Goal: Task Accomplishment & Management: Manage account settings

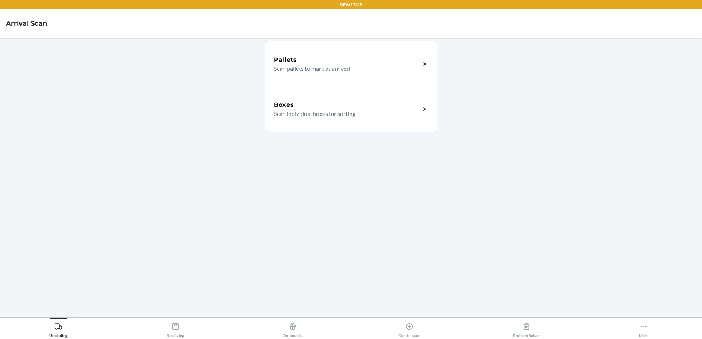
click at [397, 113] on p "Scan individual boxes for sorting" at bounding box center [344, 113] width 141 height 9
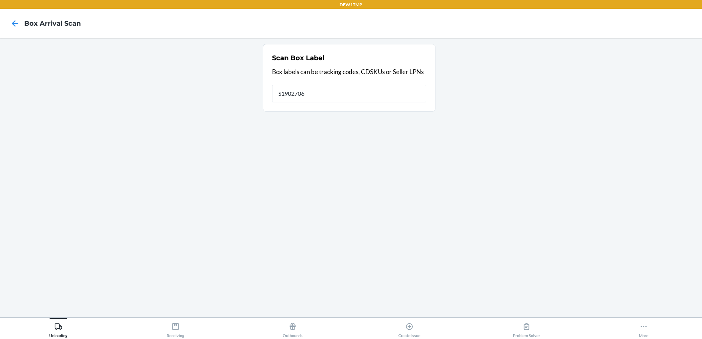
type input "S1902706"
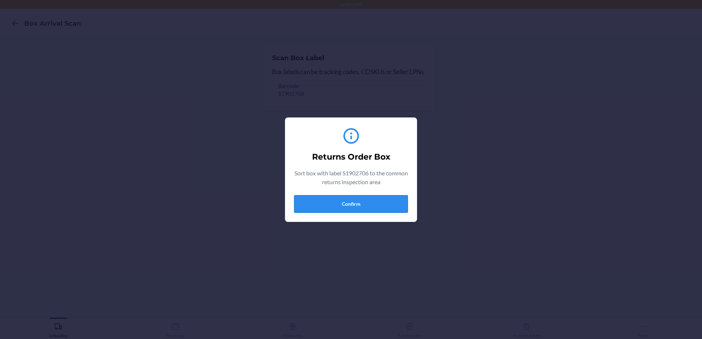
click at [356, 206] on button "Confirm" at bounding box center [351, 204] width 114 height 18
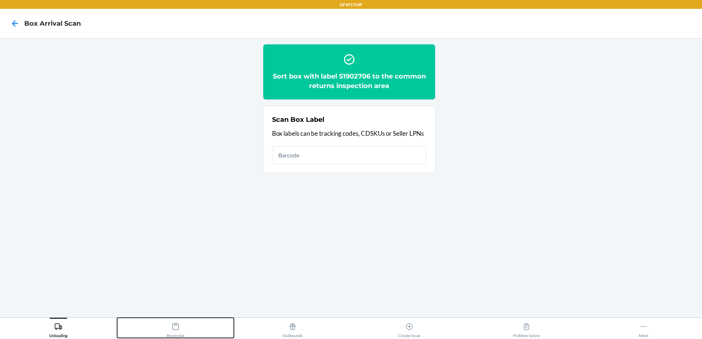
click at [170, 329] on div "Receiving" at bounding box center [176, 329] width 18 height 18
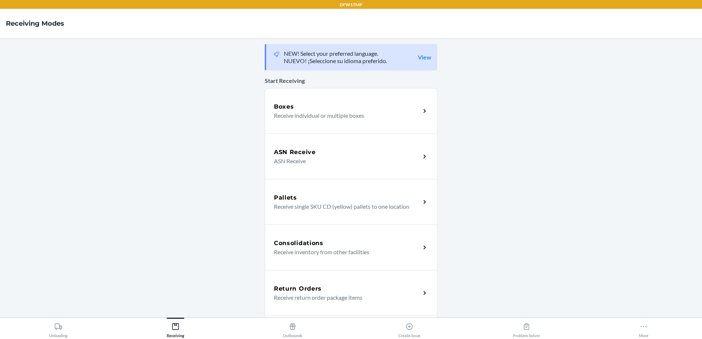
click at [326, 304] on div "Return Orders Receive return order package items" at bounding box center [351, 293] width 172 height 46
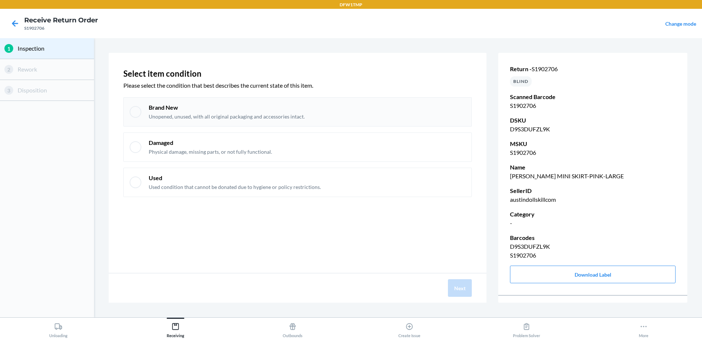
click at [174, 114] on p "Unopened, unused, with all original packaging and accessories intact." at bounding box center [227, 116] width 156 height 7
checkbox input "true"
click at [469, 290] on button "Next" at bounding box center [460, 288] width 24 height 18
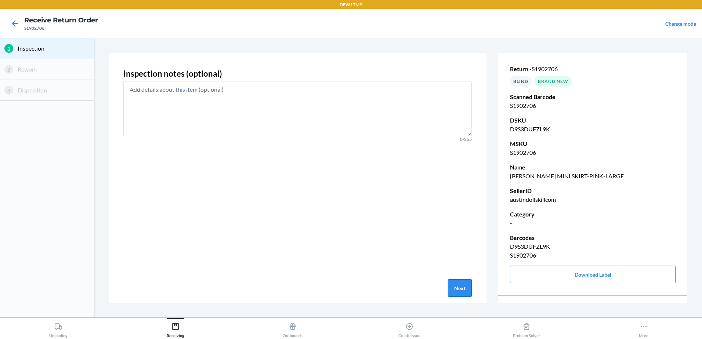
click at [461, 287] on button "Next" at bounding box center [460, 288] width 24 height 18
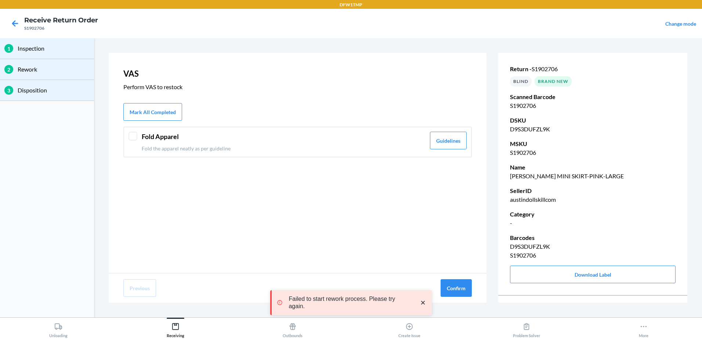
click at [131, 137] on div at bounding box center [132, 136] width 9 height 9
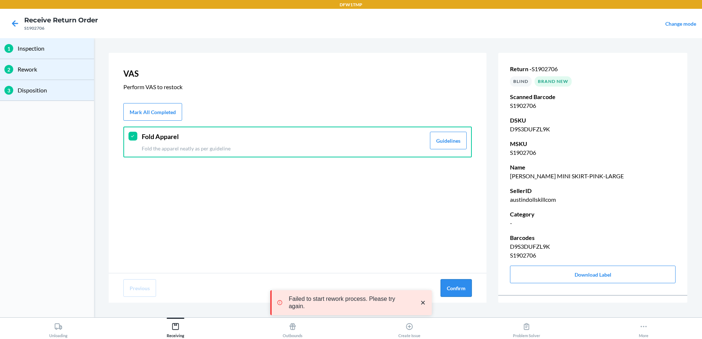
click at [453, 289] on button "Confirm" at bounding box center [455, 288] width 31 height 18
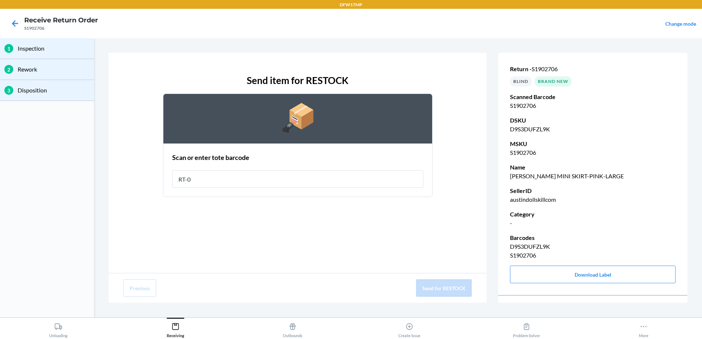
type input "RT-07"
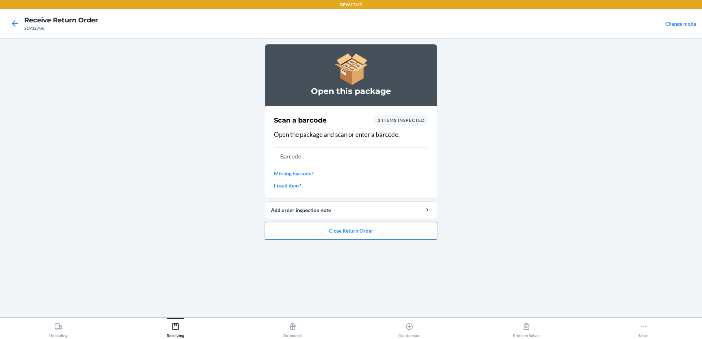
click at [317, 237] on button "Close Return Order" at bounding box center [351, 231] width 172 height 18
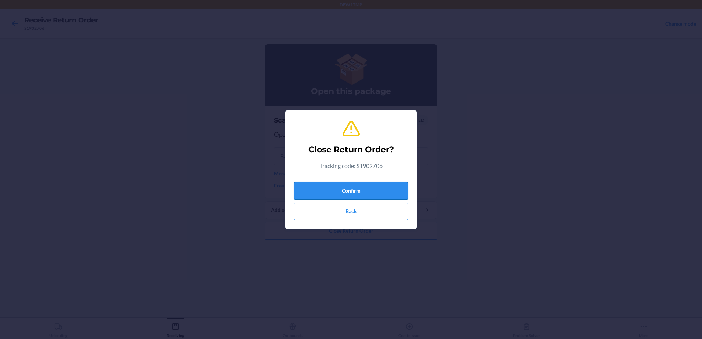
click at [341, 193] on button "Confirm" at bounding box center [351, 191] width 114 height 18
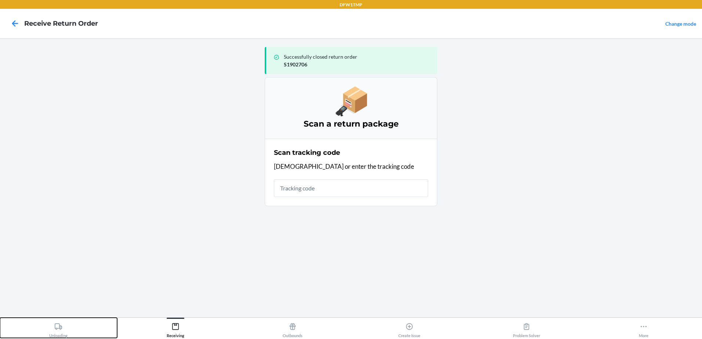
click at [58, 329] on icon at bounding box center [58, 327] width 8 height 8
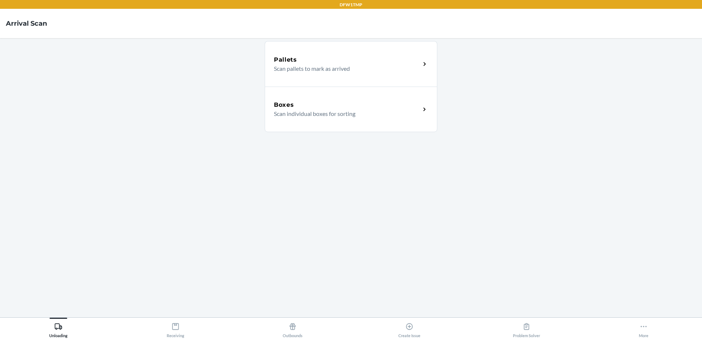
click at [415, 115] on div "Boxes Scan individual boxes for sorting" at bounding box center [347, 110] width 146 height 18
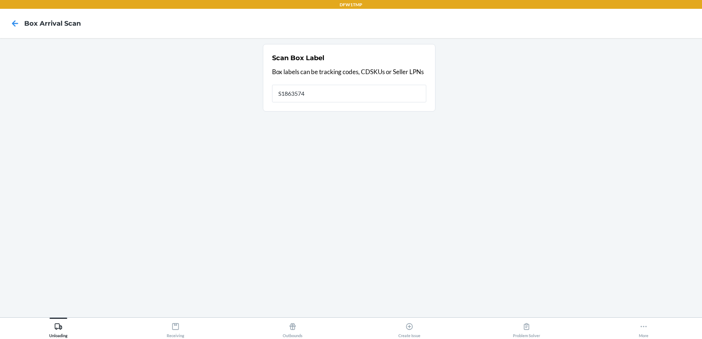
type input "S1863574"
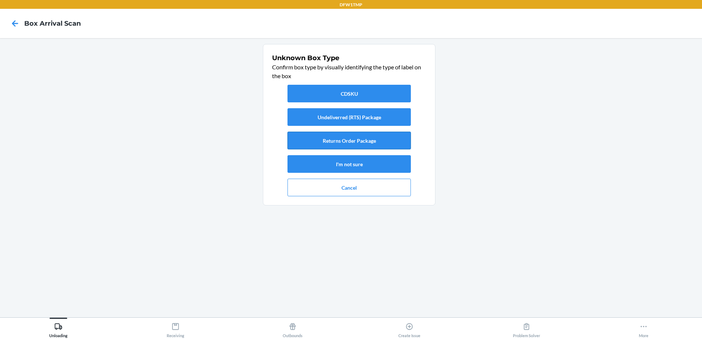
click at [346, 142] on button "Returns Order Package" at bounding box center [348, 141] width 123 height 18
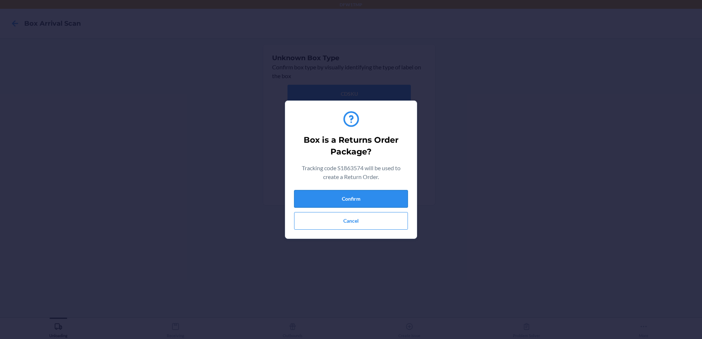
click at [334, 196] on button "Confirm" at bounding box center [351, 199] width 114 height 18
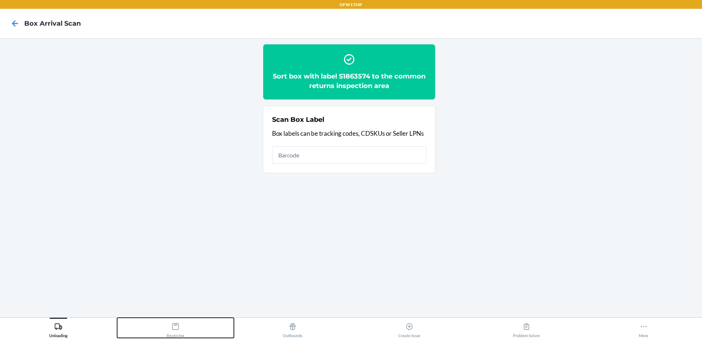
click at [183, 333] on div "Receiving" at bounding box center [176, 329] width 18 height 18
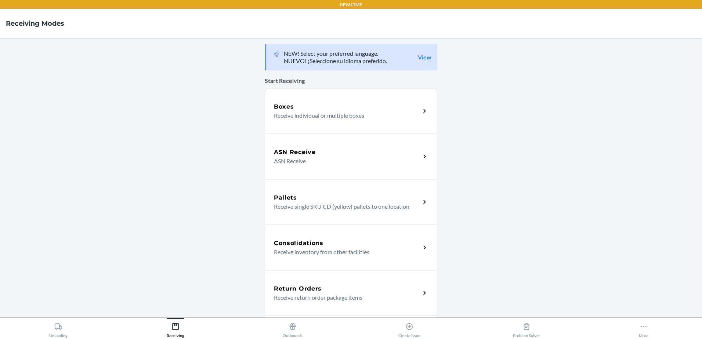
click at [333, 300] on p "Receive return order package items" at bounding box center [344, 297] width 141 height 9
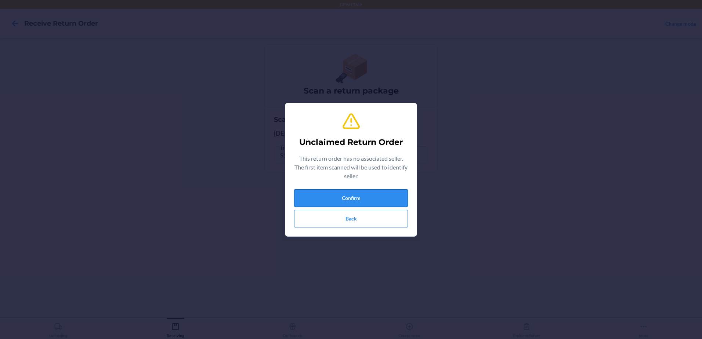
click at [379, 194] on button "Confirm" at bounding box center [351, 198] width 114 height 18
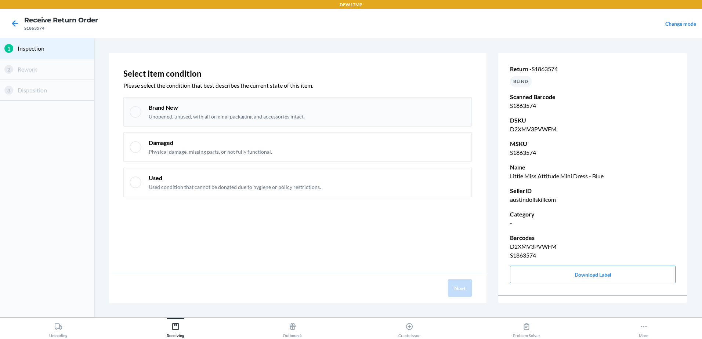
click at [199, 110] on p "Brand New" at bounding box center [227, 107] width 156 height 8
checkbox input "true"
click at [465, 285] on button "Next" at bounding box center [460, 288] width 24 height 18
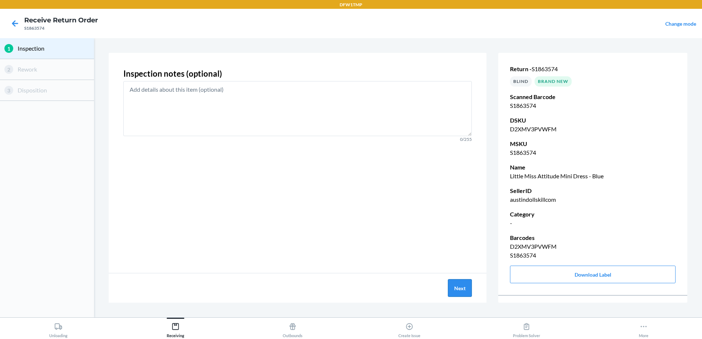
click at [462, 287] on button "Next" at bounding box center [460, 288] width 24 height 18
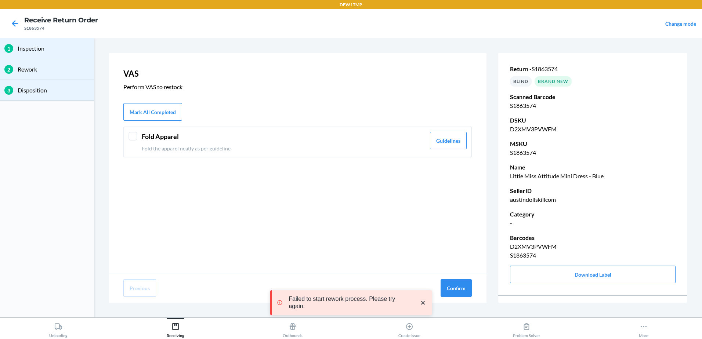
click at [130, 135] on div at bounding box center [132, 136] width 9 height 9
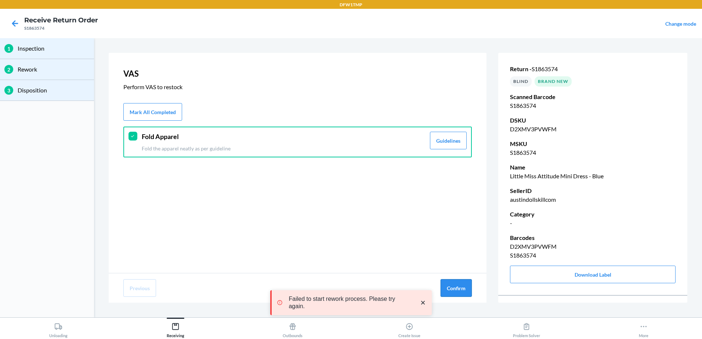
click at [463, 286] on button "Confirm" at bounding box center [455, 288] width 31 height 18
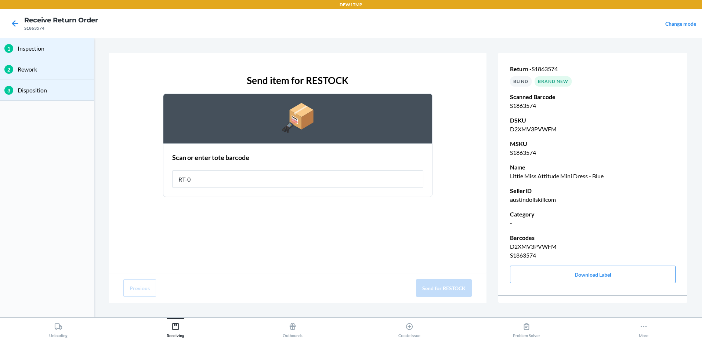
type input "RT-07"
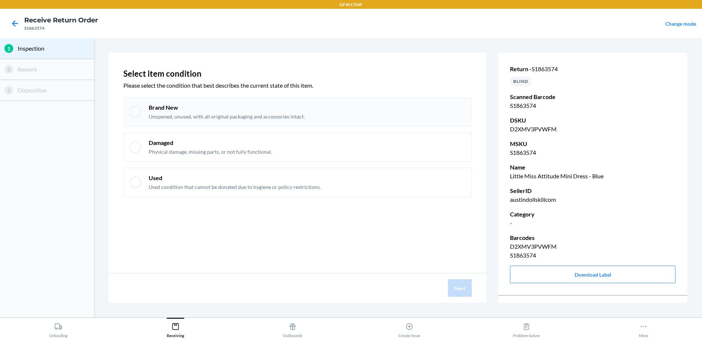
drag, startPoint x: 151, startPoint y: 113, endPoint x: 178, endPoint y: 121, distance: 28.1
click at [152, 114] on p "Unopened, unused, with all original packaging and accessories intact." at bounding box center [227, 116] width 156 height 7
checkbox input "true"
click at [472, 286] on button "Next" at bounding box center [460, 288] width 24 height 18
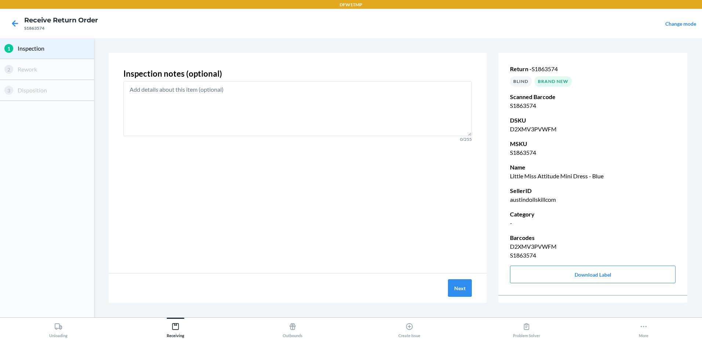
click at [447, 286] on div "Next" at bounding box center [298, 287] width 378 height 29
click at [464, 288] on button "Next" at bounding box center [460, 288] width 24 height 18
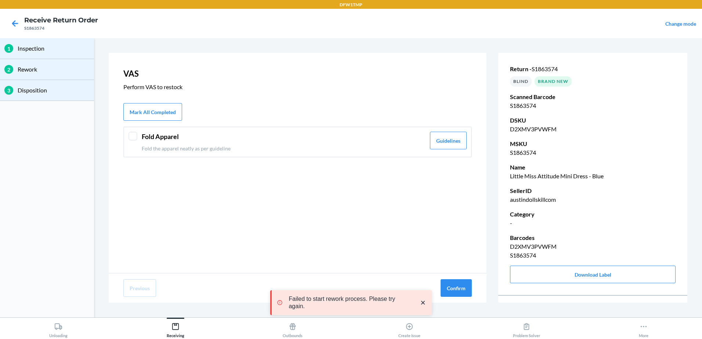
click at [160, 142] on div "Fold Apparel Fold the apparel neatly as per guideline" at bounding box center [284, 142] width 284 height 21
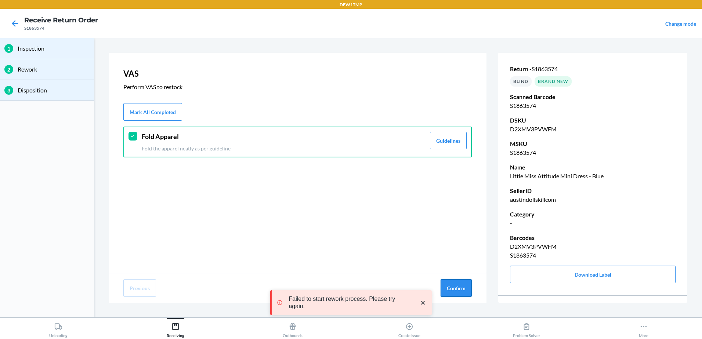
click at [454, 286] on button "Confirm" at bounding box center [455, 288] width 31 height 18
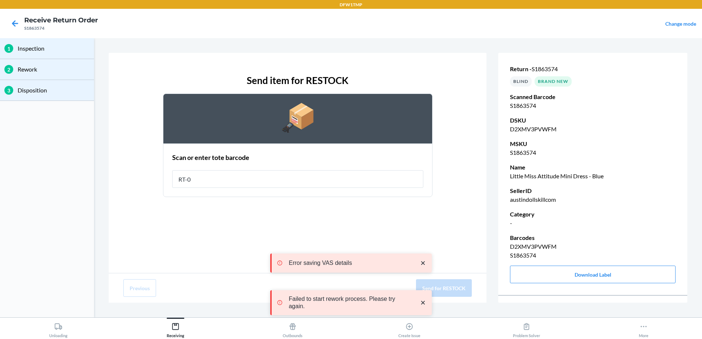
type input "RT-07"
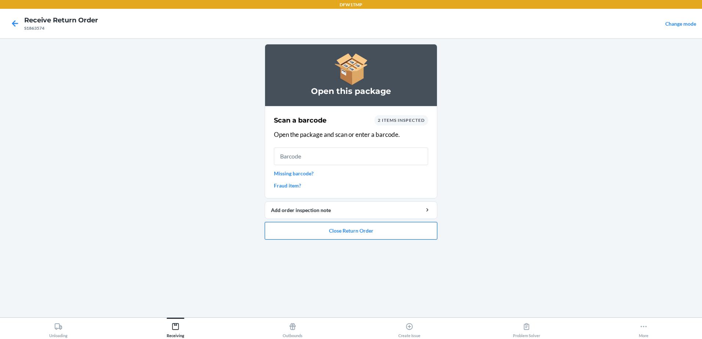
click at [331, 229] on button "Close Return Order" at bounding box center [351, 231] width 172 height 18
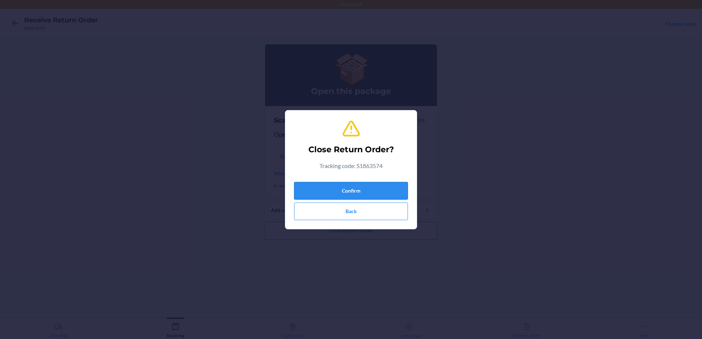
click at [354, 194] on button "Confirm" at bounding box center [351, 191] width 114 height 18
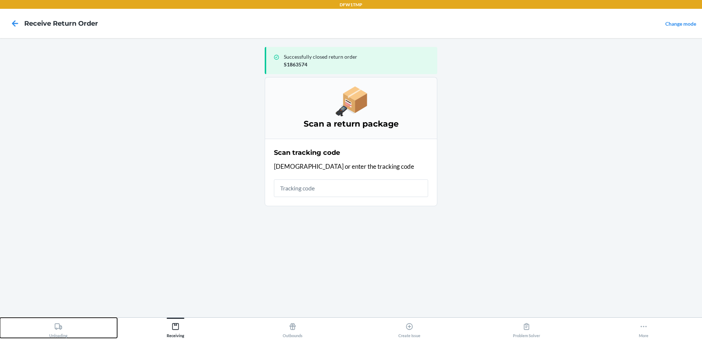
click at [43, 338] on button "Unloading" at bounding box center [58, 328] width 117 height 20
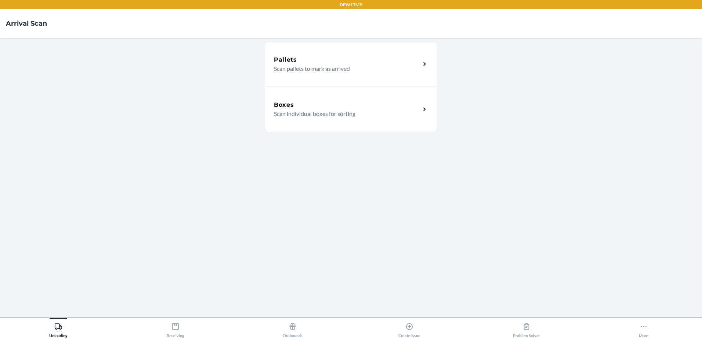
click at [343, 102] on div "Boxes" at bounding box center [347, 105] width 146 height 9
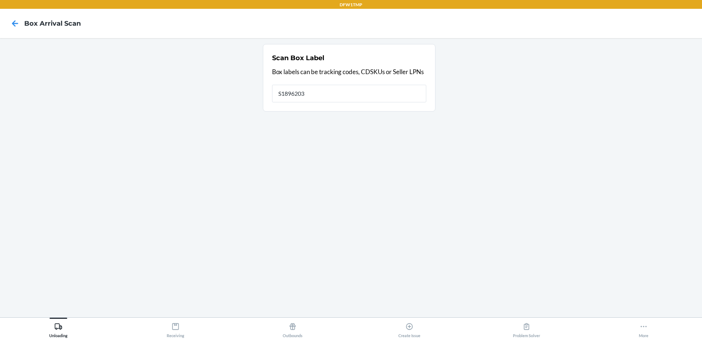
type input "S1896203"
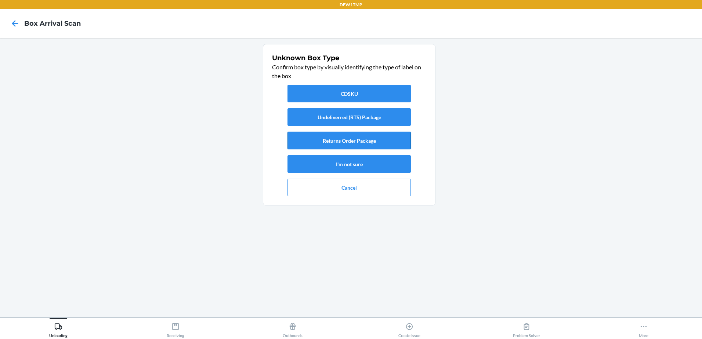
click at [382, 142] on button "Returns Order Package" at bounding box center [348, 141] width 123 height 18
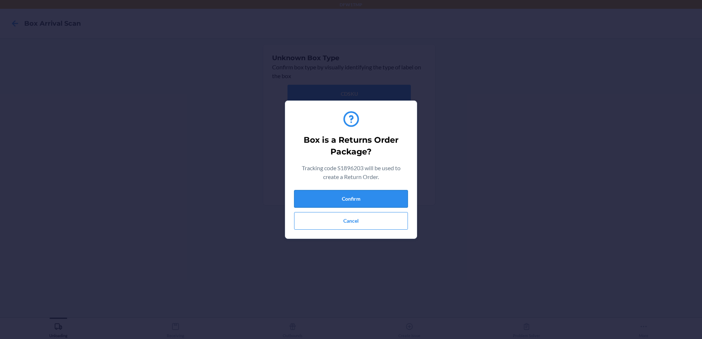
click at [353, 199] on button "Confirm" at bounding box center [351, 199] width 114 height 18
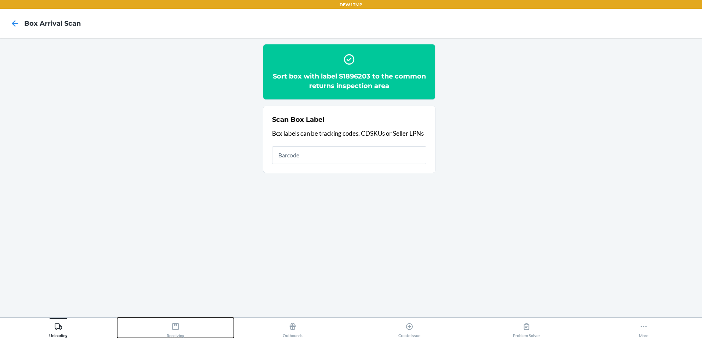
click at [170, 330] on div "Receiving" at bounding box center [176, 329] width 18 height 18
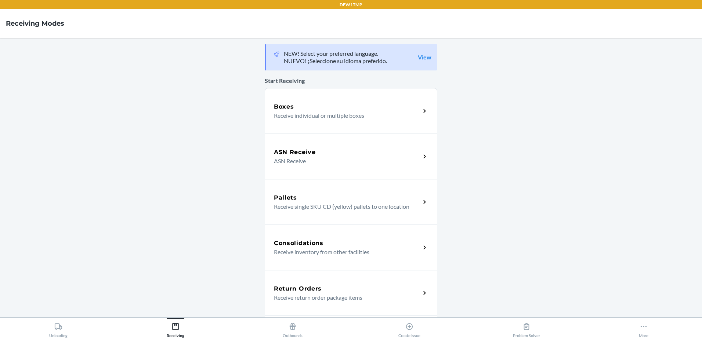
click at [358, 291] on div "Return Orders" at bounding box center [347, 288] width 146 height 9
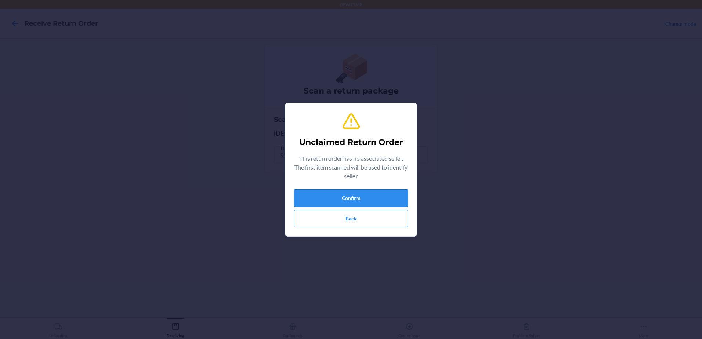
click at [356, 203] on button "Confirm" at bounding box center [351, 198] width 114 height 18
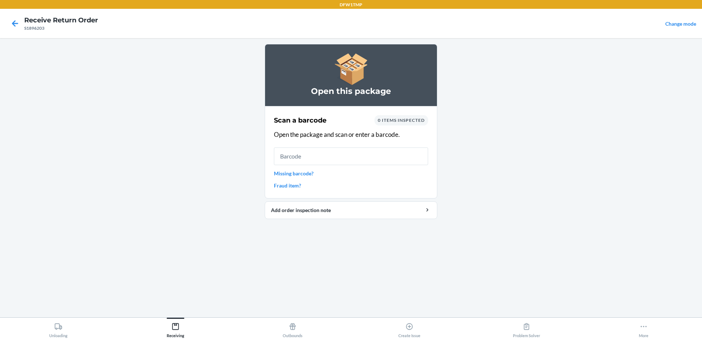
click at [335, 158] on input "text" at bounding box center [351, 157] width 154 height 18
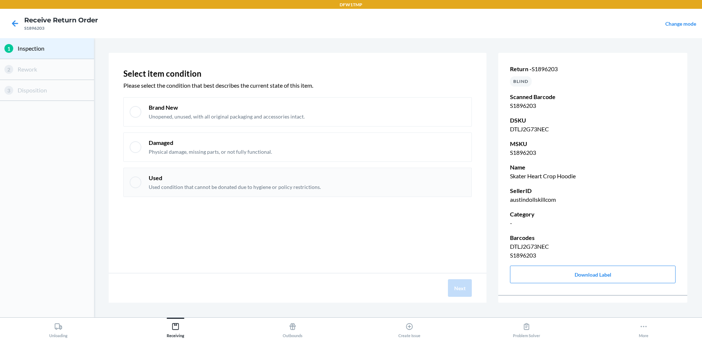
click at [134, 180] on div at bounding box center [136, 183] width 12 height 12
checkbox input "true"
click at [453, 290] on button "Next" at bounding box center [460, 288] width 24 height 18
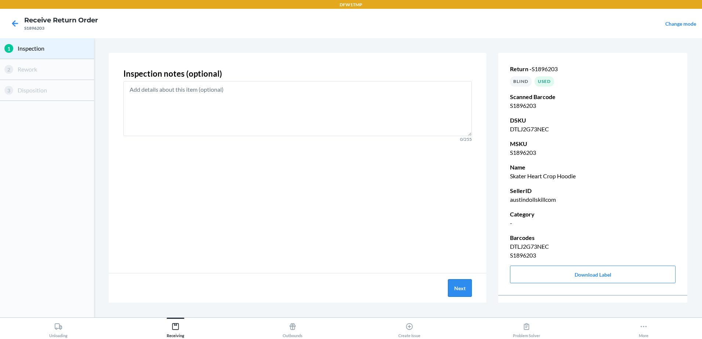
click at [457, 287] on button "Next" at bounding box center [460, 288] width 24 height 18
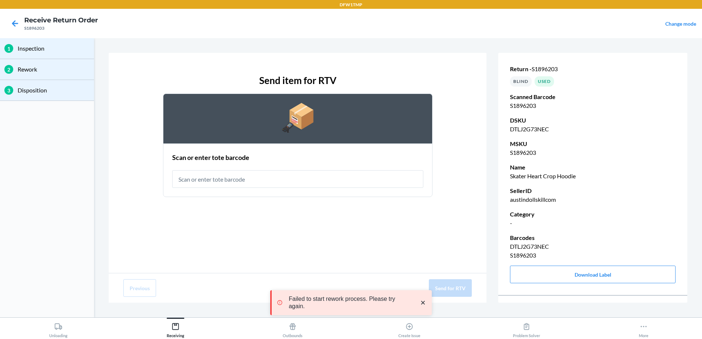
click at [249, 180] on input "text" at bounding box center [297, 179] width 251 height 18
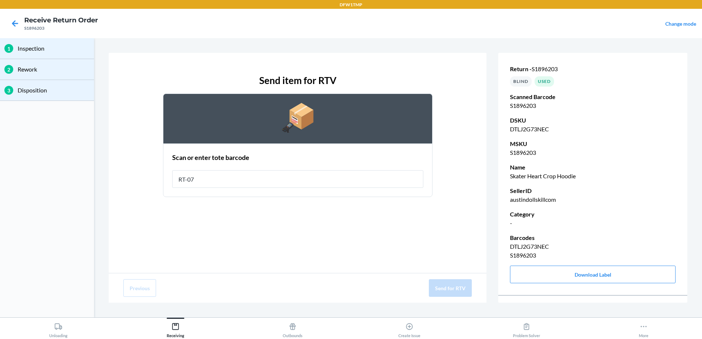
type input "RT-07"
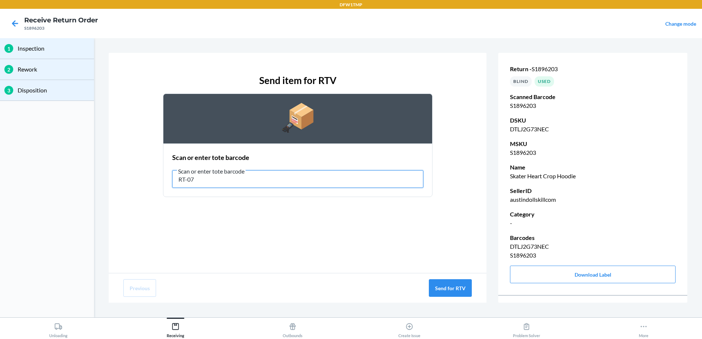
click at [203, 179] on input "RT-07" at bounding box center [297, 179] width 251 height 18
drag, startPoint x: 203, startPoint y: 179, endPoint x: 168, endPoint y: 179, distance: 35.2
click at [168, 179] on section "Scan or enter tote barcode Scan or enter tote barcode RT-07" at bounding box center [297, 170] width 269 height 54
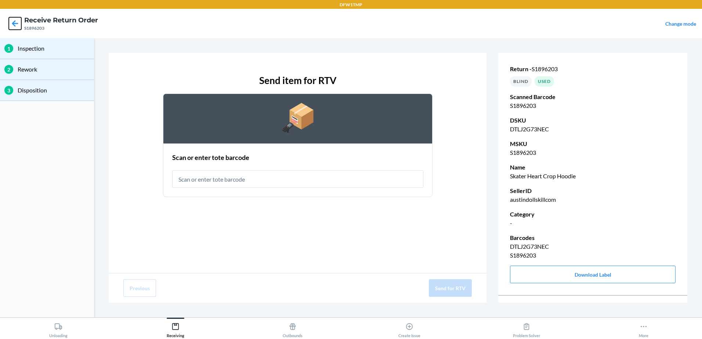
click at [12, 21] on icon at bounding box center [15, 23] width 12 height 12
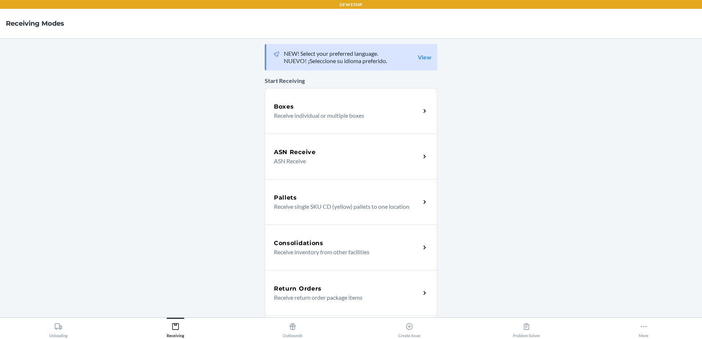
click at [376, 291] on div "Return Orders" at bounding box center [347, 288] width 146 height 9
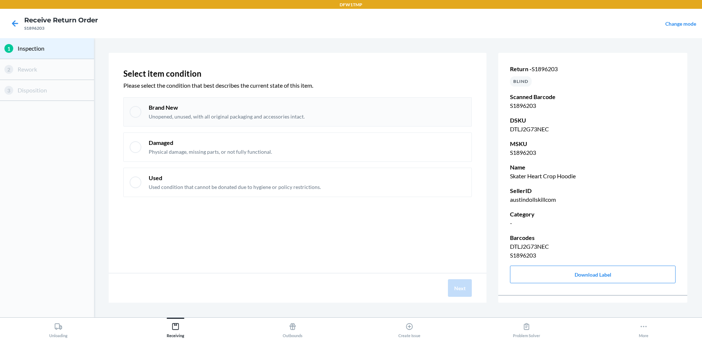
click at [136, 116] on div at bounding box center [136, 112] width 12 height 12
checkbox input "true"
click at [457, 288] on button "Next" at bounding box center [460, 288] width 24 height 18
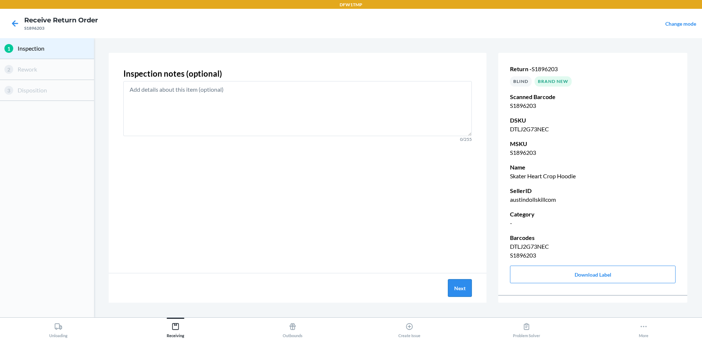
click at [460, 284] on button "Next" at bounding box center [460, 288] width 24 height 18
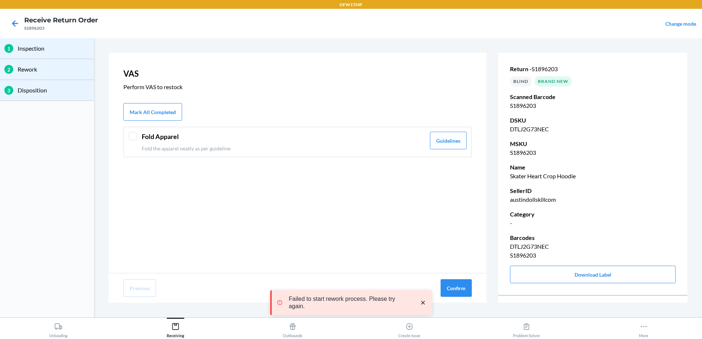
click at [134, 137] on div at bounding box center [132, 136] width 9 height 9
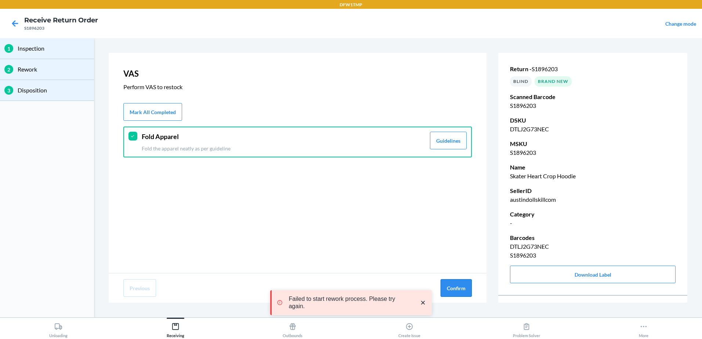
click at [460, 284] on button "Confirm" at bounding box center [455, 288] width 31 height 18
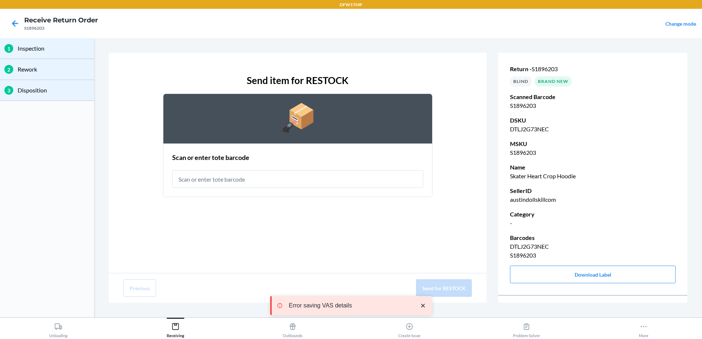
click at [282, 174] on input "text" at bounding box center [297, 179] width 251 height 18
type input "RT-07"
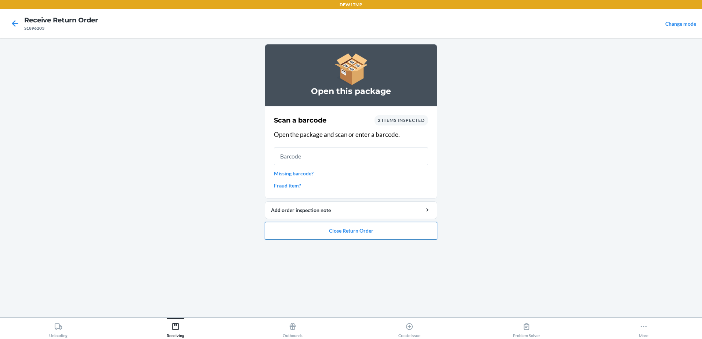
click at [349, 233] on button "Close Return Order" at bounding box center [351, 231] width 172 height 18
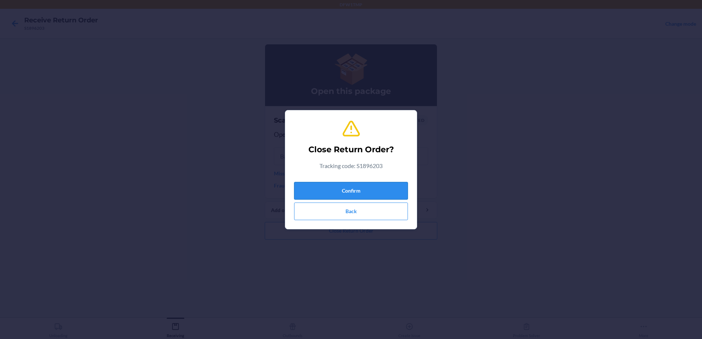
click at [349, 185] on button "Confirm" at bounding box center [351, 191] width 114 height 18
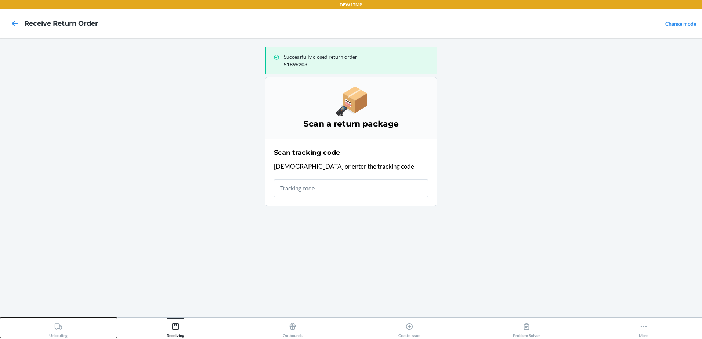
click at [52, 328] on div "Unloading" at bounding box center [58, 329] width 18 height 18
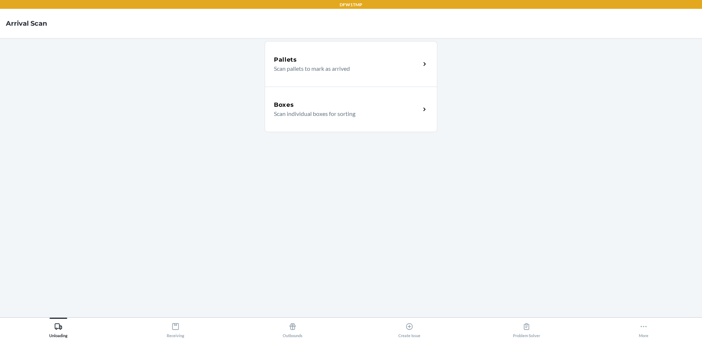
click at [358, 113] on p "Scan individual boxes for sorting" at bounding box center [344, 113] width 141 height 9
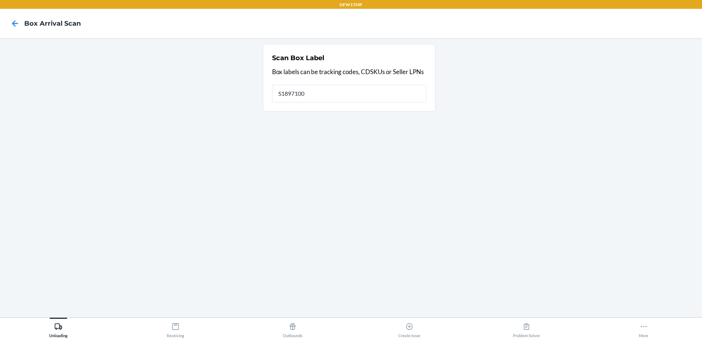
type input "S1897100"
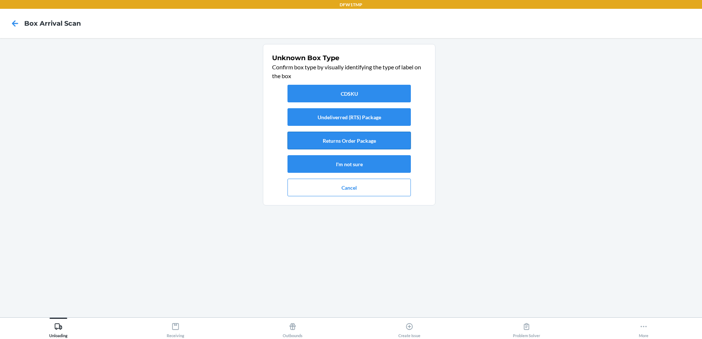
click at [366, 139] on button "Returns Order Package" at bounding box center [348, 141] width 123 height 18
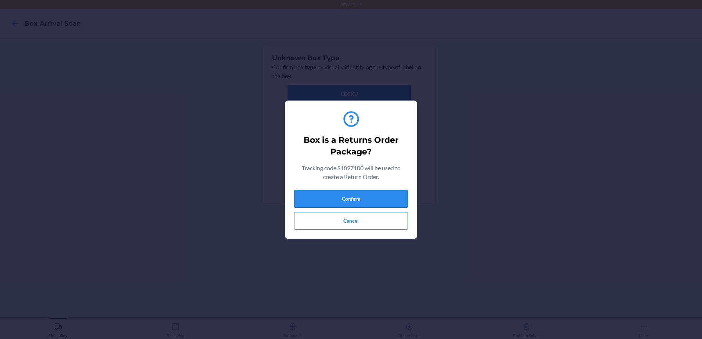
click at [358, 193] on button "Confirm" at bounding box center [351, 199] width 114 height 18
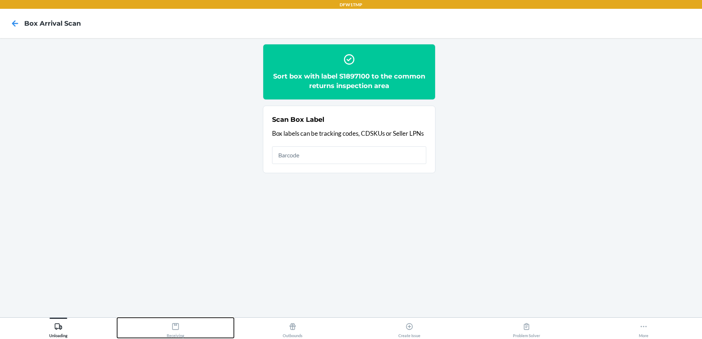
click at [173, 327] on icon at bounding box center [175, 327] width 8 height 8
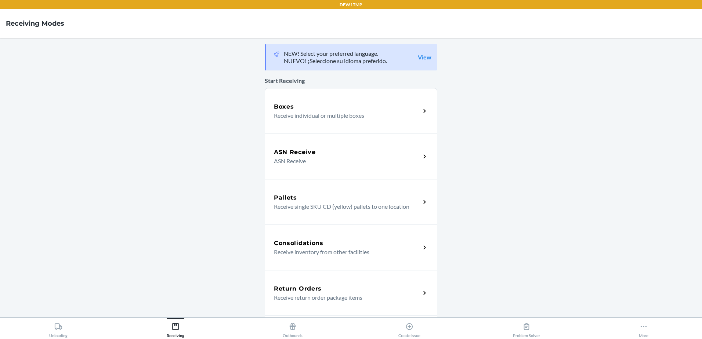
click at [309, 292] on h5 "Return Orders" at bounding box center [298, 288] width 48 height 9
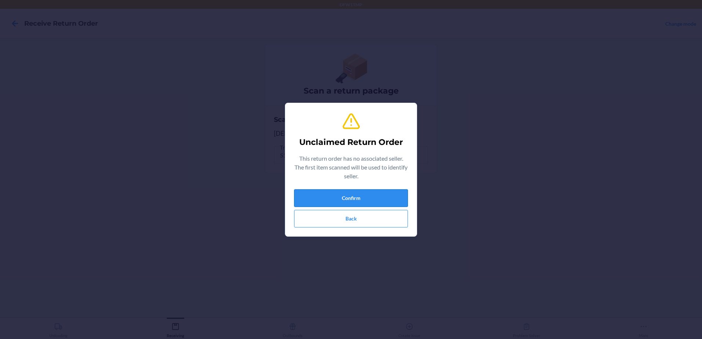
click at [332, 194] on button "Confirm" at bounding box center [351, 198] width 114 height 18
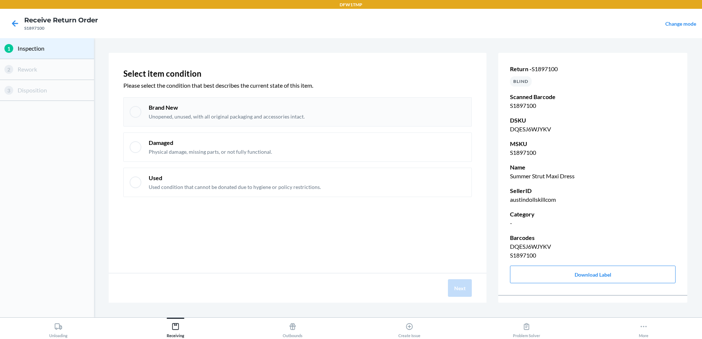
click at [226, 119] on p "Unopened, unused, with all original packaging and accessories intact." at bounding box center [227, 116] width 156 height 7
checkbox input "true"
click at [454, 285] on button "Next" at bounding box center [460, 288] width 24 height 18
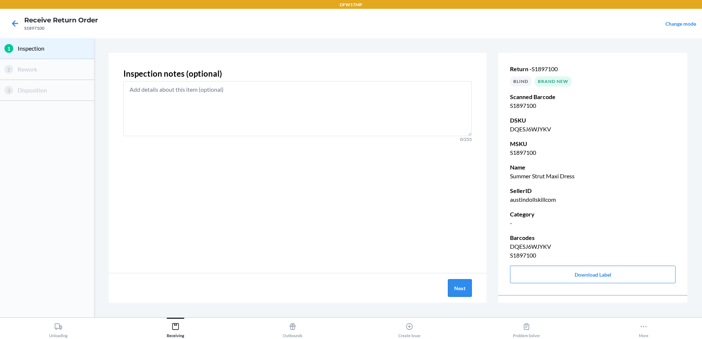
click at [454, 282] on button "Next" at bounding box center [460, 288] width 24 height 18
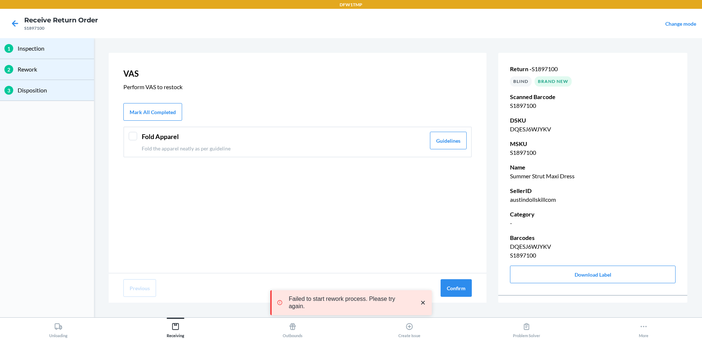
click at [135, 135] on div at bounding box center [132, 136] width 9 height 9
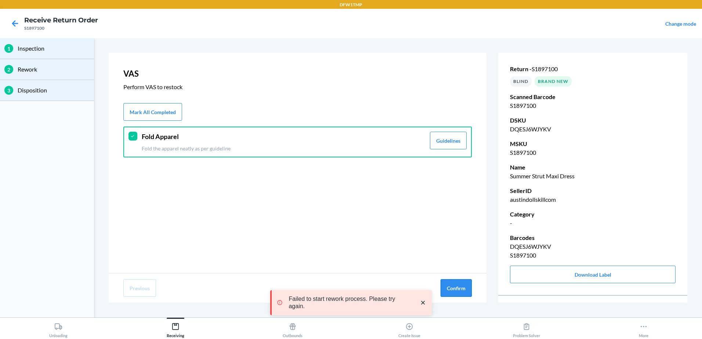
click at [452, 286] on button "Confirm" at bounding box center [455, 288] width 31 height 18
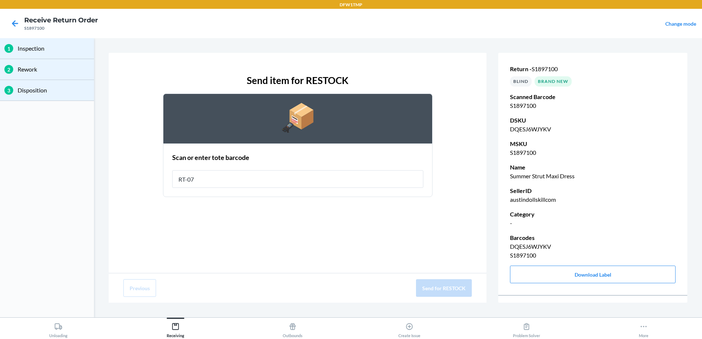
type input "RT-07"
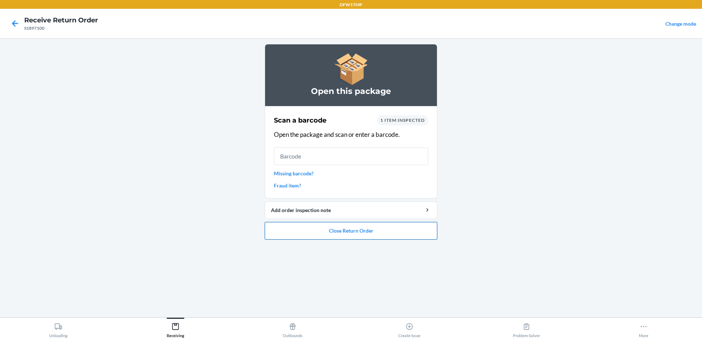
click at [362, 225] on button "Close Return Order" at bounding box center [351, 231] width 172 height 18
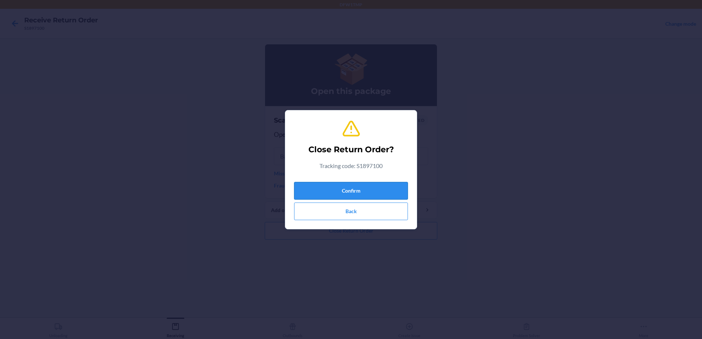
click at [367, 196] on button "Confirm" at bounding box center [351, 191] width 114 height 18
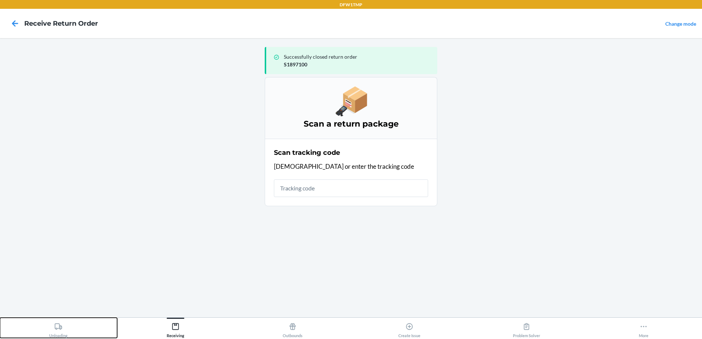
click at [50, 326] on div "Unloading" at bounding box center [58, 329] width 18 height 18
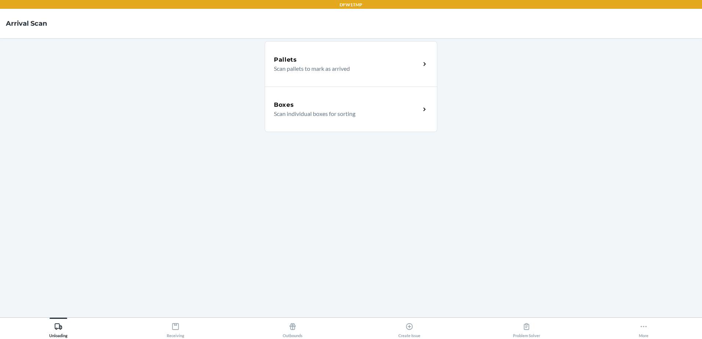
click at [349, 123] on div "Boxes Scan individual boxes for sorting" at bounding box center [351, 110] width 172 height 46
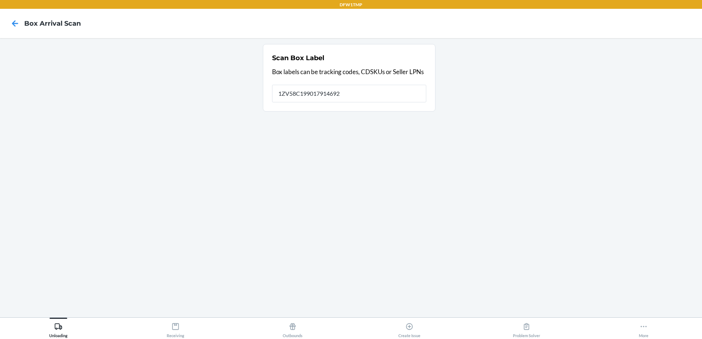
type input "1ZV58C199017914692"
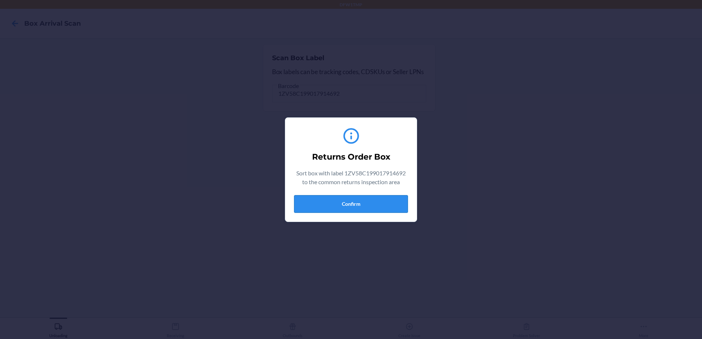
click at [337, 203] on button "Confirm" at bounding box center [351, 204] width 114 height 18
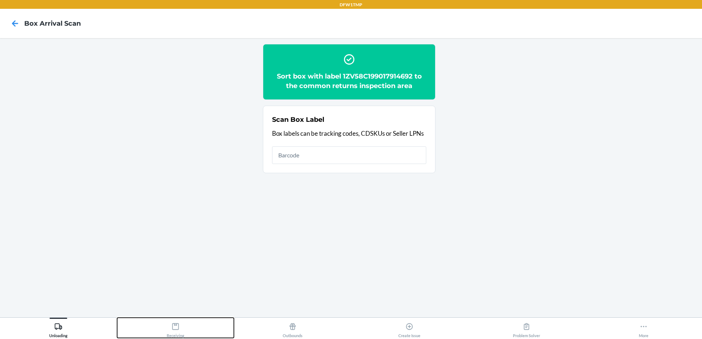
click at [176, 326] on icon at bounding box center [175, 327] width 8 height 8
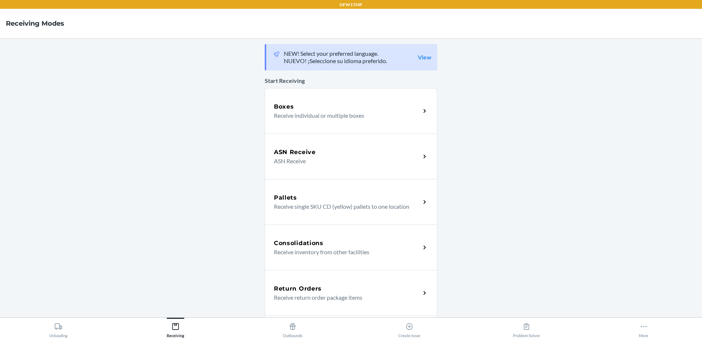
click at [340, 299] on p "Receive return order package items" at bounding box center [344, 297] width 141 height 9
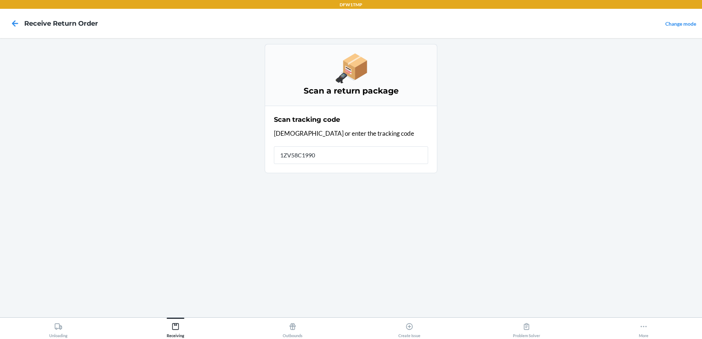
type input "1ZV58C19901"
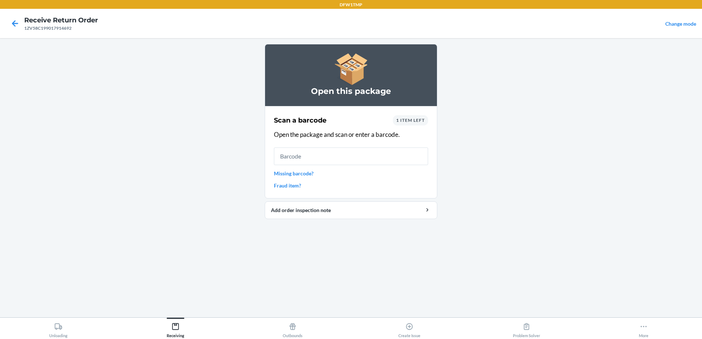
click at [309, 174] on link "Missing barcode?" at bounding box center [351, 174] width 154 height 8
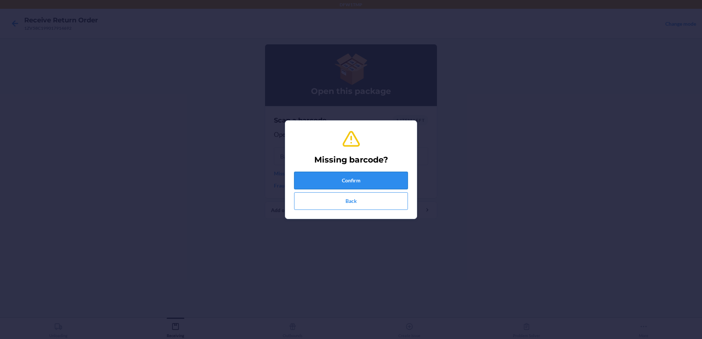
click at [330, 180] on button "Confirm" at bounding box center [351, 181] width 114 height 18
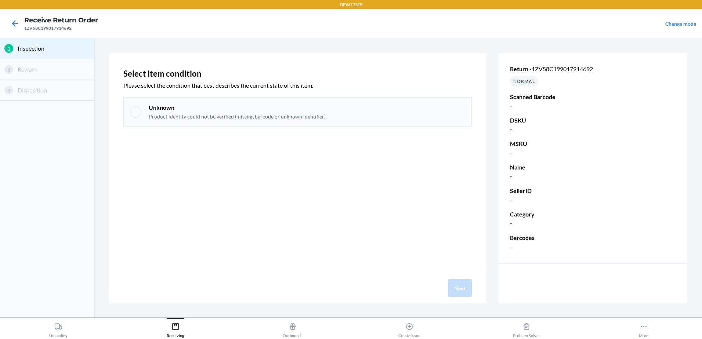
click at [136, 112] on div at bounding box center [136, 112] width 12 height 12
checkbox input "true"
click at [457, 292] on button "Next" at bounding box center [460, 288] width 24 height 18
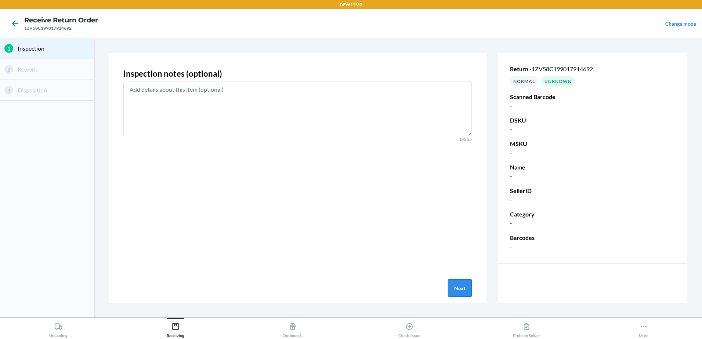
click at [461, 288] on button "Next" at bounding box center [460, 288] width 24 height 18
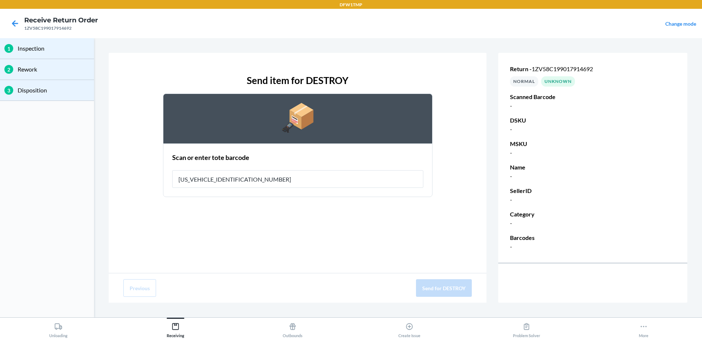
type input "1ZV58C199017914692"
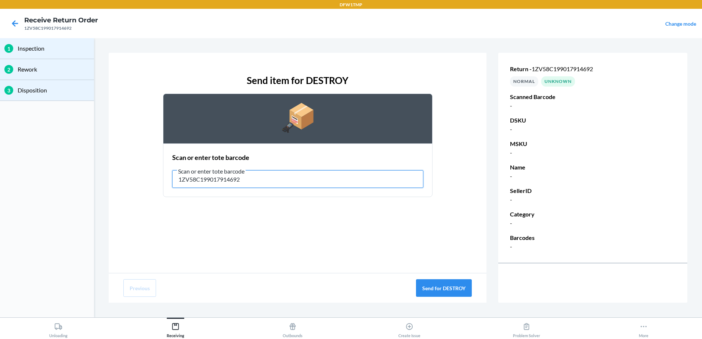
click at [261, 179] on input "1ZV58C199017914692" at bounding box center [297, 179] width 251 height 18
drag, startPoint x: 265, startPoint y: 182, endPoint x: 172, endPoint y: 180, distance: 92.1
click at [172, 180] on input "1ZV58C199017914692" at bounding box center [297, 179] width 251 height 18
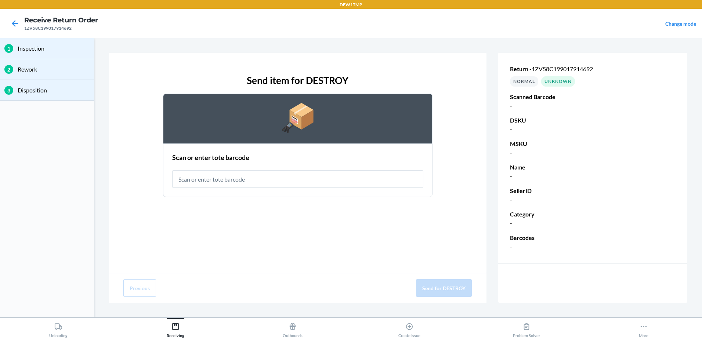
click at [539, 71] on span "1ZV58C199017914692" at bounding box center [561, 68] width 61 height 7
click at [214, 179] on input "text" at bounding box center [297, 179] width 251 height 18
click at [643, 328] on icon at bounding box center [643, 327] width 8 height 8
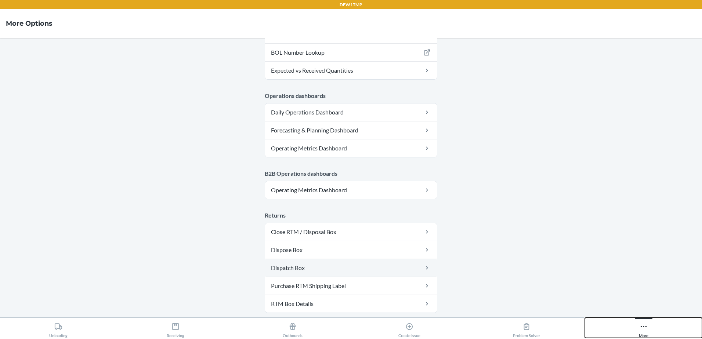
scroll to position [366, 0]
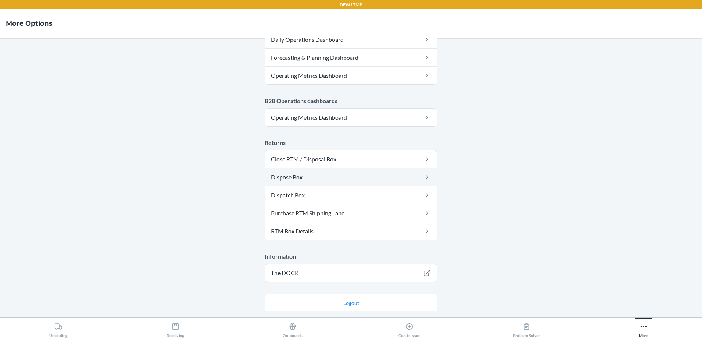
click at [312, 178] on link "Dispose Box" at bounding box center [351, 177] width 172 height 18
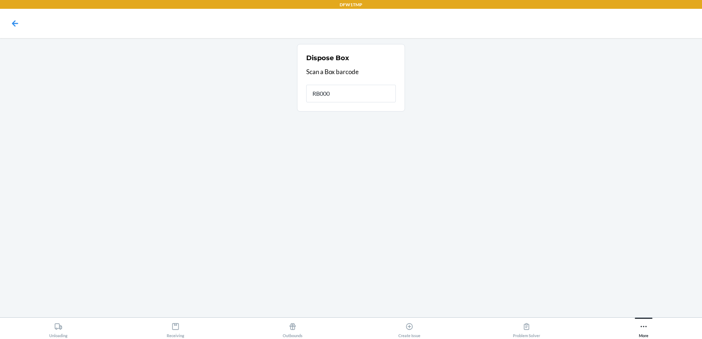
type input "RB0000"
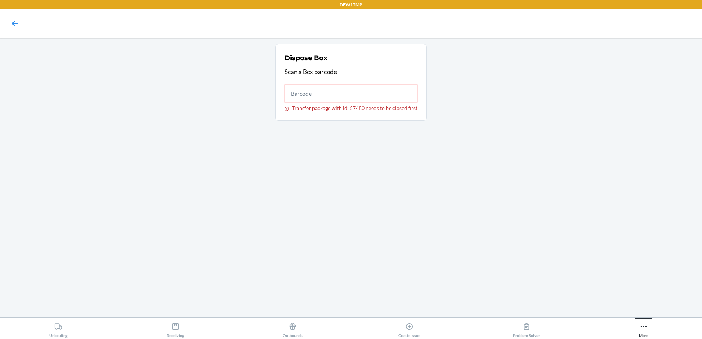
click at [323, 95] on input "Transfer package with id: 57480 needs to be closed first" at bounding box center [350, 94] width 133 height 18
click at [62, 326] on icon at bounding box center [58, 327] width 8 height 8
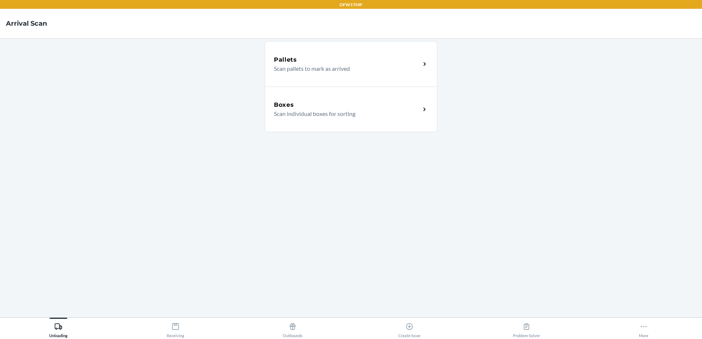
click at [321, 111] on p "Scan individual boxes for sorting" at bounding box center [344, 113] width 141 height 9
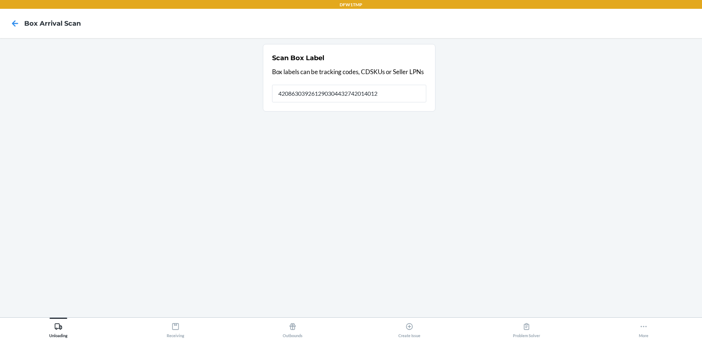
type input "420863039261290304432742014012"
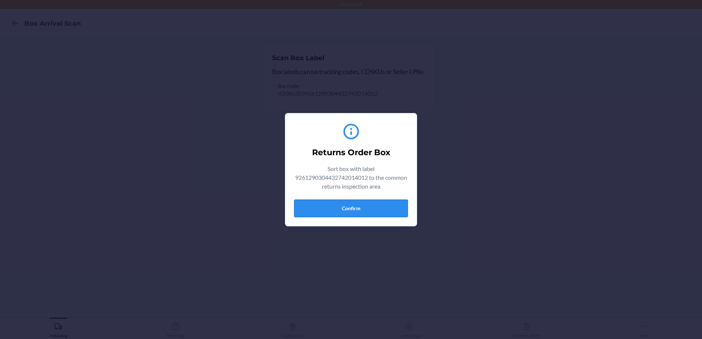
click at [376, 208] on button "Confirm" at bounding box center [351, 209] width 114 height 18
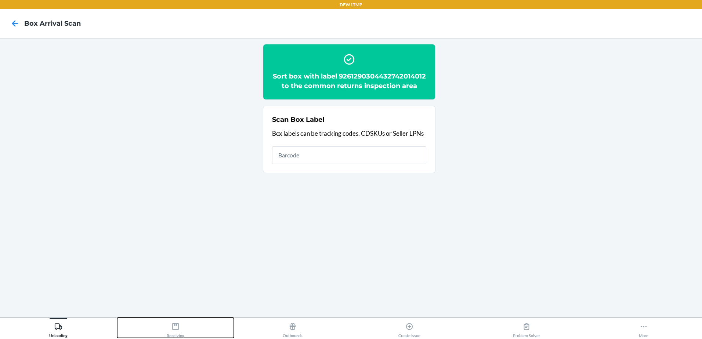
click at [172, 335] on div "Receiving" at bounding box center [176, 329] width 18 height 18
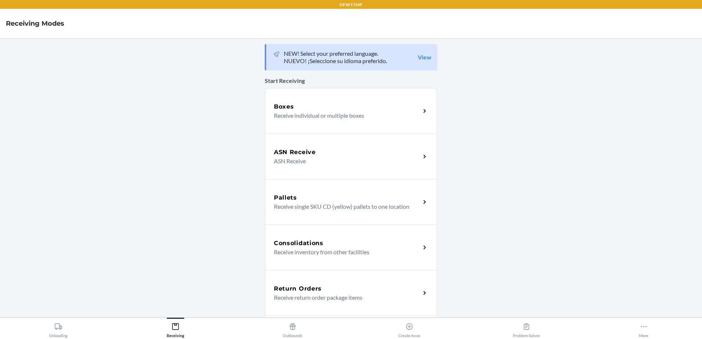
click at [305, 286] on h5 "Return Orders" at bounding box center [298, 288] width 48 height 9
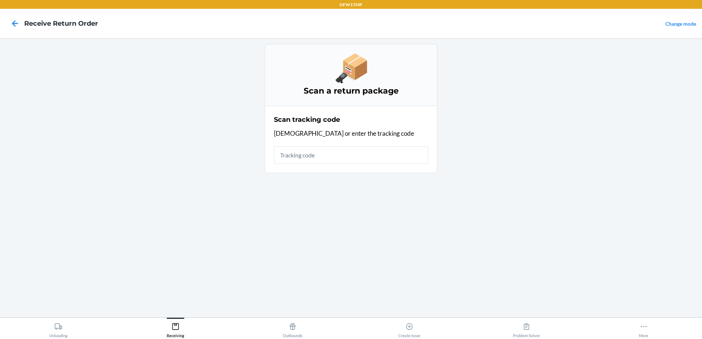
click at [327, 159] on input "text" at bounding box center [351, 155] width 154 height 18
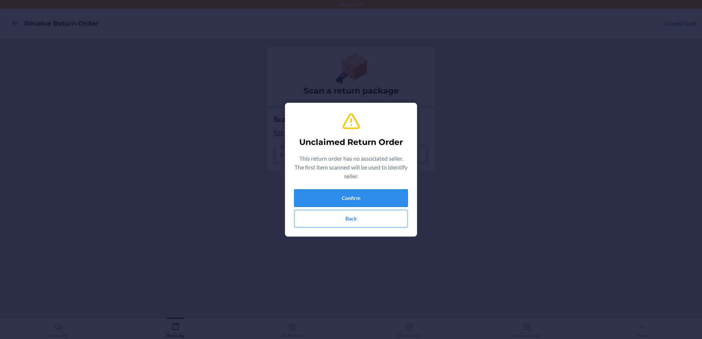
click at [354, 199] on button "Confirm" at bounding box center [351, 198] width 114 height 18
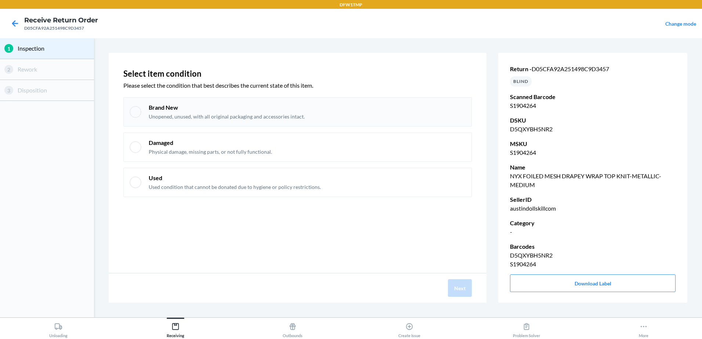
click at [188, 108] on p "Brand New" at bounding box center [227, 107] width 156 height 8
checkbox input "true"
click at [458, 286] on button "Next" at bounding box center [460, 288] width 24 height 18
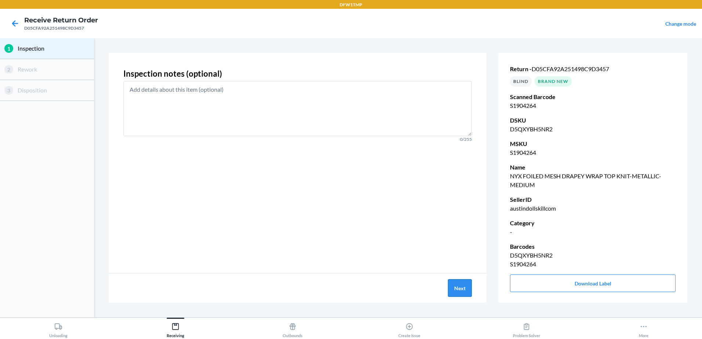
click at [458, 286] on button "Next" at bounding box center [460, 288] width 24 height 18
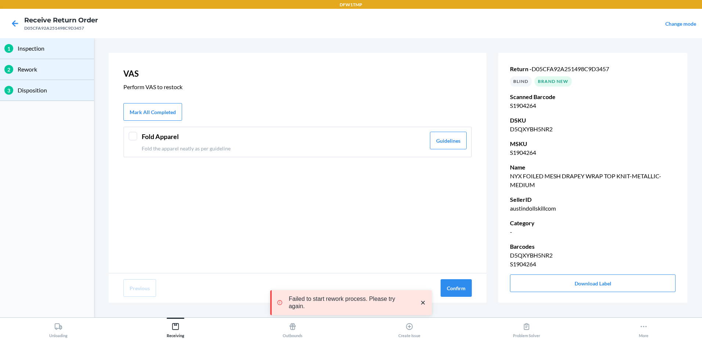
click at [130, 145] on div "Fold Apparel Fold the apparel neatly as per guideline Guidelines" at bounding box center [297, 142] width 348 height 31
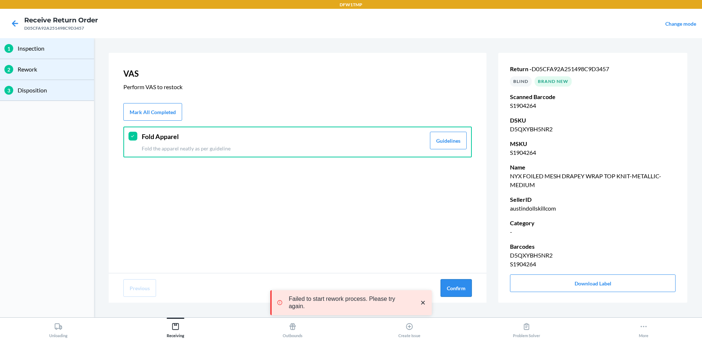
click at [451, 284] on button "Confirm" at bounding box center [455, 288] width 31 height 18
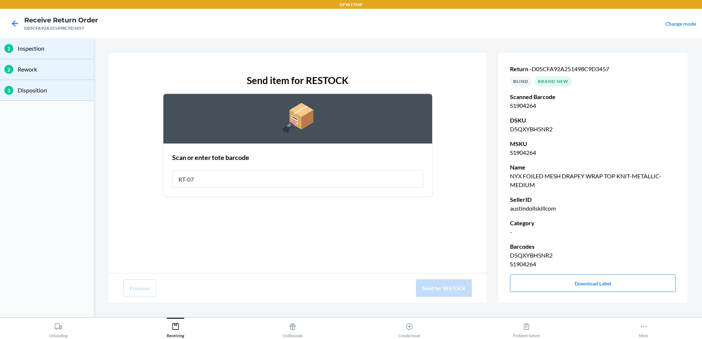
type input "RT-07"
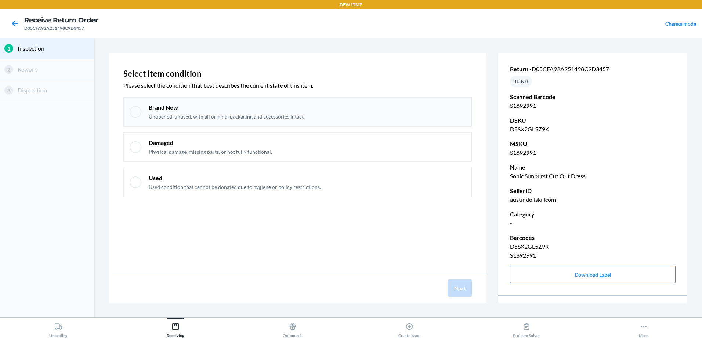
click at [154, 112] on div "Brand New Unopened, unused, with all original packaging and accessories intact." at bounding box center [227, 111] width 156 height 17
checkbox input "true"
click at [462, 291] on button "Next" at bounding box center [460, 288] width 24 height 18
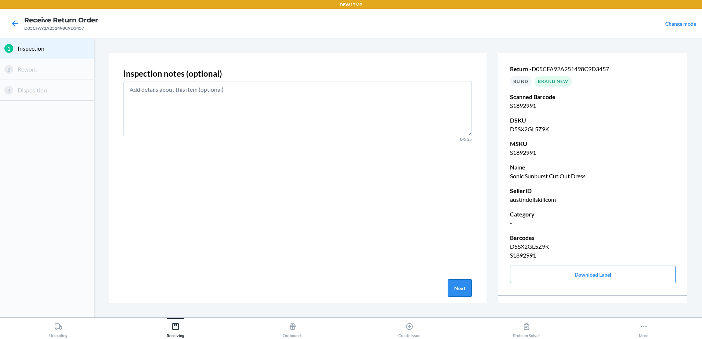
click at [458, 293] on button "Next" at bounding box center [460, 288] width 24 height 18
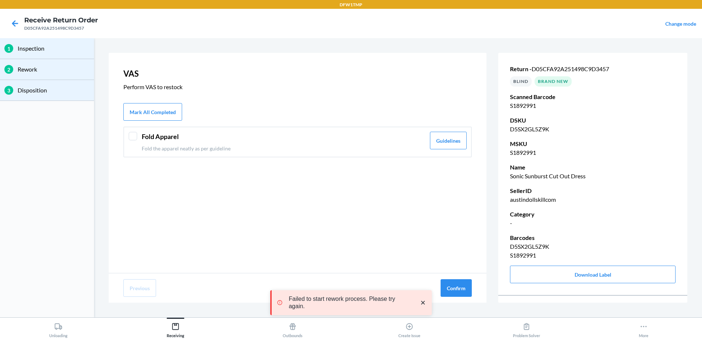
click at [136, 137] on div at bounding box center [132, 136] width 9 height 9
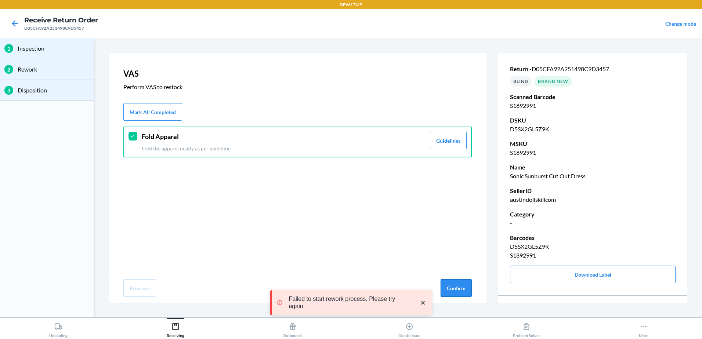
click at [462, 290] on button "Confirm" at bounding box center [455, 288] width 31 height 18
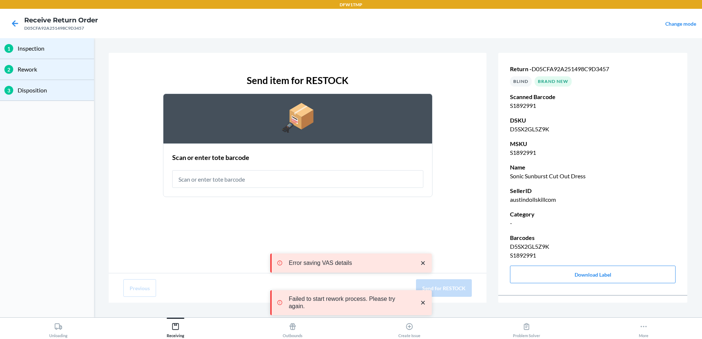
click at [226, 180] on input "text" at bounding box center [297, 179] width 251 height 18
type input "RT-07"
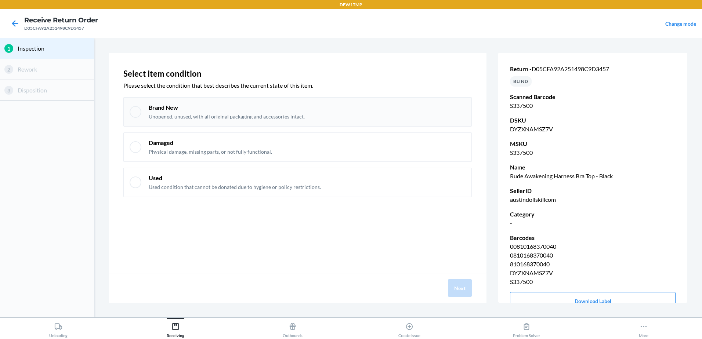
click at [139, 117] on div at bounding box center [136, 112] width 12 height 12
checkbox input "true"
click at [455, 292] on button "Next" at bounding box center [460, 288] width 24 height 18
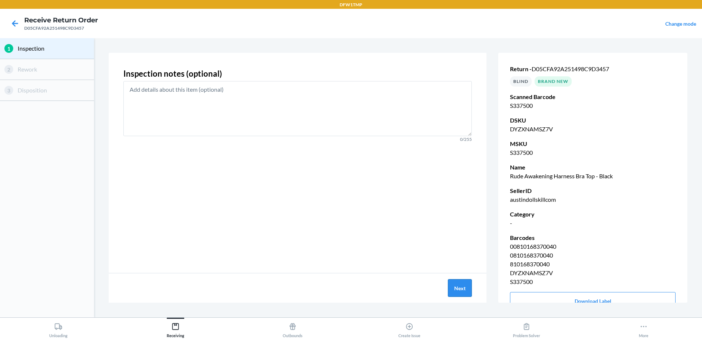
click at [454, 288] on button "Next" at bounding box center [460, 288] width 24 height 18
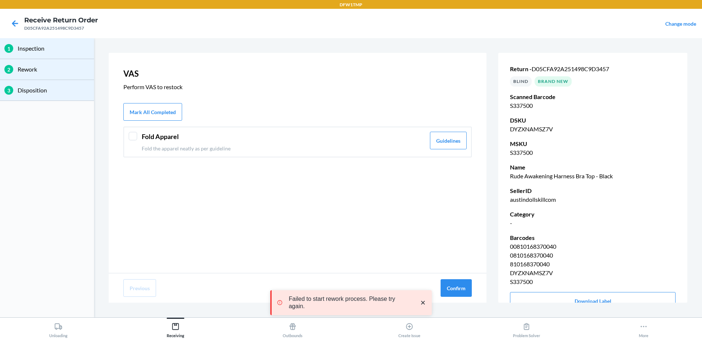
click at [128, 135] on div "Fold Apparel Fold the apparel neatly as per guideline Guidelines" at bounding box center [297, 142] width 348 height 31
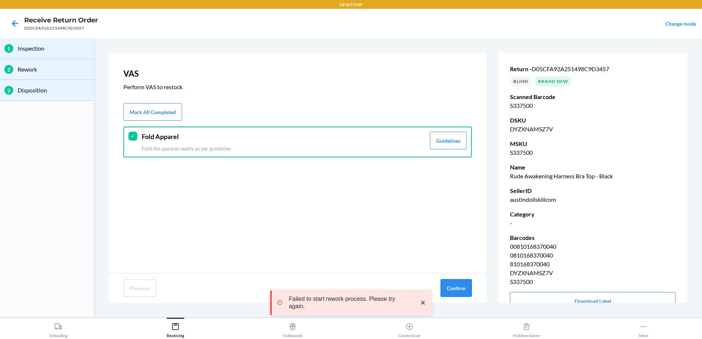
click at [458, 293] on button "Confirm" at bounding box center [455, 288] width 31 height 18
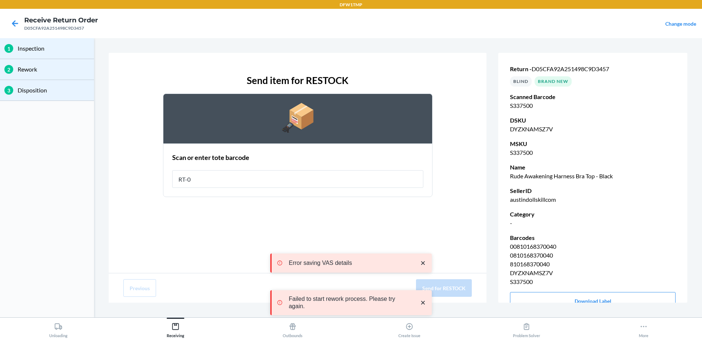
type input "RT-07"
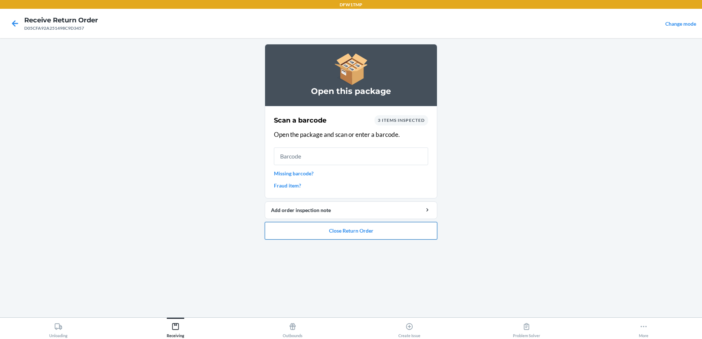
click at [366, 235] on button "Close Return Order" at bounding box center [351, 231] width 172 height 18
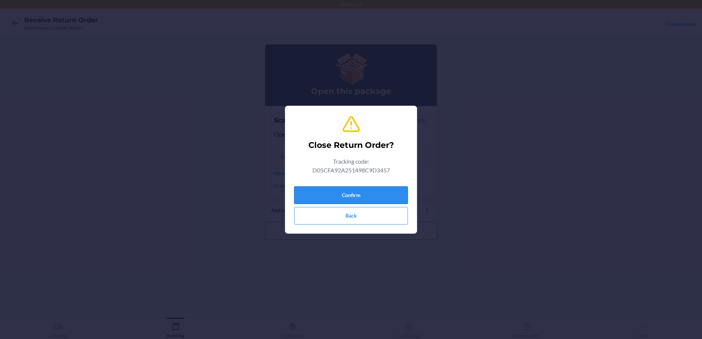
click at [361, 197] on button "Confirm" at bounding box center [351, 195] width 114 height 18
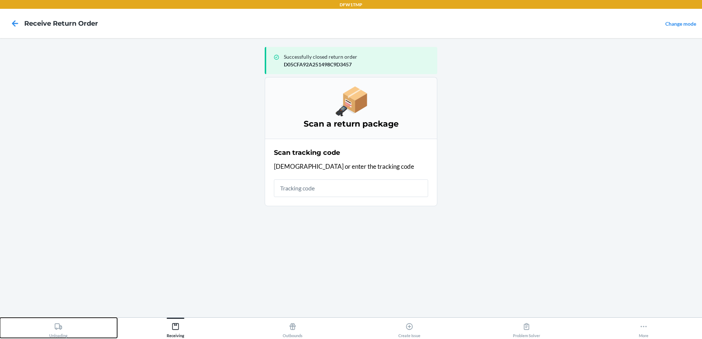
click at [68, 334] on div "Unloading" at bounding box center [58, 329] width 18 height 18
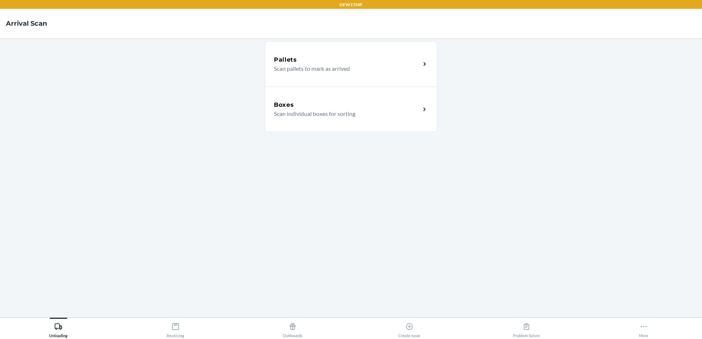
click at [338, 112] on p "Scan individual boxes for sorting" at bounding box center [344, 113] width 141 height 9
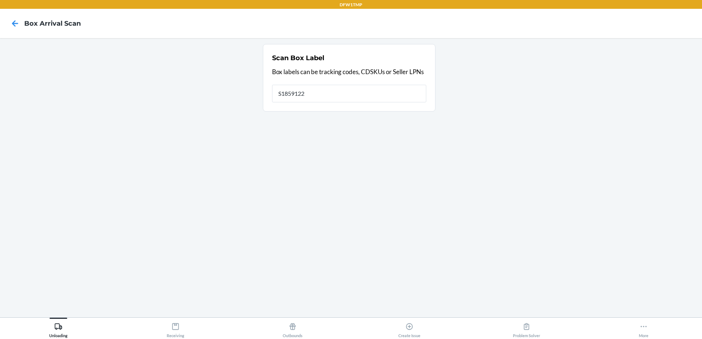
type input "S1859122"
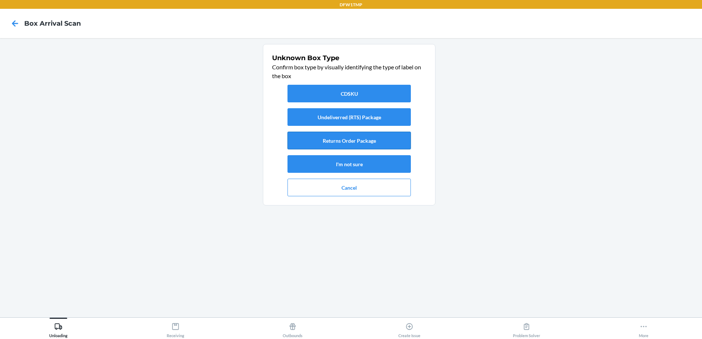
click at [367, 140] on button "Returns Order Package" at bounding box center [348, 141] width 123 height 18
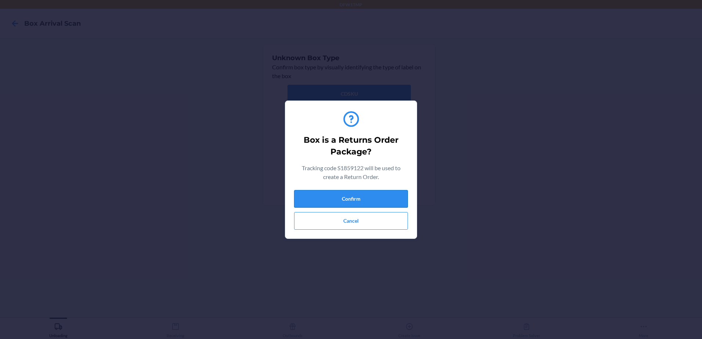
click at [370, 194] on button "Confirm" at bounding box center [351, 199] width 114 height 18
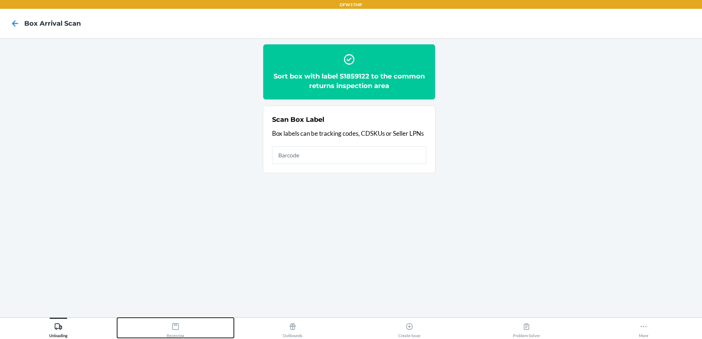
click at [173, 328] on icon at bounding box center [175, 327] width 8 height 8
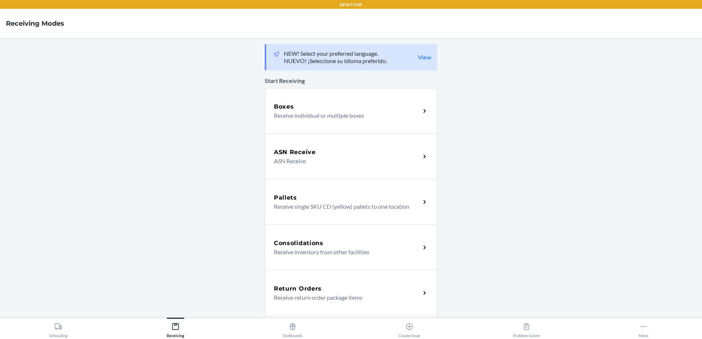
click at [318, 281] on div "Return Orders Receive return order package items" at bounding box center [351, 293] width 172 height 46
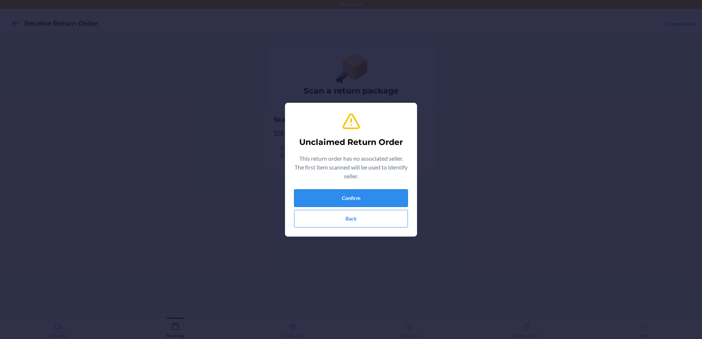
click at [327, 194] on button "Confirm" at bounding box center [351, 198] width 114 height 18
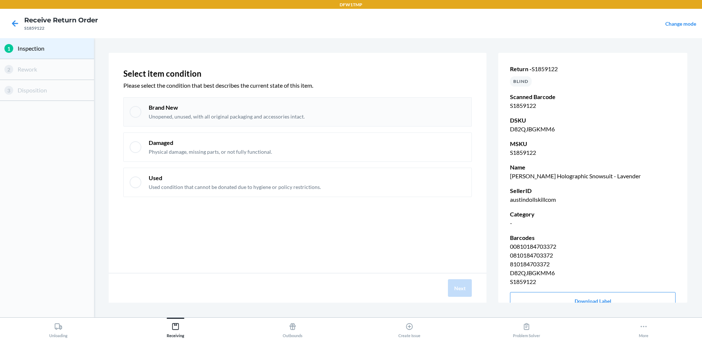
click at [199, 106] on p "Brand New" at bounding box center [227, 107] width 156 height 8
checkbox input "true"
click at [459, 282] on button "Next" at bounding box center [460, 288] width 24 height 18
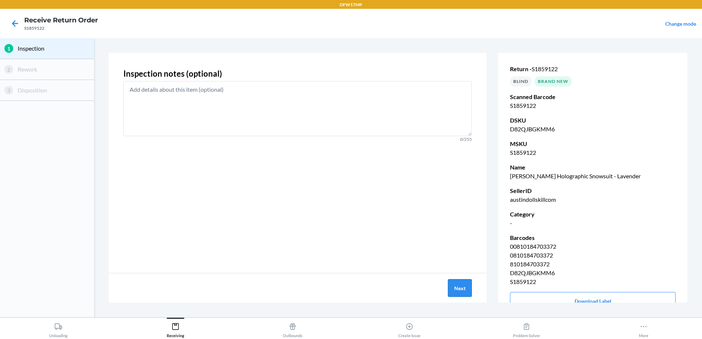
click at [459, 282] on button "Next" at bounding box center [460, 288] width 24 height 18
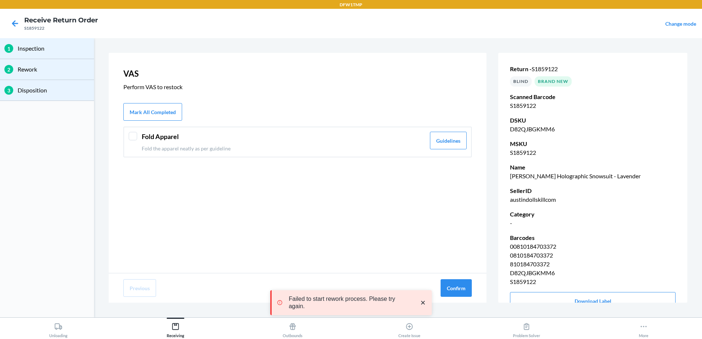
click at [137, 133] on div at bounding box center [132, 136] width 9 height 9
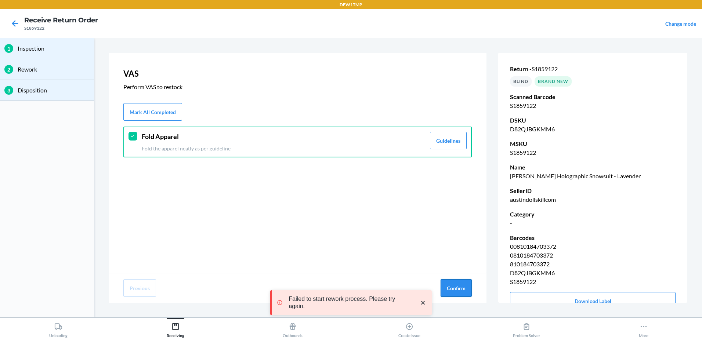
click at [461, 286] on button "Confirm" at bounding box center [455, 288] width 31 height 18
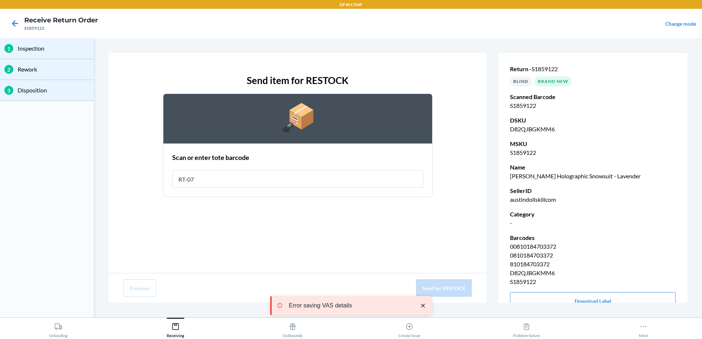
type input "RT-07"
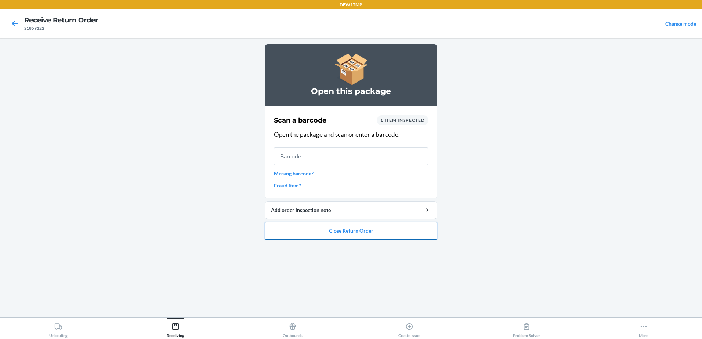
click at [368, 231] on button "Close Return Order" at bounding box center [351, 231] width 172 height 18
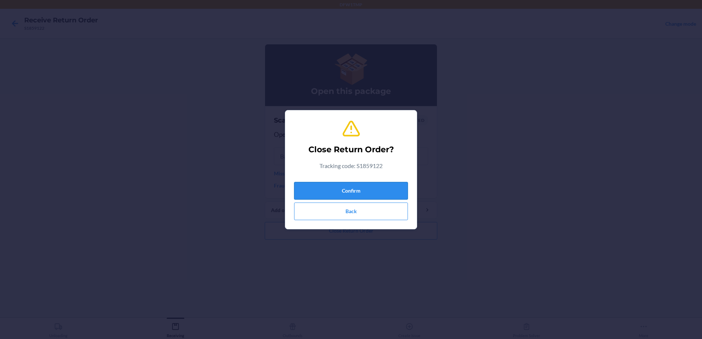
click at [366, 192] on button "Confirm" at bounding box center [351, 191] width 114 height 18
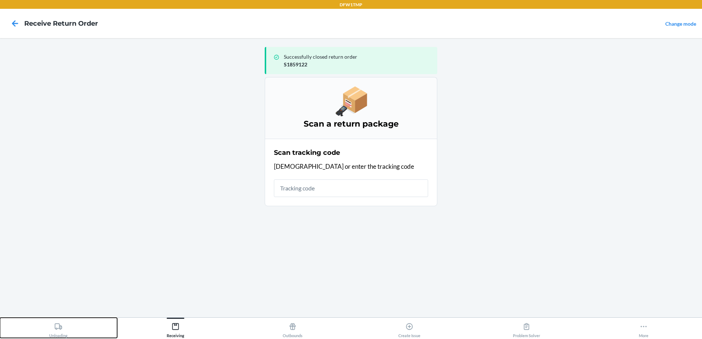
click at [52, 331] on div "Unloading" at bounding box center [58, 329] width 18 height 18
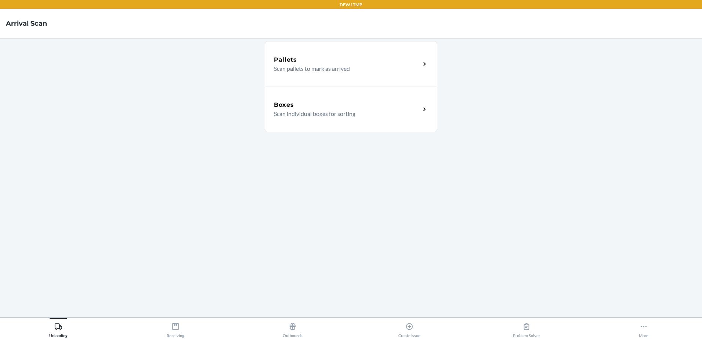
click at [374, 109] on div "Boxes" at bounding box center [347, 105] width 146 height 9
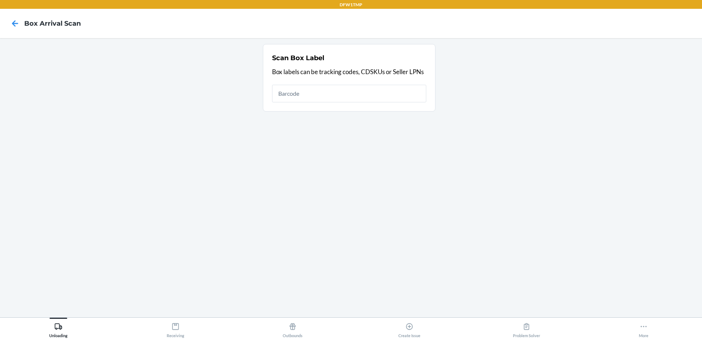
click at [336, 97] on input "text" at bounding box center [349, 94] width 154 height 18
type input "2FBW0FP0885865297"
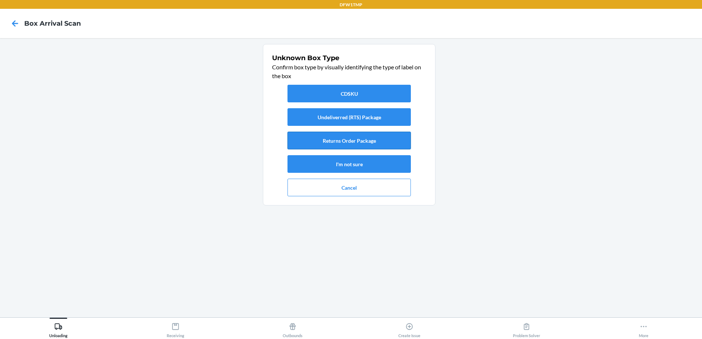
click at [335, 143] on button "Returns Order Package" at bounding box center [348, 141] width 123 height 18
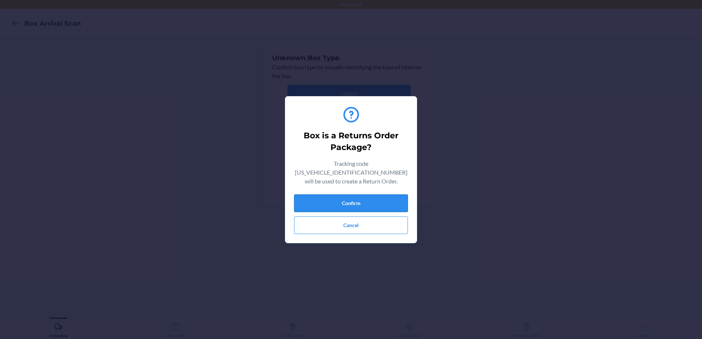
click at [343, 197] on button "Confirm" at bounding box center [351, 203] width 114 height 18
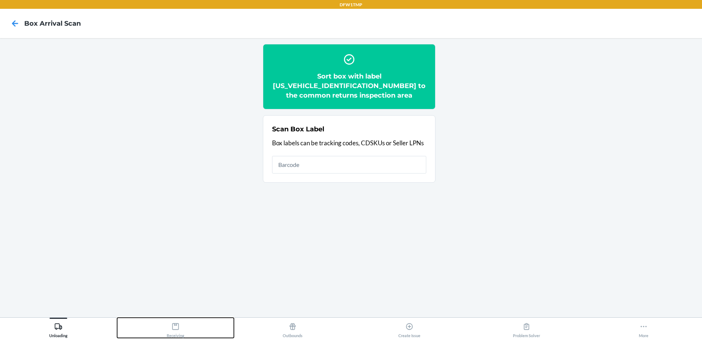
click at [185, 325] on button "Receiving" at bounding box center [175, 328] width 117 height 20
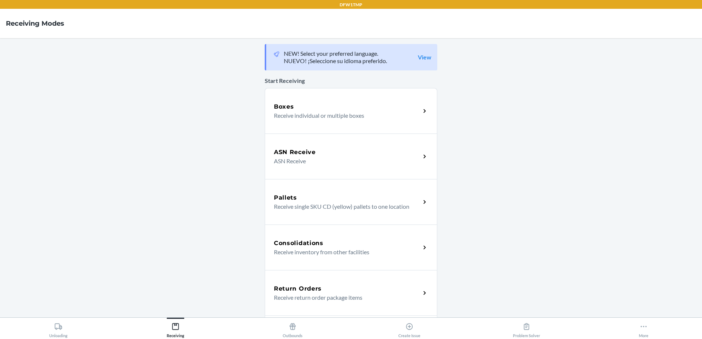
drag, startPoint x: 377, startPoint y: 295, endPoint x: 374, endPoint y: 301, distance: 6.2
click at [377, 295] on p "Receive return order package items" at bounding box center [344, 297] width 141 height 9
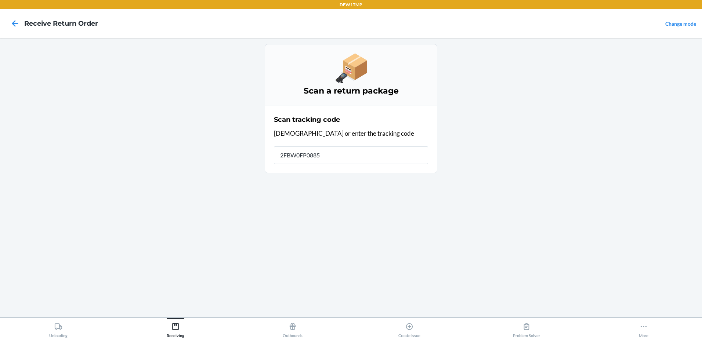
type input "2FBW0FP08858"
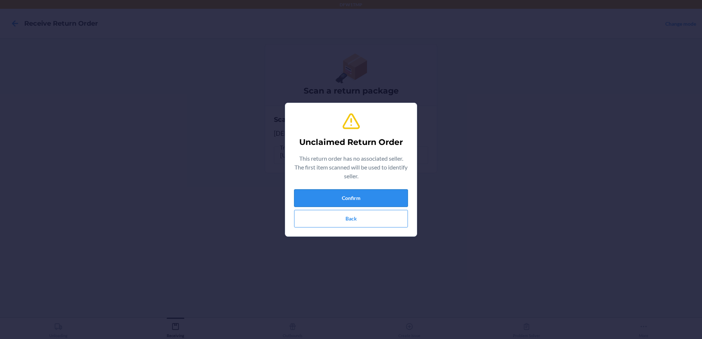
click at [394, 202] on button "Confirm" at bounding box center [351, 198] width 114 height 18
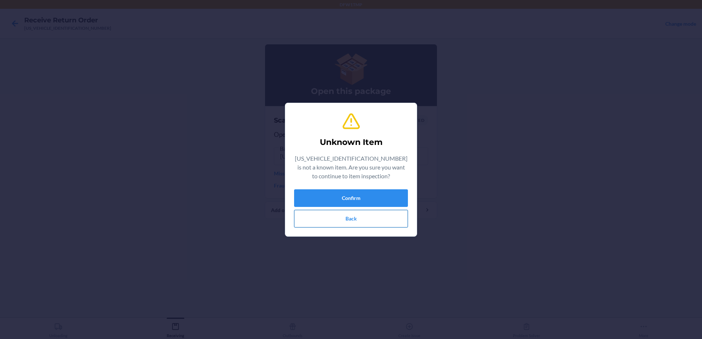
click at [387, 218] on button "Back" at bounding box center [351, 219] width 114 height 18
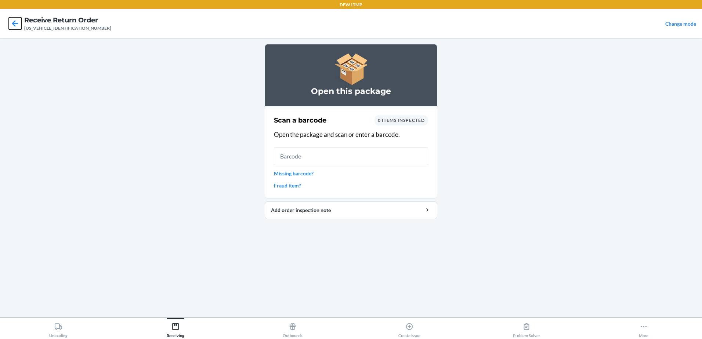
click at [16, 26] on icon at bounding box center [15, 23] width 12 height 12
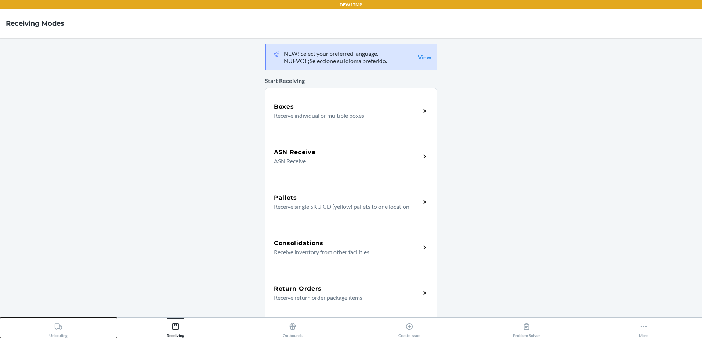
click at [55, 326] on icon at bounding box center [58, 327] width 8 height 8
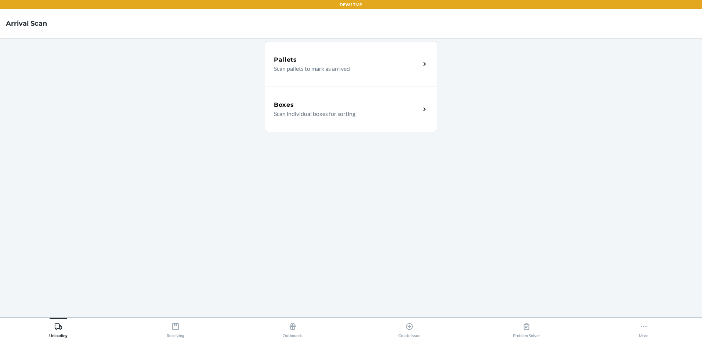
click at [307, 99] on div "Boxes Scan individual boxes for sorting" at bounding box center [351, 110] width 172 height 46
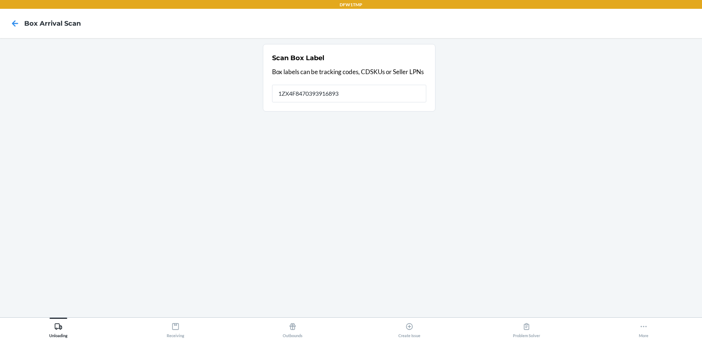
type input "1ZX4F8470393916893"
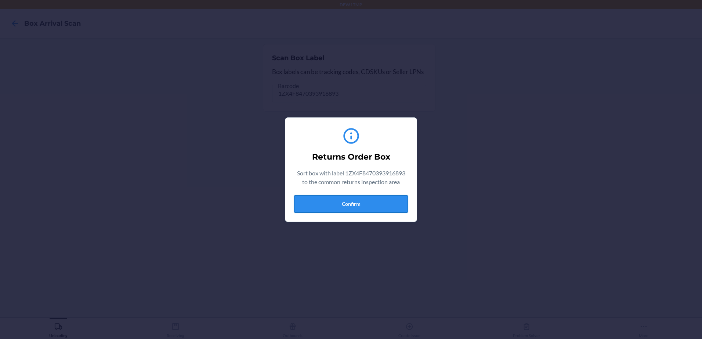
click at [388, 197] on button "Confirm" at bounding box center [351, 204] width 114 height 18
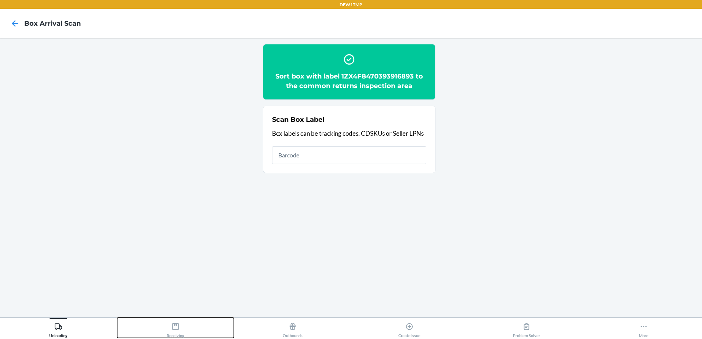
click at [185, 336] on button "Receiving" at bounding box center [175, 328] width 117 height 20
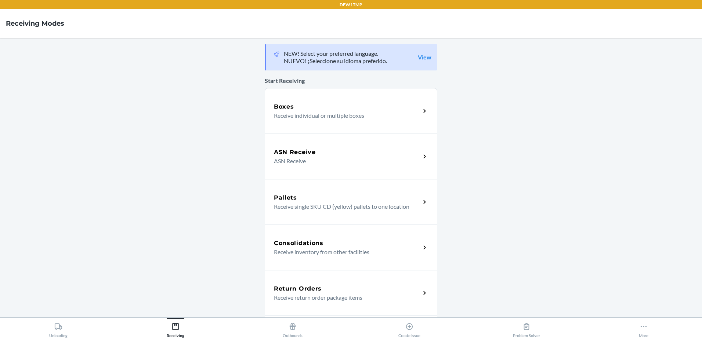
click at [335, 282] on div "Return Orders Receive return order package items" at bounding box center [351, 293] width 172 height 46
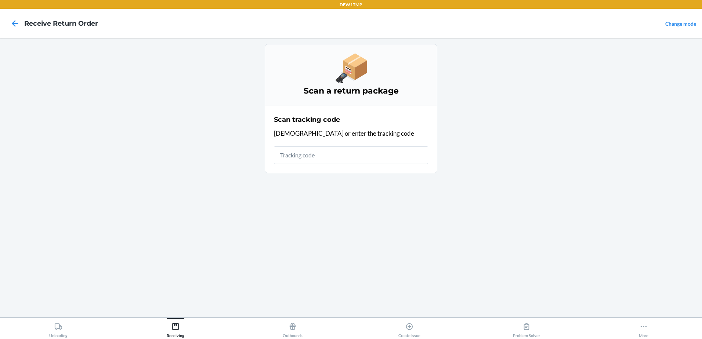
click at [326, 160] on input "text" at bounding box center [351, 155] width 154 height 18
click at [50, 329] on div "Unloading" at bounding box center [58, 329] width 18 height 18
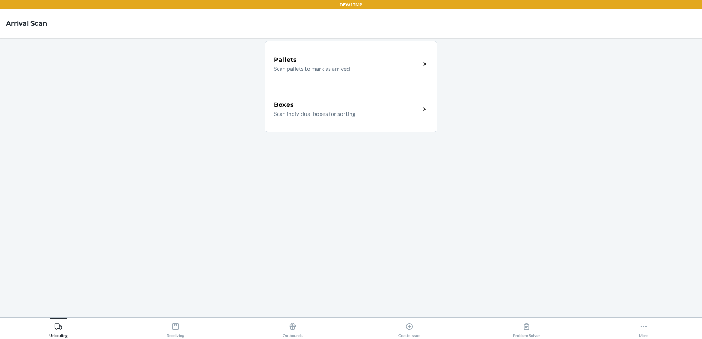
click at [411, 96] on div "Boxes Scan individual boxes for sorting" at bounding box center [351, 110] width 172 height 46
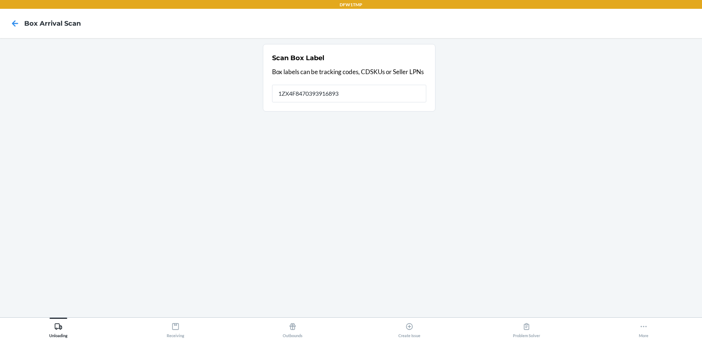
type input "1ZX4F8470393916893"
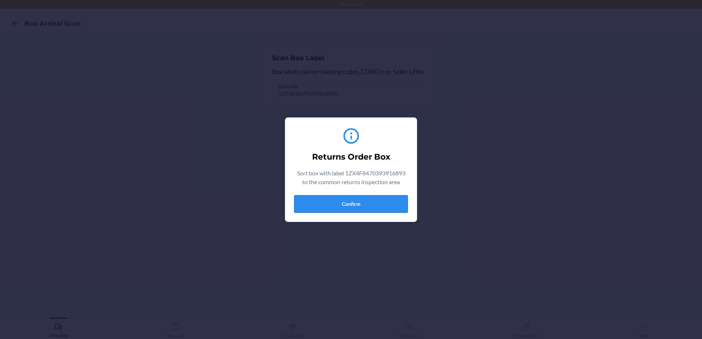
click at [352, 208] on button "Confirm" at bounding box center [351, 204] width 114 height 18
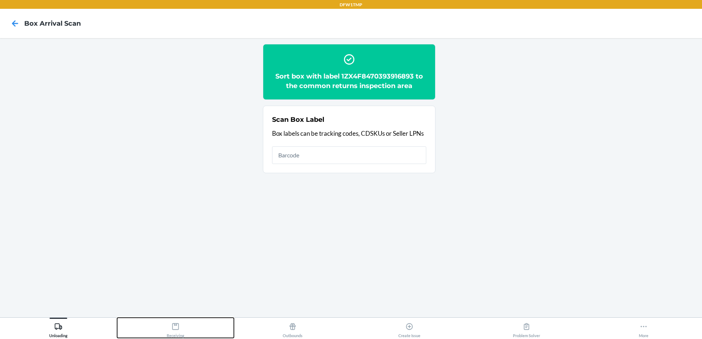
click at [180, 334] on div "Receiving" at bounding box center [176, 329] width 18 height 18
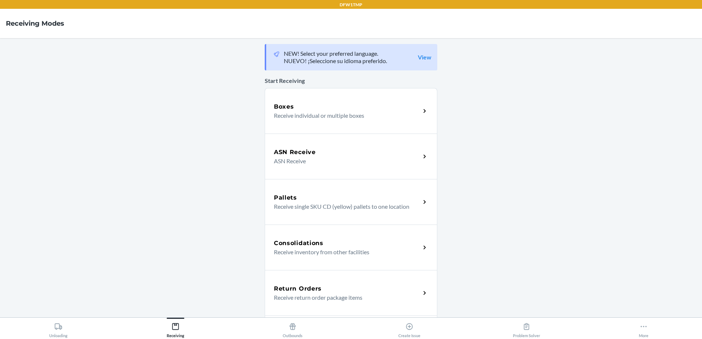
click at [337, 302] on div "Return Orders Receive return order package items" at bounding box center [351, 293] width 172 height 46
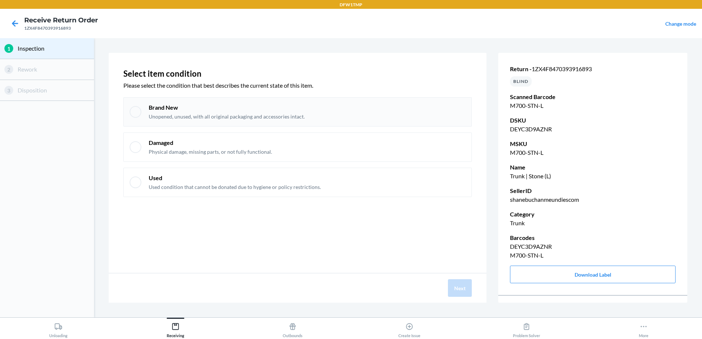
click at [202, 109] on p "Brand New" at bounding box center [227, 107] width 156 height 8
checkbox input "true"
click at [458, 291] on button "Next" at bounding box center [460, 288] width 24 height 18
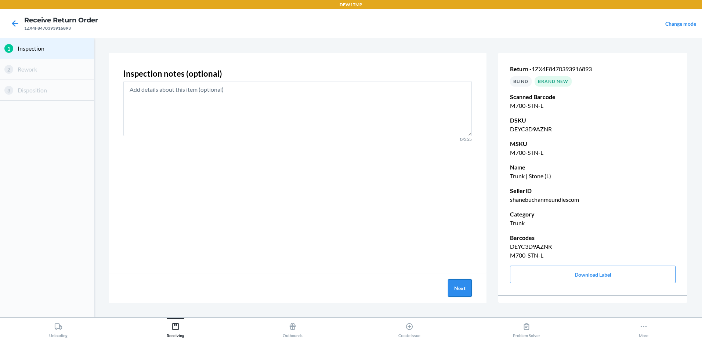
click at [459, 283] on button "Next" at bounding box center [460, 288] width 24 height 18
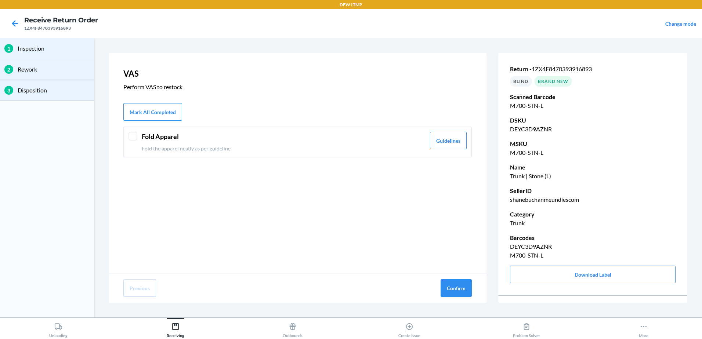
click at [127, 132] on div "Fold Apparel Fold the apparel neatly as per guideline Guidelines" at bounding box center [297, 142] width 348 height 31
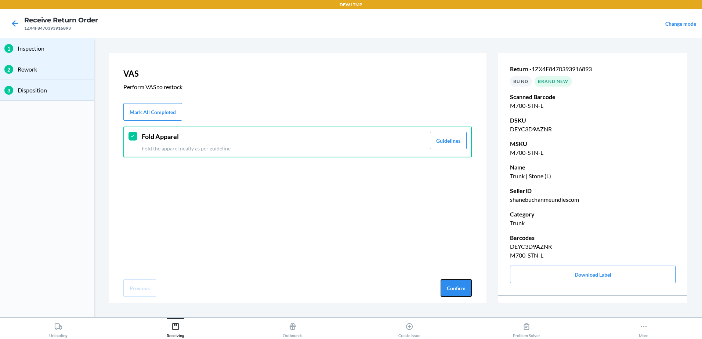
drag, startPoint x: 467, startPoint y: 295, endPoint x: 337, endPoint y: 241, distance: 141.0
click at [466, 294] on button "Confirm" at bounding box center [455, 288] width 31 height 18
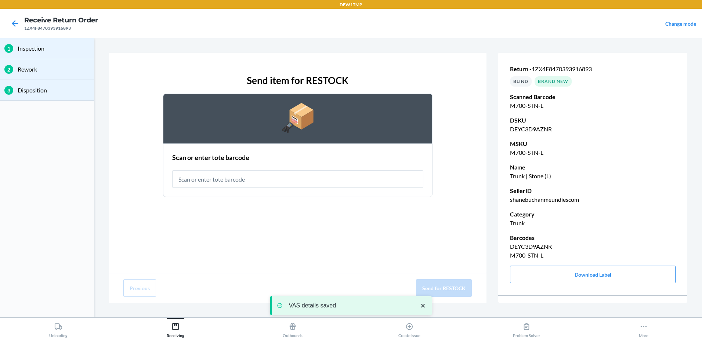
click at [224, 182] on input "text" at bounding box center [297, 179] width 251 height 18
type input "M700-STN-L"
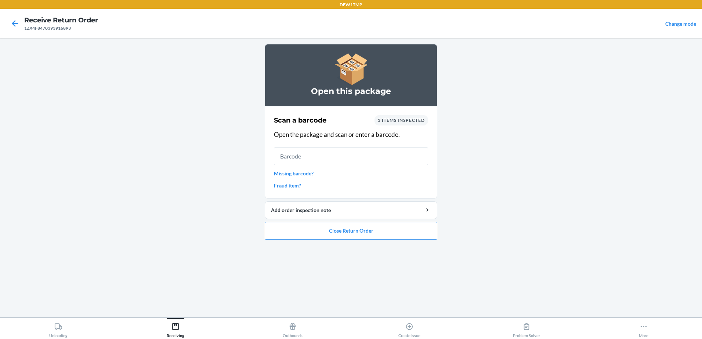
click at [367, 149] on input "text" at bounding box center [351, 157] width 154 height 18
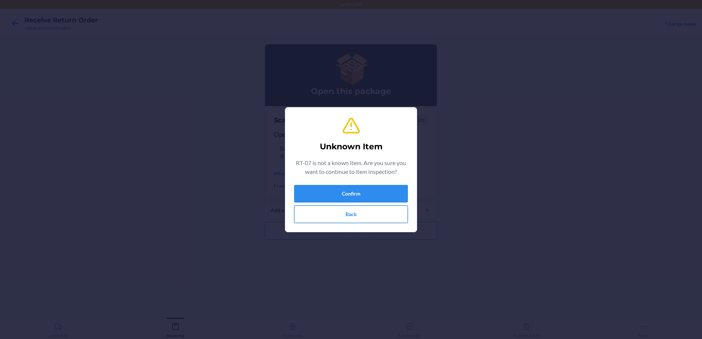
click at [377, 213] on button "Back" at bounding box center [351, 215] width 114 height 18
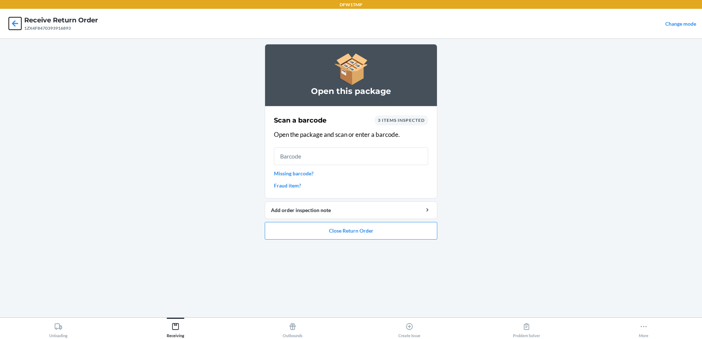
click at [11, 24] on icon at bounding box center [15, 23] width 12 height 12
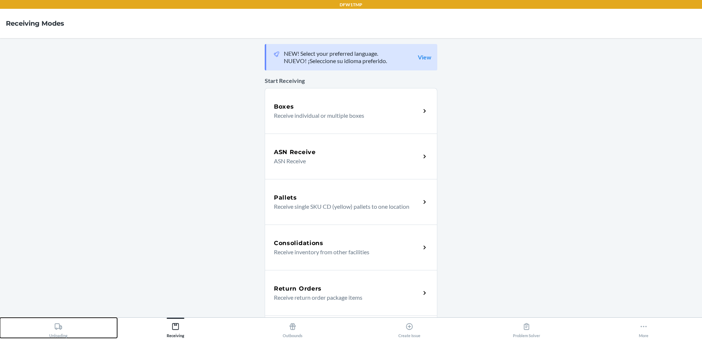
drag, startPoint x: 55, startPoint y: 328, endPoint x: 72, endPoint y: 299, distance: 33.5
click at [56, 328] on icon at bounding box center [58, 326] width 7 height 6
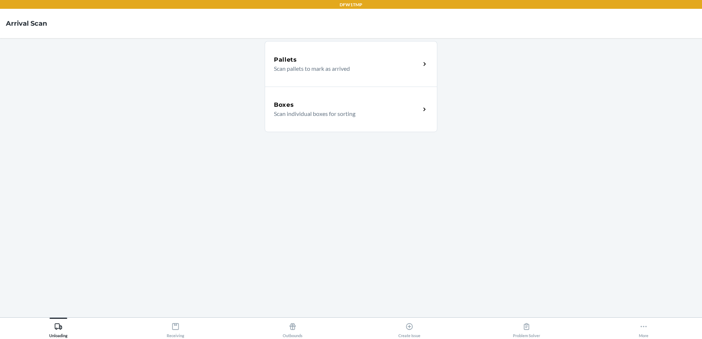
click at [298, 108] on div "Boxes" at bounding box center [347, 105] width 146 height 9
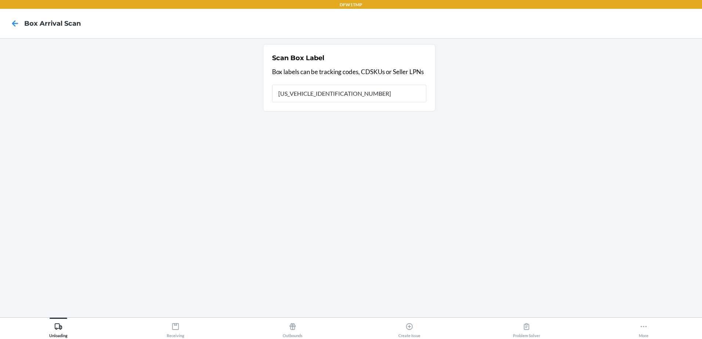
type input "1ZX4F8470393916893"
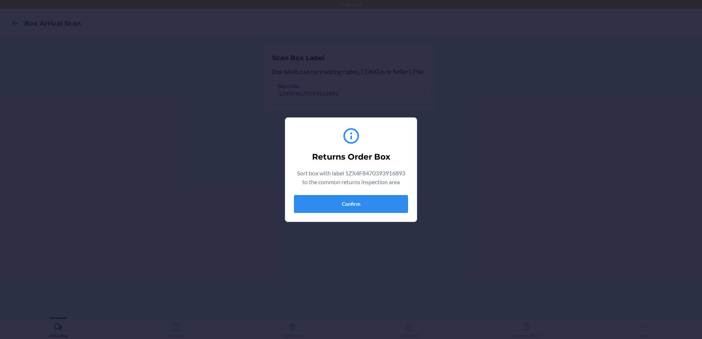
click at [327, 198] on button "Confirm" at bounding box center [351, 204] width 114 height 18
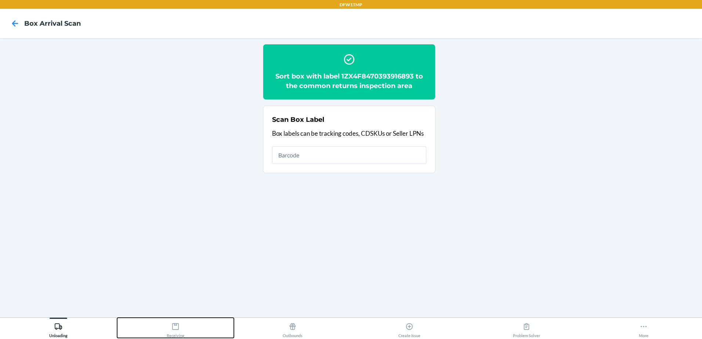
click at [175, 331] on div "Receiving" at bounding box center [176, 329] width 18 height 18
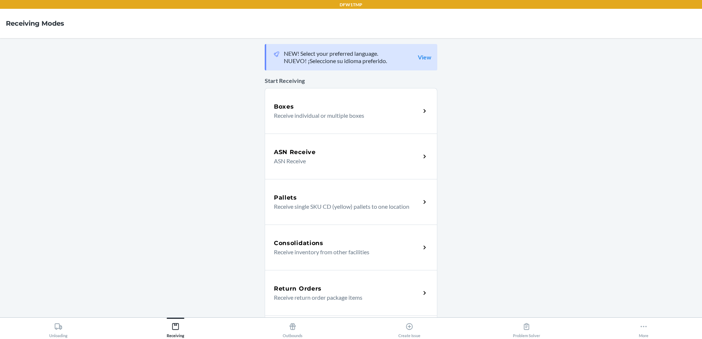
click at [313, 290] on h5 "Return Orders" at bounding box center [298, 288] width 48 height 9
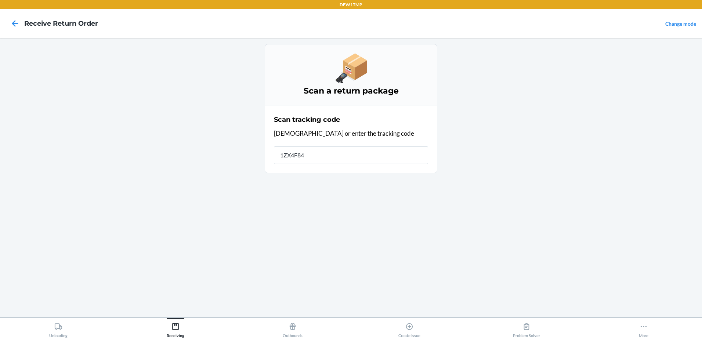
type input "1ZX4F847"
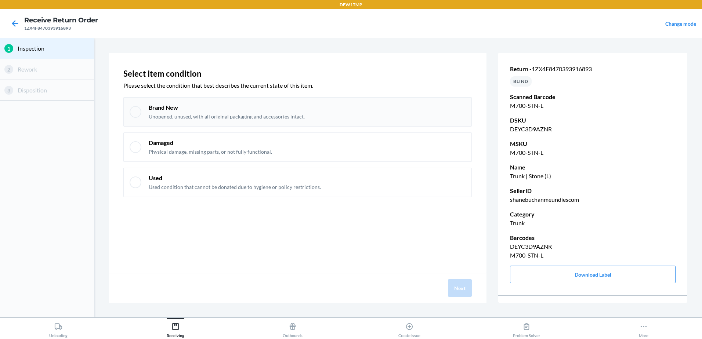
click at [133, 109] on div at bounding box center [136, 112] width 12 height 12
checkbox input "true"
click at [461, 291] on button "Next" at bounding box center [460, 288] width 24 height 18
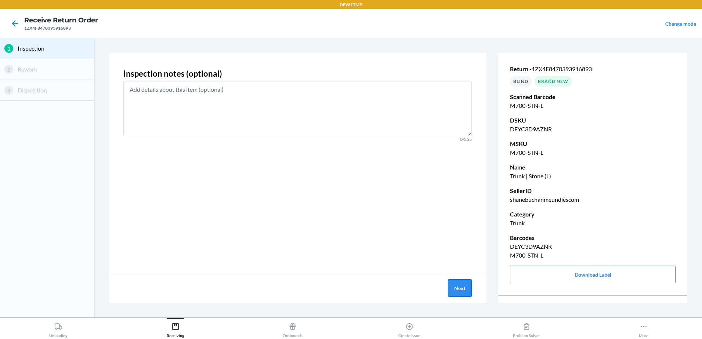
click at [462, 288] on button "Next" at bounding box center [460, 288] width 24 height 18
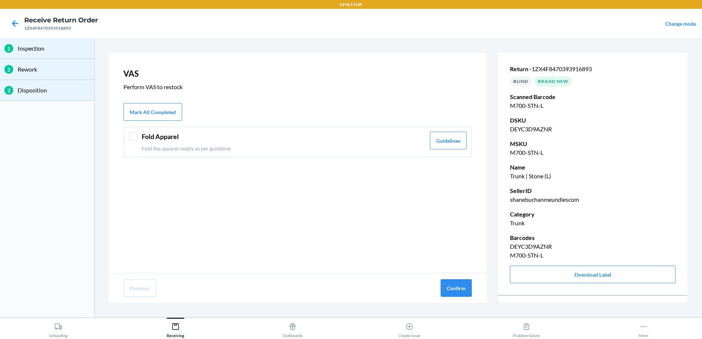
click at [133, 132] on div at bounding box center [132, 136] width 9 height 9
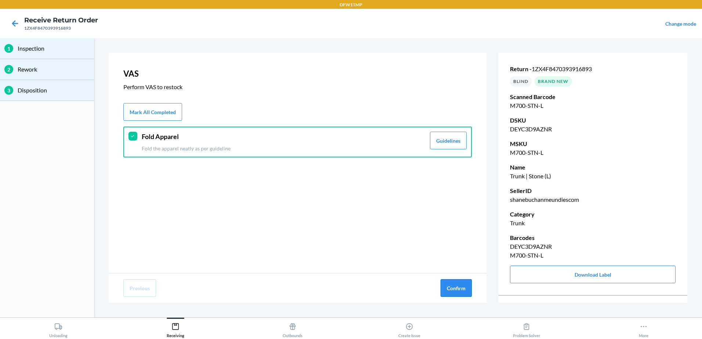
click at [465, 287] on button "Confirm" at bounding box center [455, 288] width 31 height 18
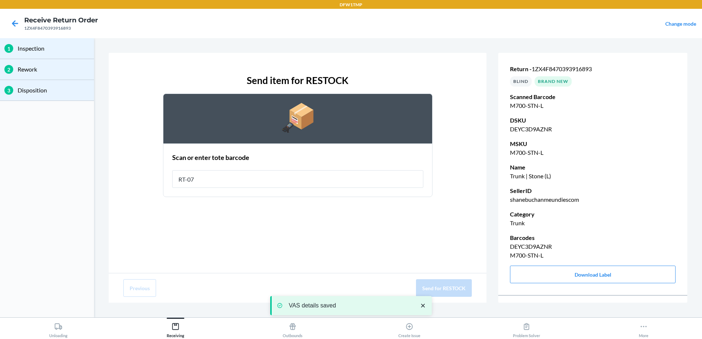
type input "RT-07"
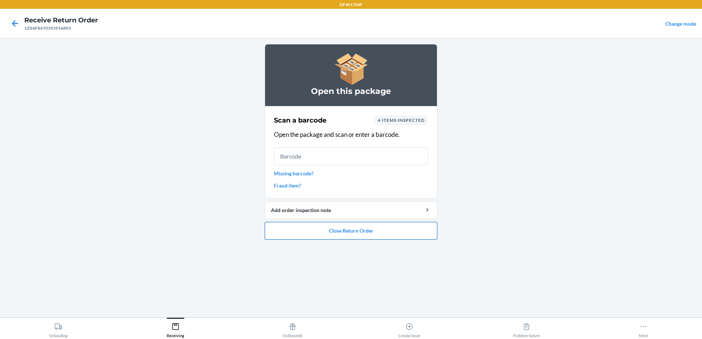
click at [366, 235] on button "Close Return Order" at bounding box center [351, 231] width 172 height 18
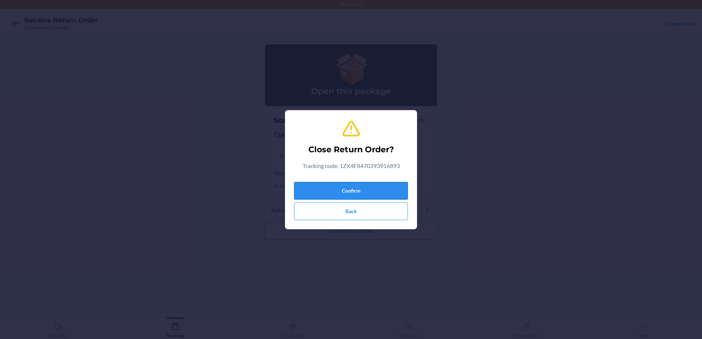
click at [315, 185] on button "Confirm" at bounding box center [351, 191] width 114 height 18
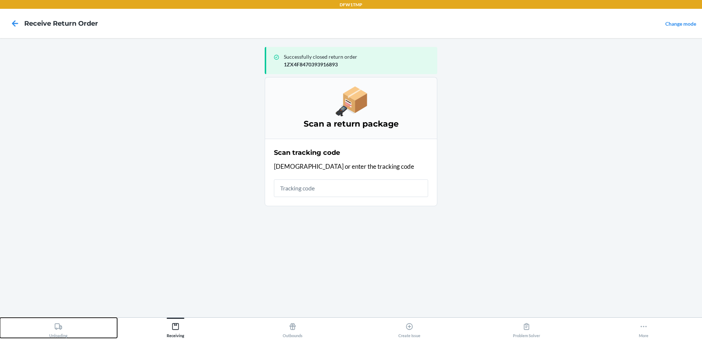
click at [56, 331] on div "Unloading" at bounding box center [58, 329] width 18 height 18
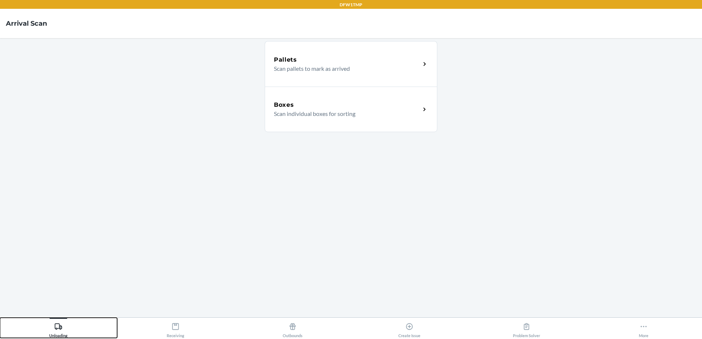
click at [98, 328] on button "Unloading" at bounding box center [58, 328] width 117 height 20
click at [375, 109] on div "Boxes" at bounding box center [347, 105] width 146 height 9
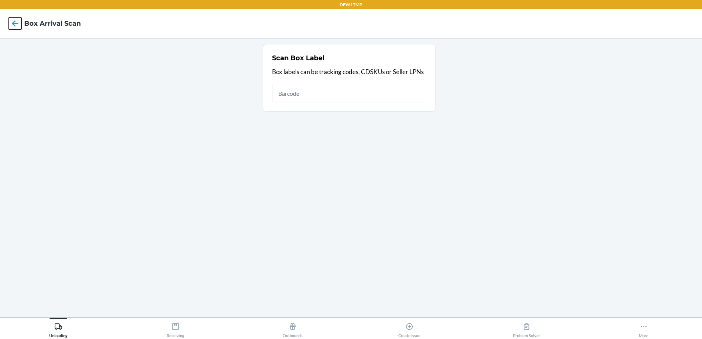
click button at bounding box center [15, 23] width 12 height 12
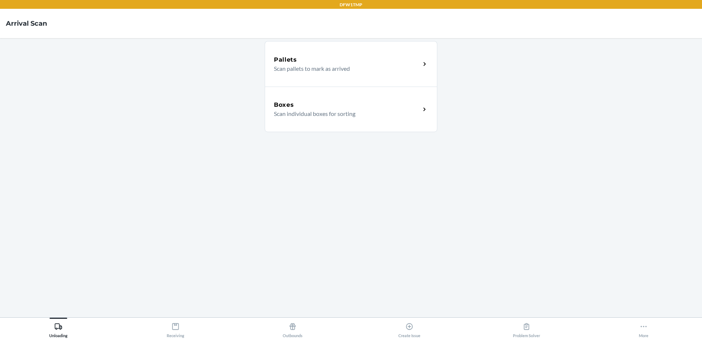
click at [360, 98] on div "Boxes Scan individual boxes for sorting" at bounding box center [351, 110] width 172 height 46
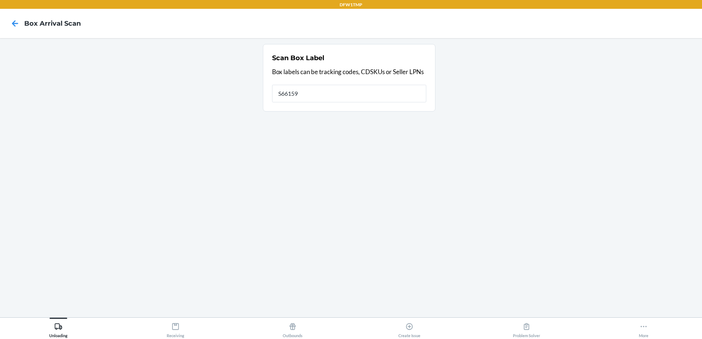
type input "S661594"
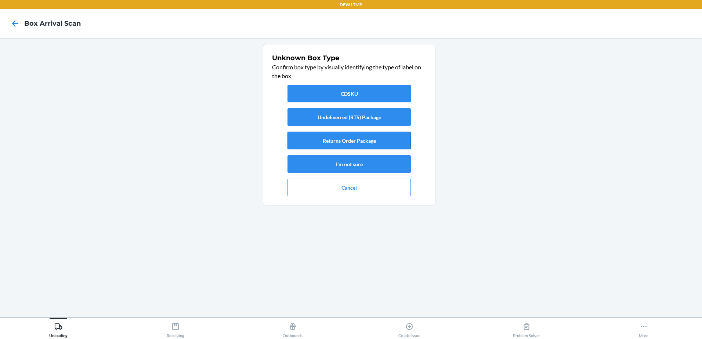
click at [361, 141] on button "Returns Order Package" at bounding box center [348, 141] width 123 height 18
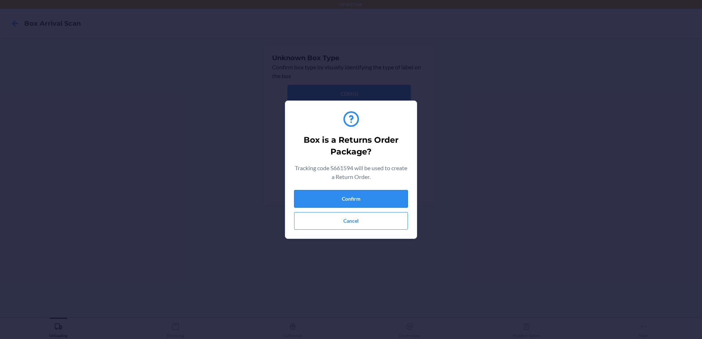
click at [387, 200] on button "Confirm" at bounding box center [351, 199] width 114 height 18
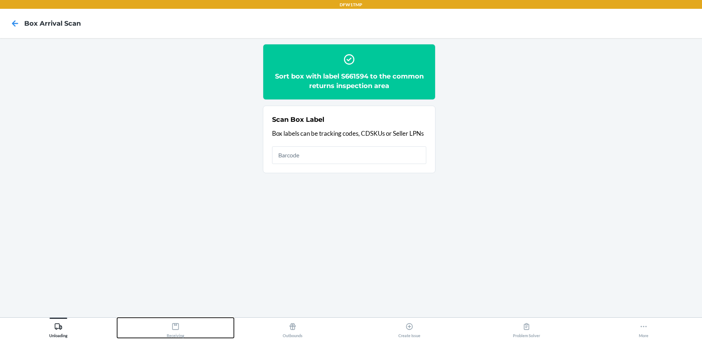
click at [184, 332] on button "Receiving" at bounding box center [175, 328] width 117 height 20
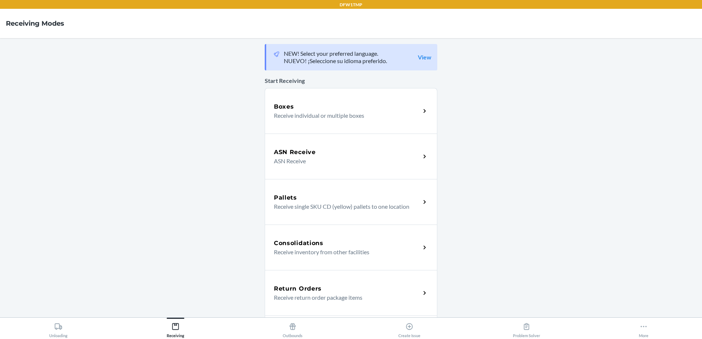
click at [360, 285] on div "Return Orders" at bounding box center [347, 288] width 146 height 9
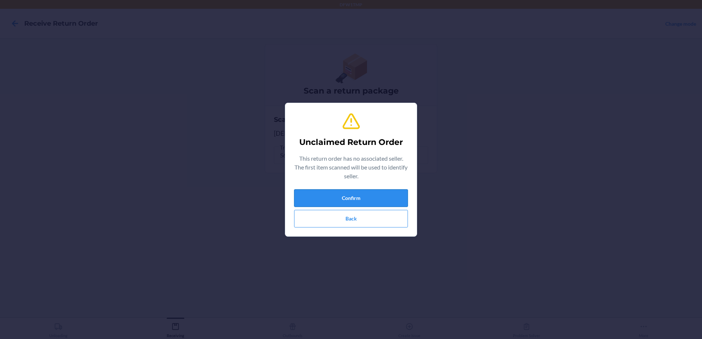
click at [359, 199] on button "Confirm" at bounding box center [351, 198] width 114 height 18
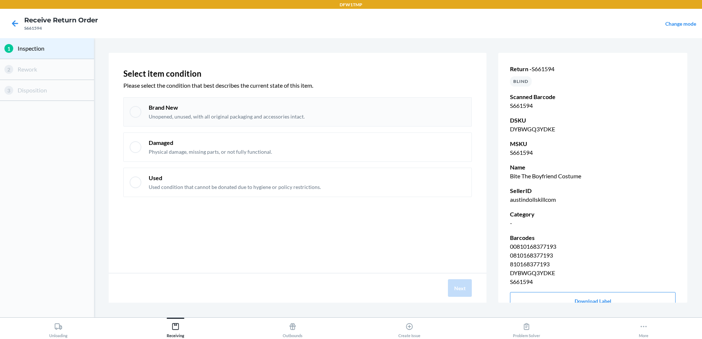
click at [343, 118] on div "Brand New Unopened, unused, with all original packaging and accessories intact." at bounding box center [307, 111] width 317 height 17
checkbox input "true"
click at [466, 290] on button "Next" at bounding box center [460, 288] width 24 height 18
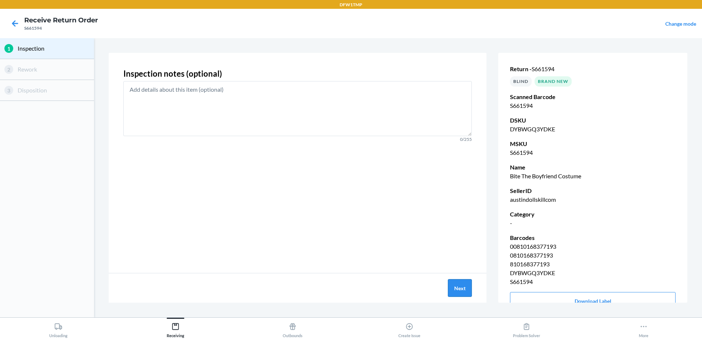
click at [466, 290] on button "Next" at bounding box center [460, 288] width 24 height 18
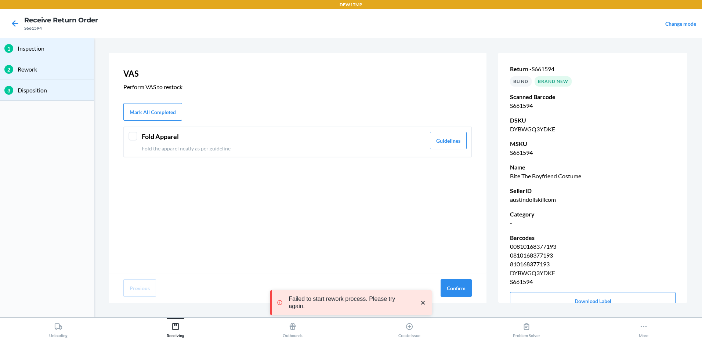
click at [133, 136] on div at bounding box center [132, 136] width 9 height 9
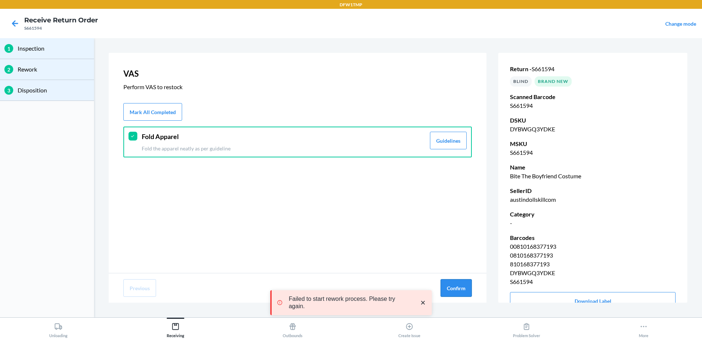
click at [458, 283] on button "Confirm" at bounding box center [455, 288] width 31 height 18
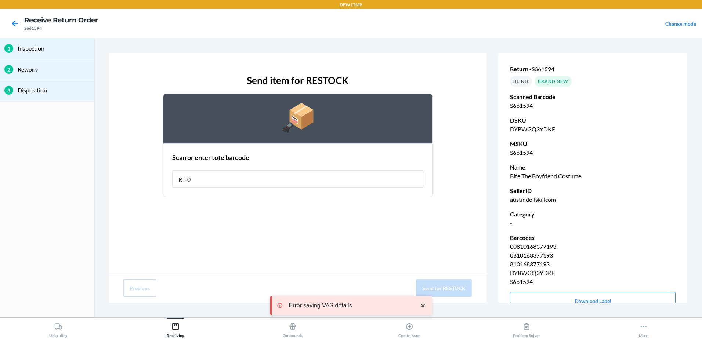
type input "RT-07"
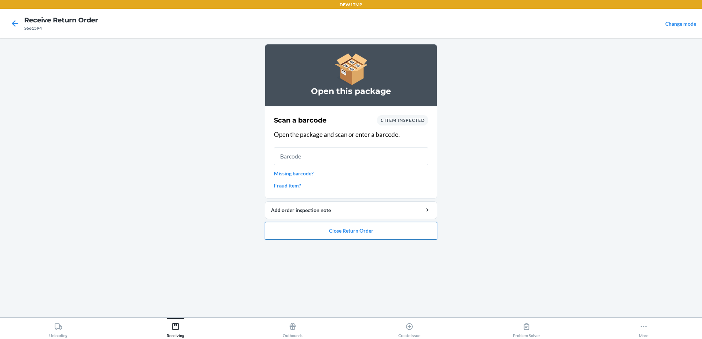
click at [405, 226] on button "Close Return Order" at bounding box center [351, 231] width 172 height 18
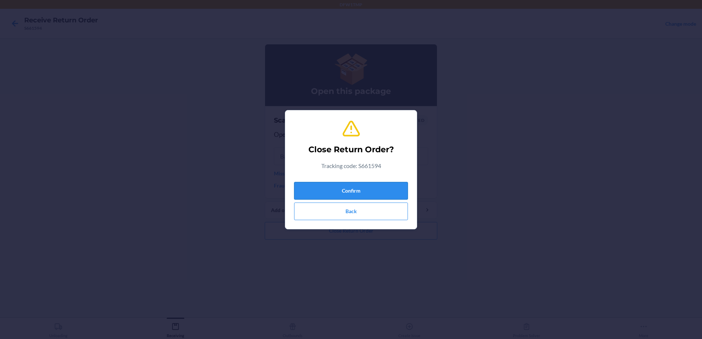
click at [380, 185] on button "Confirm" at bounding box center [351, 191] width 114 height 18
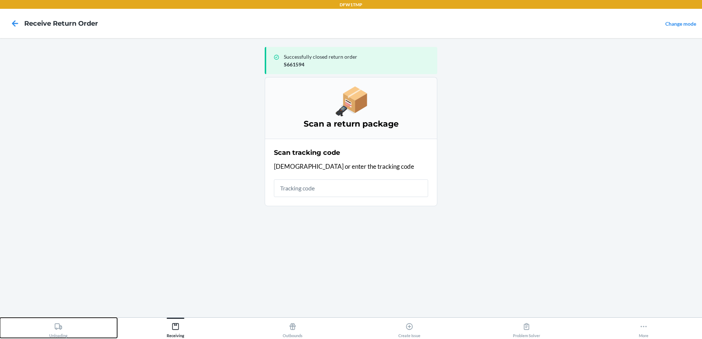
click at [22, 332] on button "Unloading" at bounding box center [58, 328] width 117 height 20
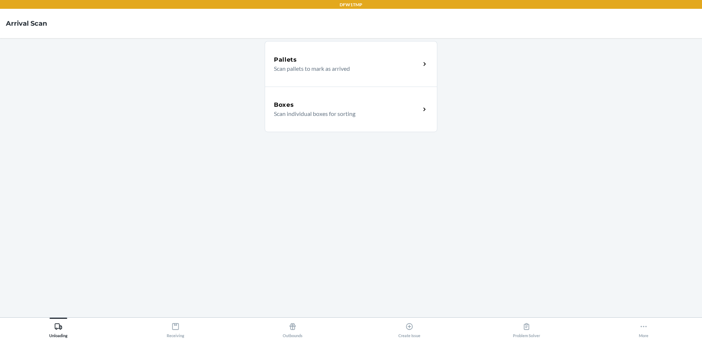
click at [332, 103] on div "Boxes" at bounding box center [347, 105] width 146 height 9
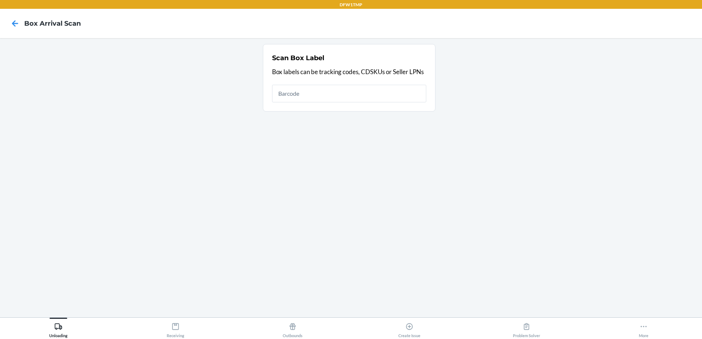
click at [368, 98] on input "text" at bounding box center [349, 94] width 154 height 18
type input "X0041A8ZSP"
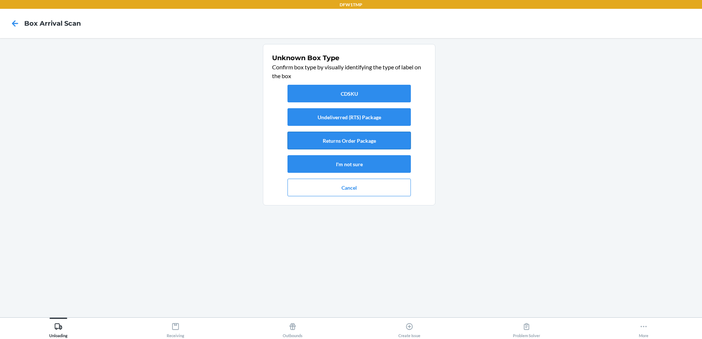
click at [349, 143] on button "Returns Order Package" at bounding box center [348, 141] width 123 height 18
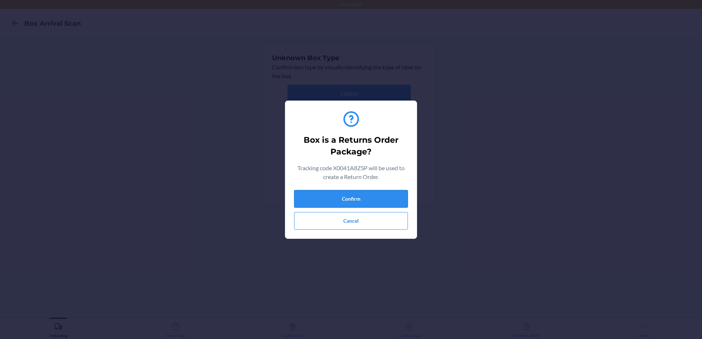
click at [350, 193] on button "Confirm" at bounding box center [351, 199] width 114 height 18
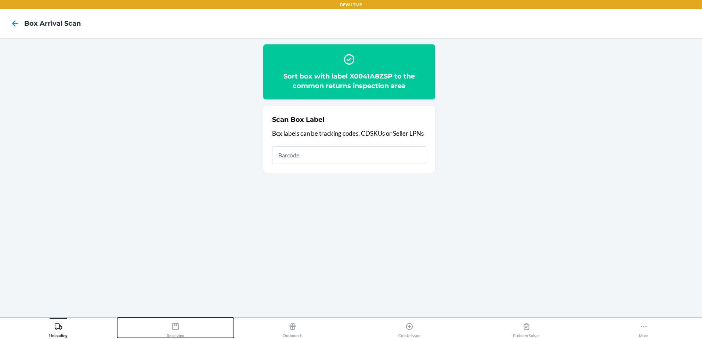
click at [183, 337] on div "Receiving" at bounding box center [176, 329] width 18 height 18
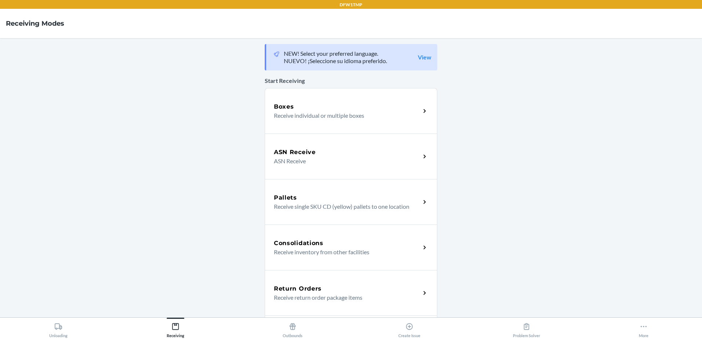
click at [337, 296] on p "Receive return order package items" at bounding box center [344, 297] width 141 height 9
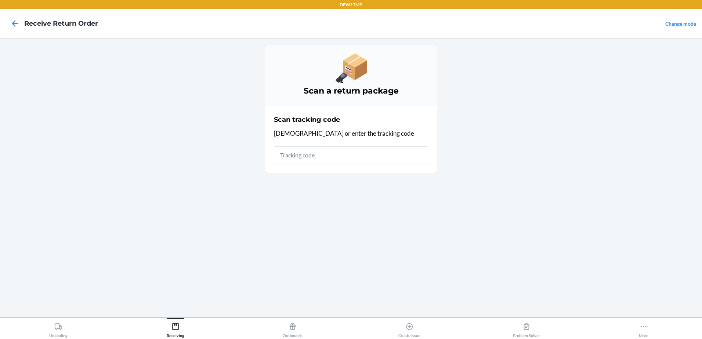
drag, startPoint x: 324, startPoint y: 161, endPoint x: 321, endPoint y: 158, distance: 4.4
click at [324, 161] on input "text" at bounding box center [351, 155] width 154 height 18
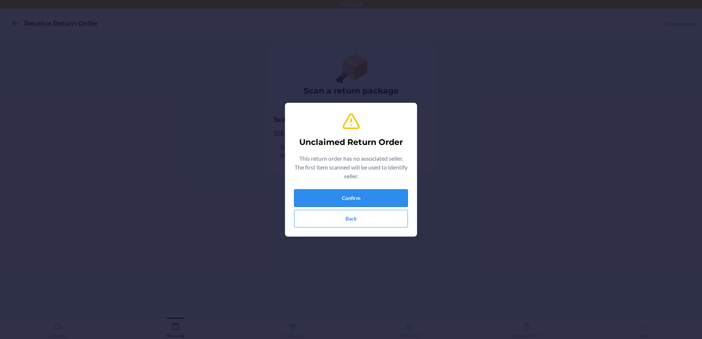
click at [348, 201] on button "Confirm" at bounding box center [351, 198] width 114 height 18
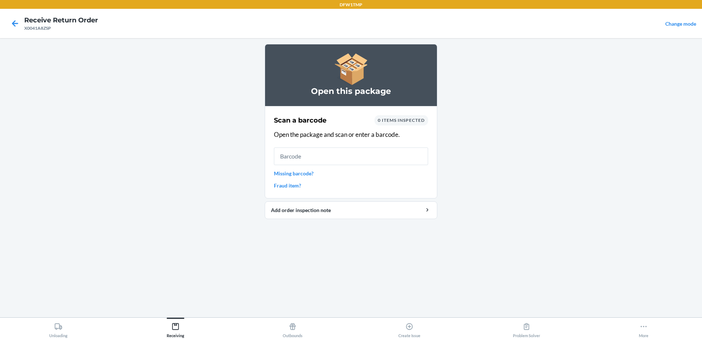
click at [306, 159] on input "text" at bounding box center [351, 157] width 154 height 18
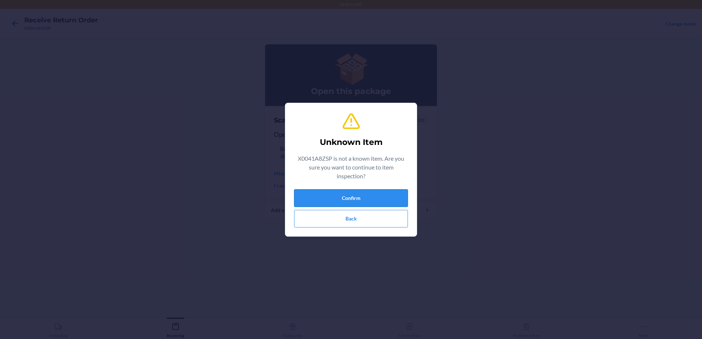
click at [369, 196] on button "Confirm" at bounding box center [351, 198] width 114 height 18
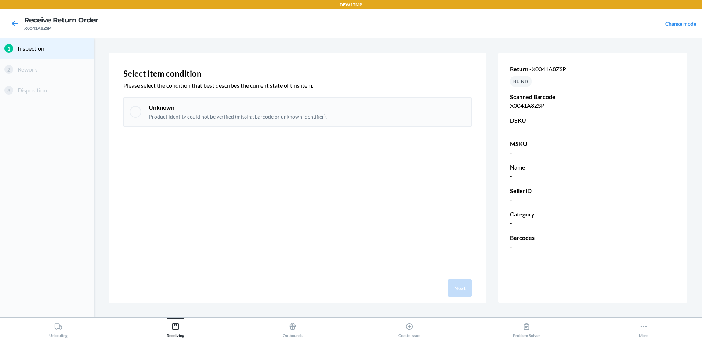
click at [139, 111] on div at bounding box center [136, 112] width 12 height 12
checkbox input "true"
click at [455, 289] on button "Next" at bounding box center [460, 288] width 24 height 18
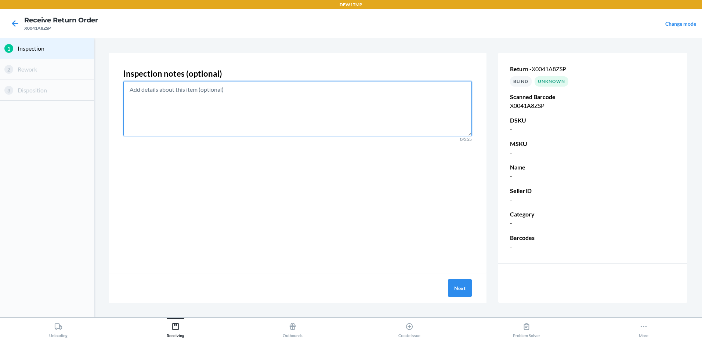
click at [214, 109] on textarea at bounding box center [297, 108] width 348 height 55
type textarea "item uknown"
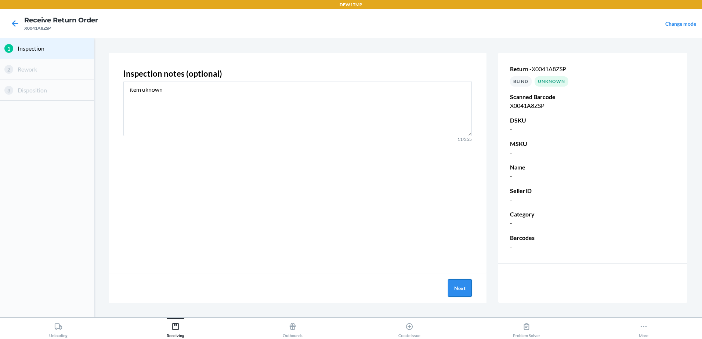
click at [457, 287] on button "Next" at bounding box center [460, 288] width 24 height 18
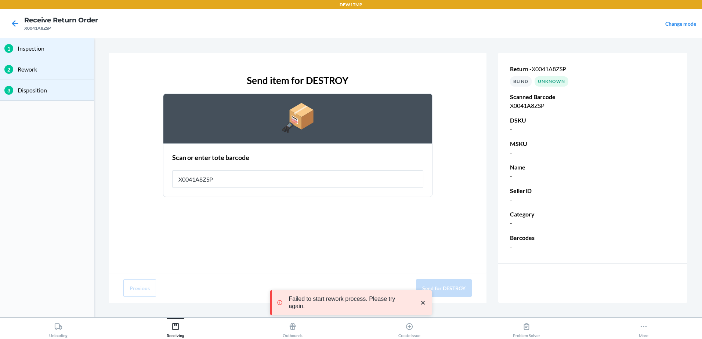
type input "X0041A8ZSP"
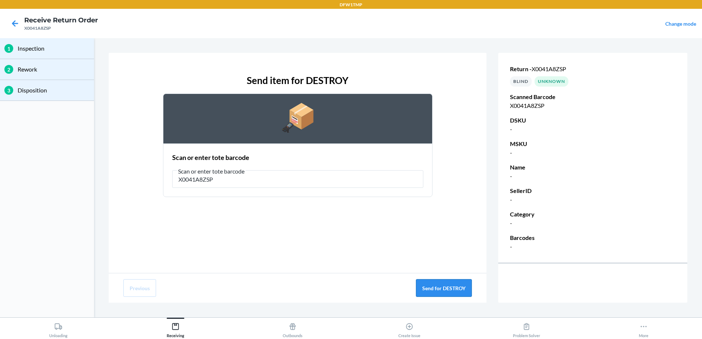
click at [452, 287] on button "Send for DESTROY" at bounding box center [444, 288] width 56 height 18
click at [17, 21] on icon at bounding box center [15, 23] width 12 height 12
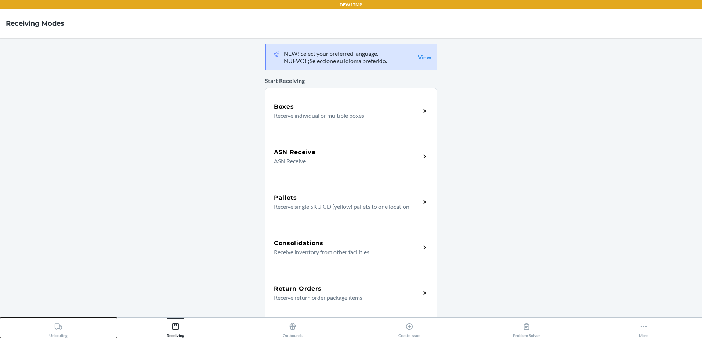
click at [52, 331] on div "Unloading" at bounding box center [58, 329] width 18 height 18
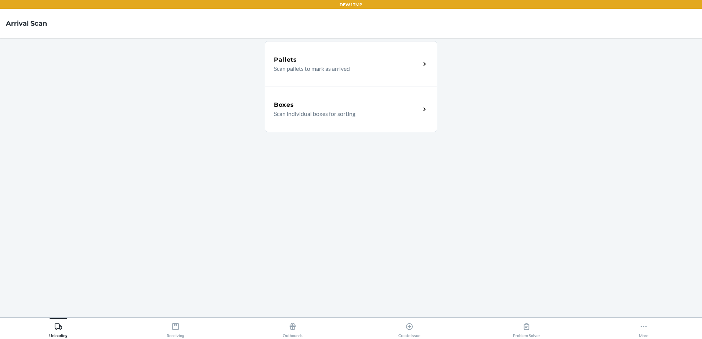
click at [393, 116] on p "Scan individual boxes for sorting" at bounding box center [344, 113] width 141 height 9
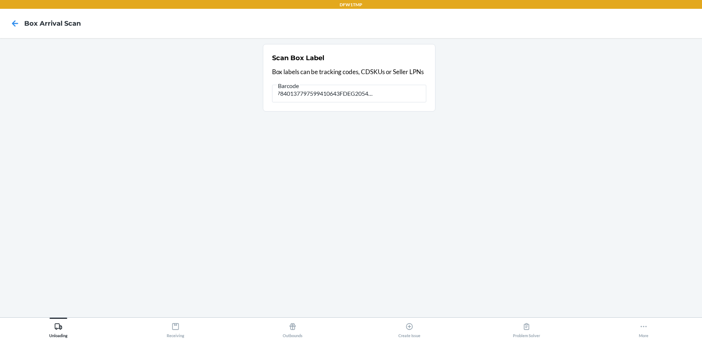
type input "[)>010275067840137797599410643FDEG2054602742501/15.00LBN2900SValleyPkwyLewisvil…"
type input "["
type input "810150065114"
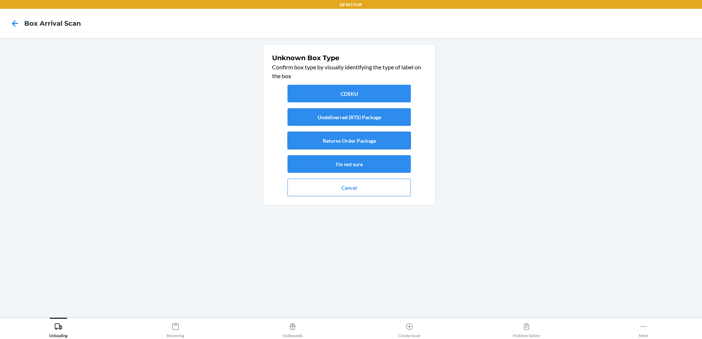
click at [341, 145] on button "Returns Order Package" at bounding box center [348, 141] width 123 height 18
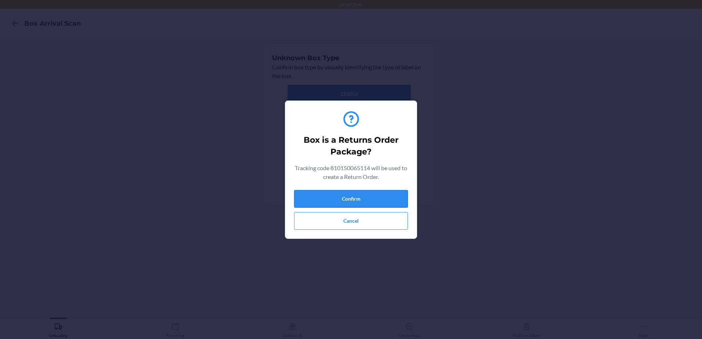
click at [359, 205] on button "Confirm" at bounding box center [351, 199] width 114 height 18
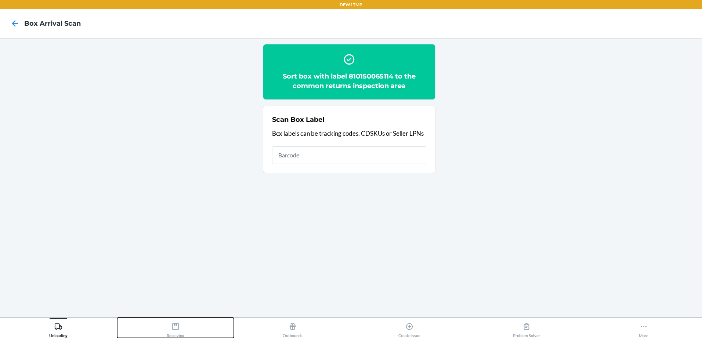
click at [186, 334] on button "Receiving" at bounding box center [175, 328] width 117 height 20
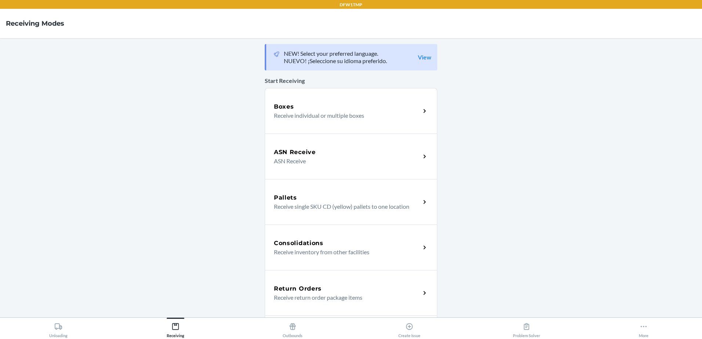
click at [380, 117] on p "Receive individual or multiple boxes" at bounding box center [344, 115] width 141 height 9
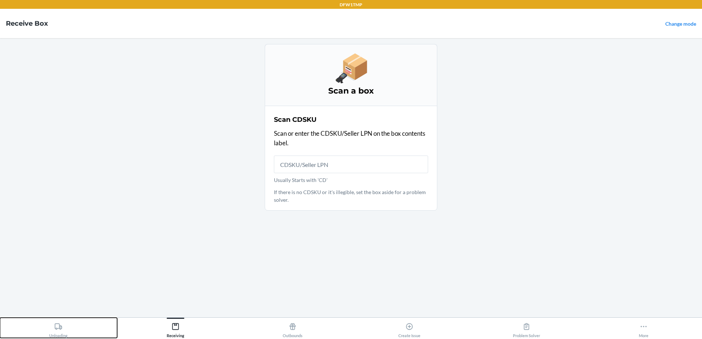
drag, startPoint x: 51, startPoint y: 330, endPoint x: 55, endPoint y: 332, distance: 4.9
click at [55, 332] on div "Unloading" at bounding box center [58, 329] width 18 height 18
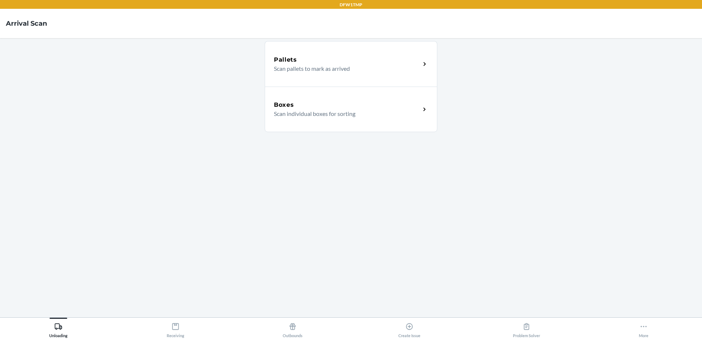
click at [364, 105] on div "Boxes" at bounding box center [347, 105] width 146 height 9
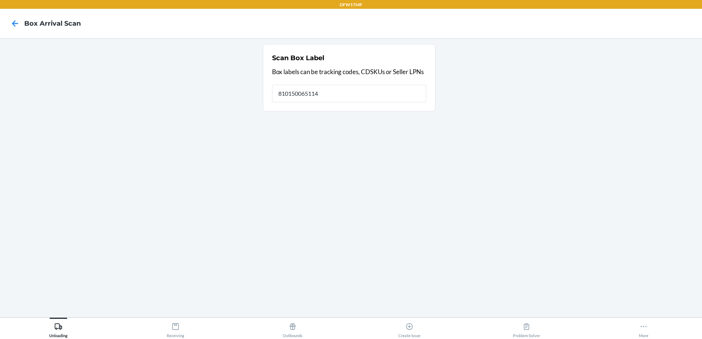
type input "810150065114"
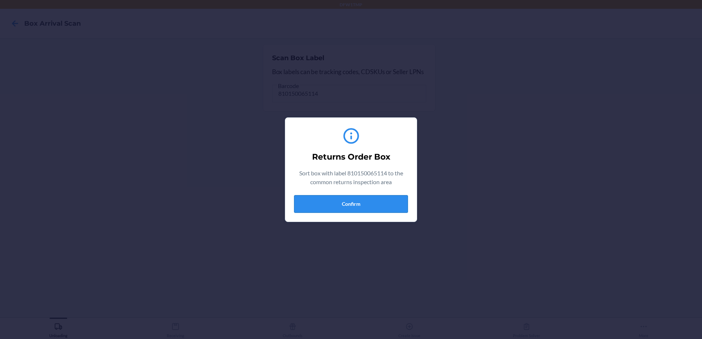
click at [390, 210] on button "Confirm" at bounding box center [351, 204] width 114 height 18
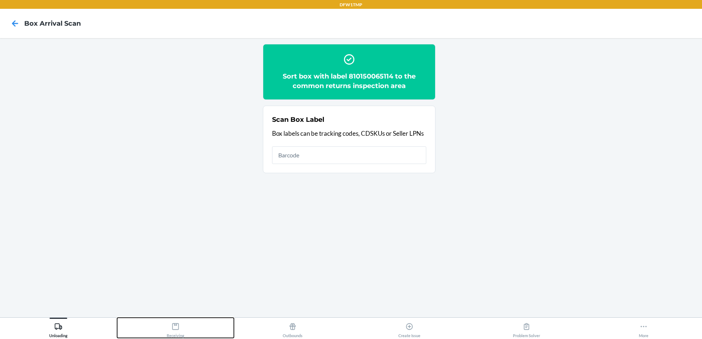
click at [182, 324] on div "Receiving" at bounding box center [176, 329] width 18 height 18
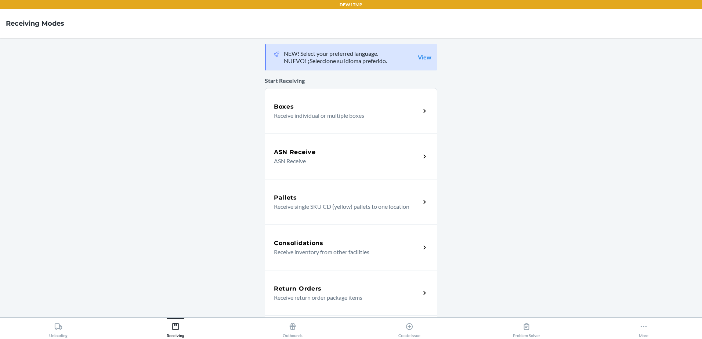
click at [375, 108] on div "Boxes" at bounding box center [347, 106] width 146 height 9
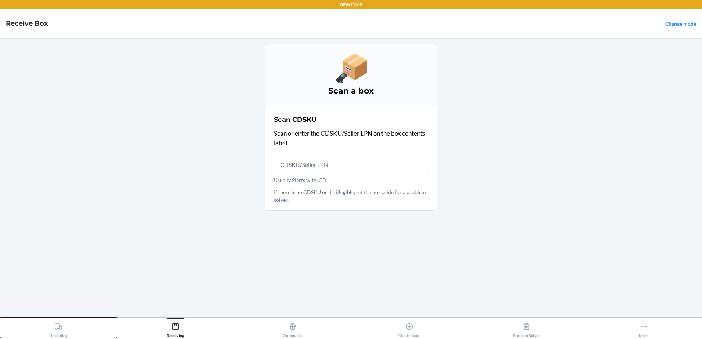
click at [58, 326] on icon at bounding box center [58, 327] width 8 height 8
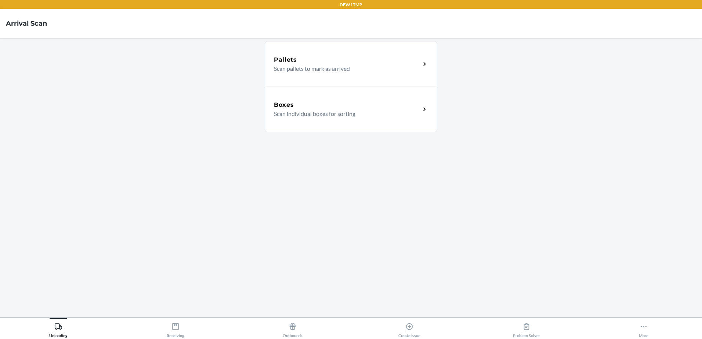
click at [340, 99] on div "Boxes Scan individual boxes for sorting" at bounding box center [351, 110] width 172 height 46
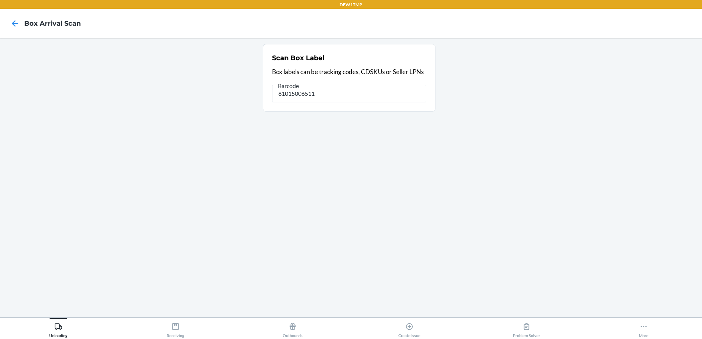
type input "810150065114"
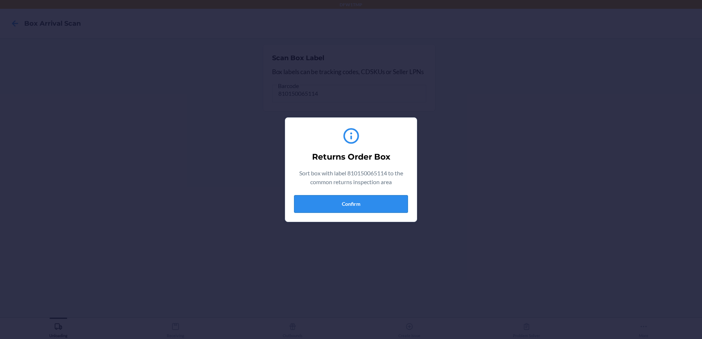
click at [316, 209] on button "Confirm" at bounding box center [351, 204] width 114 height 18
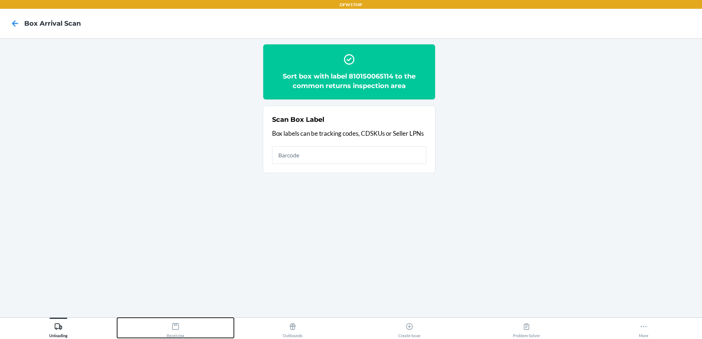
click at [173, 326] on icon at bounding box center [175, 327] width 8 height 8
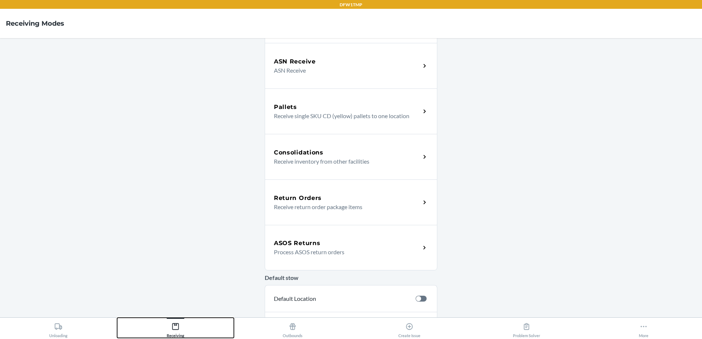
scroll to position [147, 0]
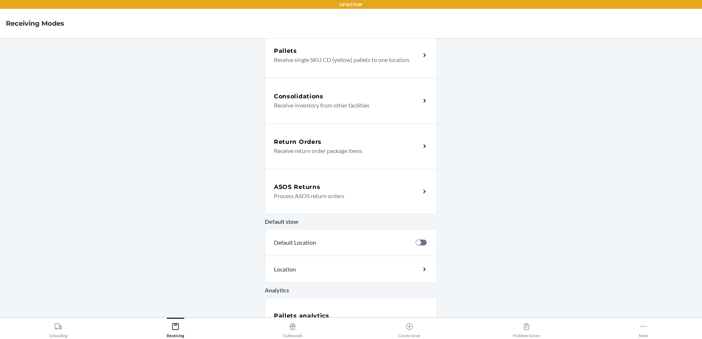
click at [363, 142] on div "Return Orders" at bounding box center [347, 142] width 146 height 9
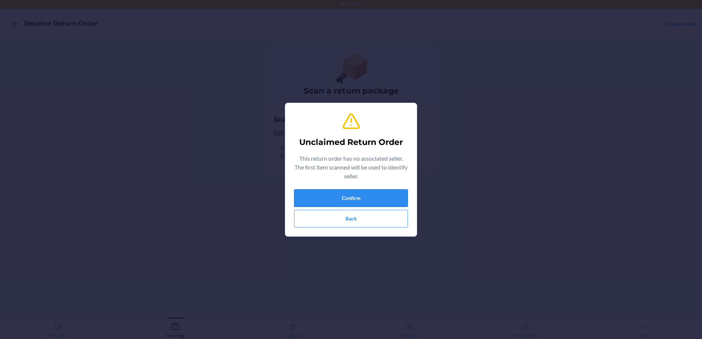
click at [330, 193] on button "Confirm" at bounding box center [351, 198] width 114 height 18
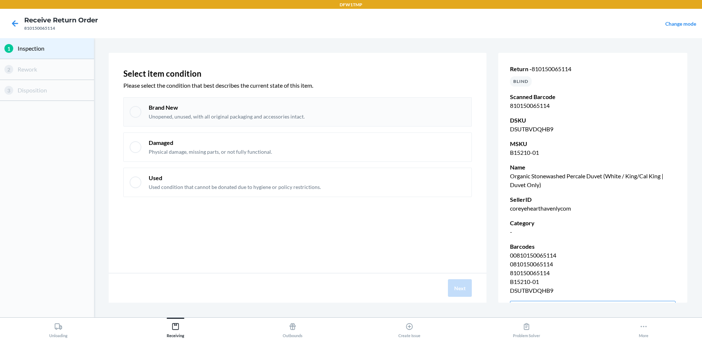
click at [363, 105] on div "Brand New Unopened, unused, with all original packaging and accessories intact." at bounding box center [307, 111] width 317 height 17
checkbox input "true"
click at [452, 295] on button "Next" at bounding box center [460, 288] width 24 height 18
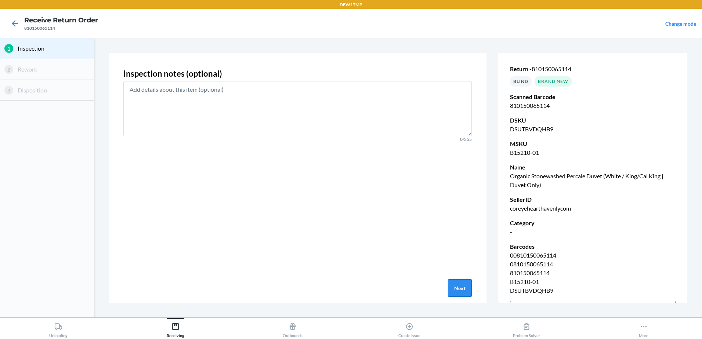
click at [452, 295] on button "Next" at bounding box center [460, 288] width 24 height 18
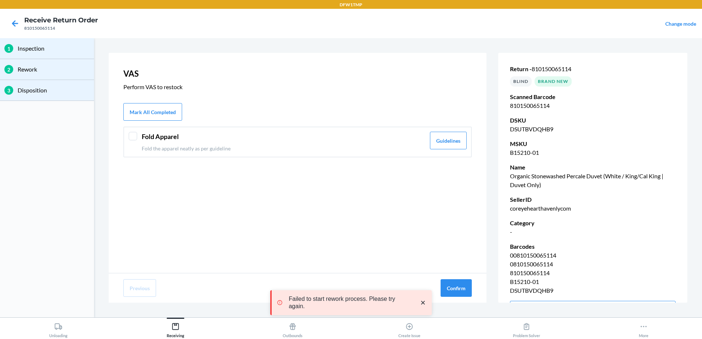
drag, startPoint x: 138, startPoint y: 132, endPoint x: 142, endPoint y: 138, distance: 7.0
click at [139, 134] on div "Fold Apparel Fold the apparel neatly as per guideline Guidelines" at bounding box center [297, 142] width 348 height 31
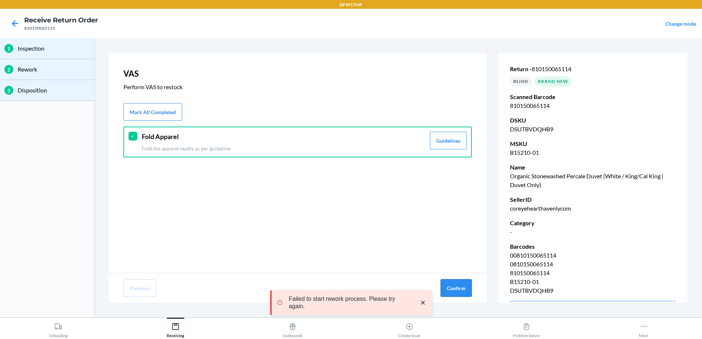
click at [462, 281] on button "Confirm" at bounding box center [455, 288] width 31 height 18
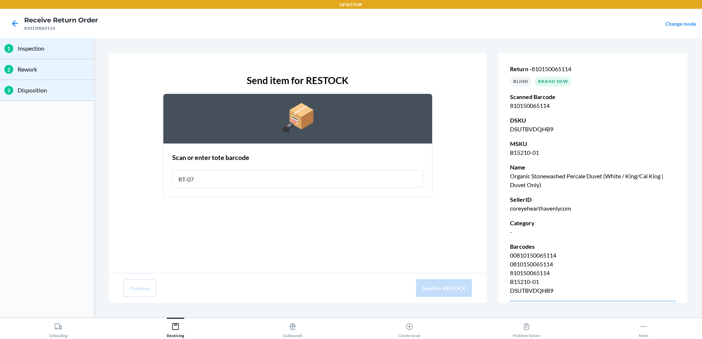
type input "RT-07"
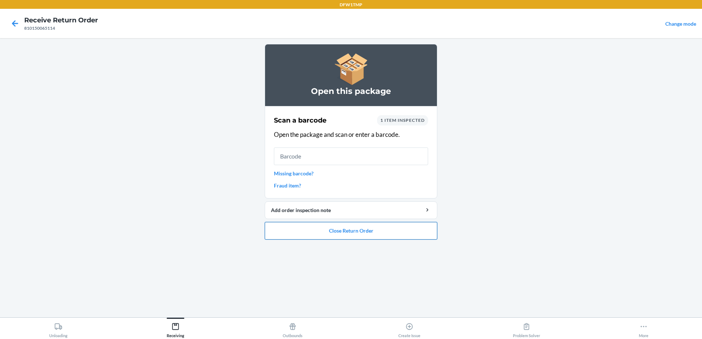
click at [312, 226] on button "Close Return Order" at bounding box center [351, 231] width 172 height 18
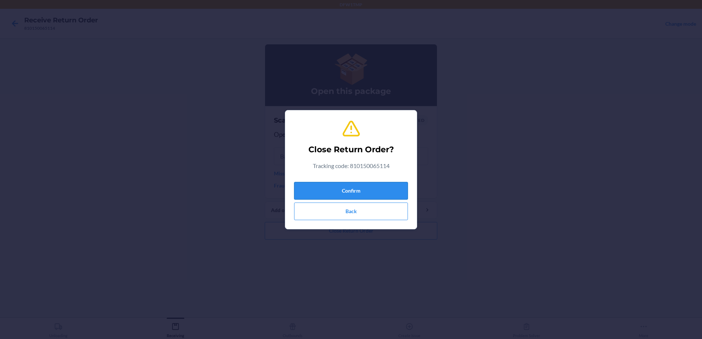
click at [322, 188] on button "Confirm" at bounding box center [351, 191] width 114 height 18
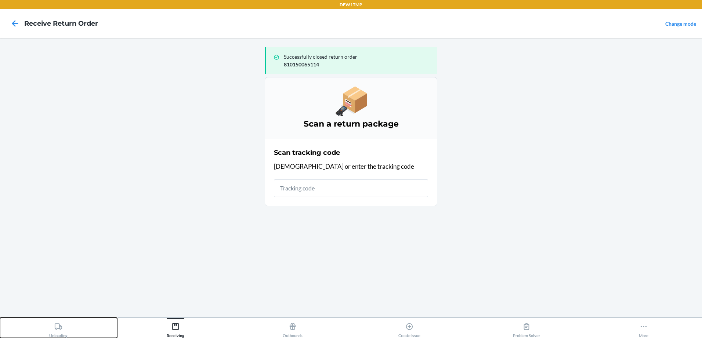
click at [28, 329] on button "Unloading" at bounding box center [58, 328] width 117 height 20
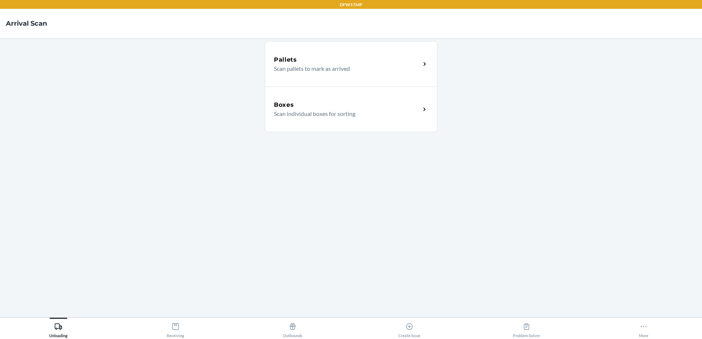
click at [361, 108] on div "Boxes" at bounding box center [347, 105] width 146 height 9
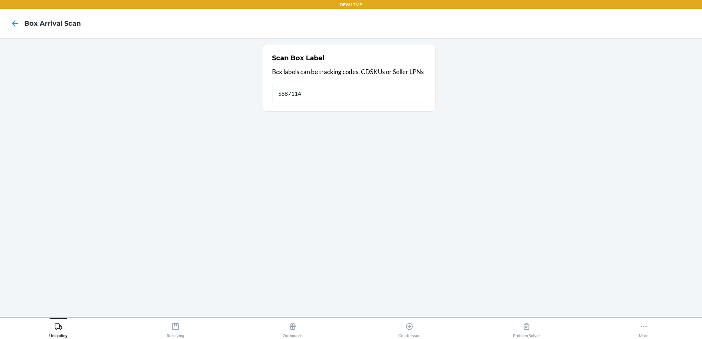
type input "S687114"
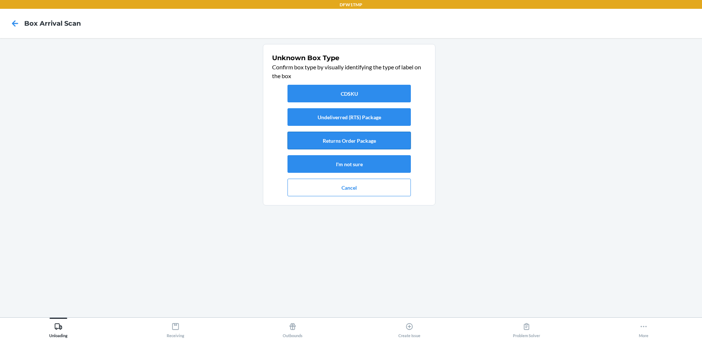
click at [328, 139] on button "Returns Order Package" at bounding box center [348, 141] width 123 height 18
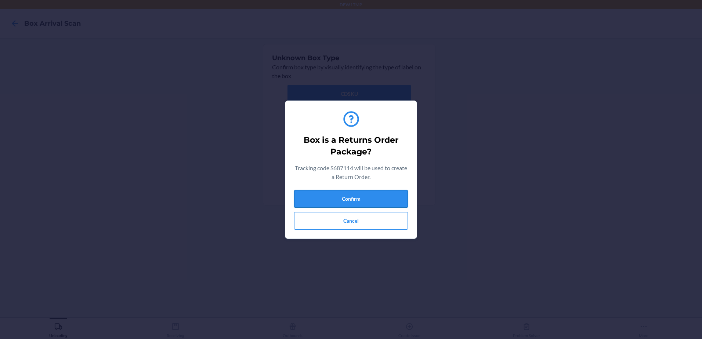
click at [332, 199] on button "Confirm" at bounding box center [351, 199] width 114 height 18
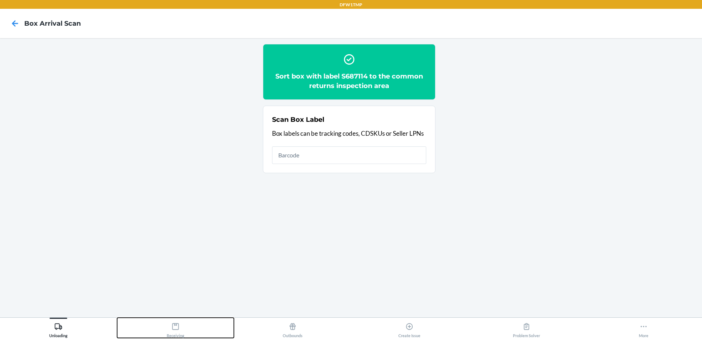
click at [170, 332] on div "Receiving" at bounding box center [176, 329] width 18 height 18
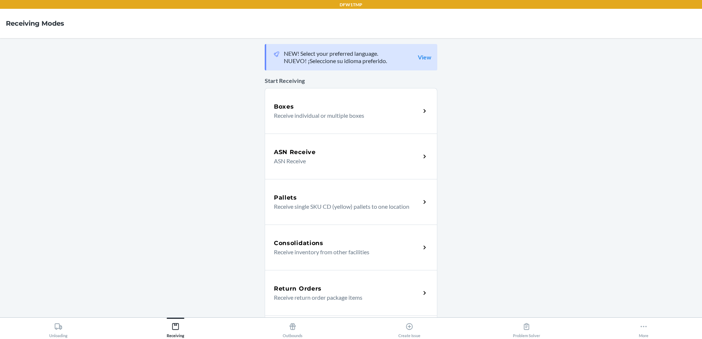
click at [281, 295] on p "Receive return order package items" at bounding box center [344, 297] width 141 height 9
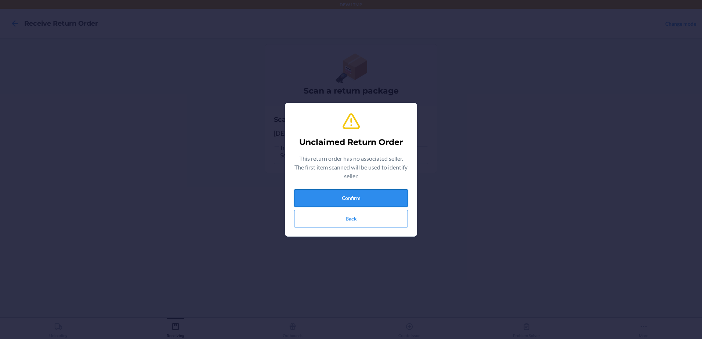
click at [354, 200] on button "Confirm" at bounding box center [351, 198] width 114 height 18
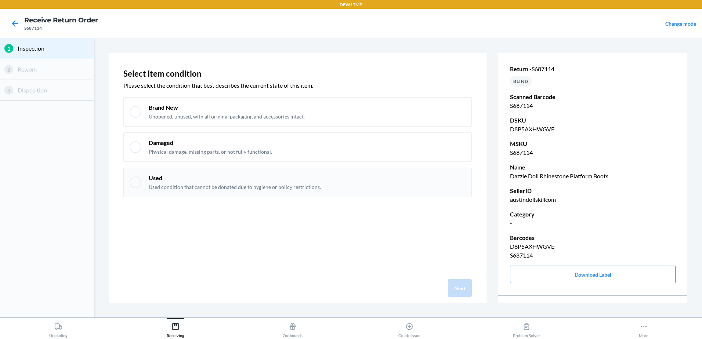
click at [137, 181] on div at bounding box center [136, 183] width 12 height 12
checkbox input "true"
click at [459, 293] on button "Next" at bounding box center [460, 288] width 24 height 18
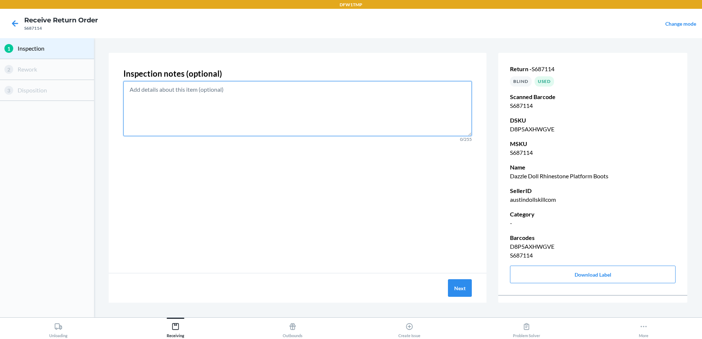
click at [308, 113] on textarea at bounding box center [297, 108] width 348 height 55
type textarea "item has been worn"
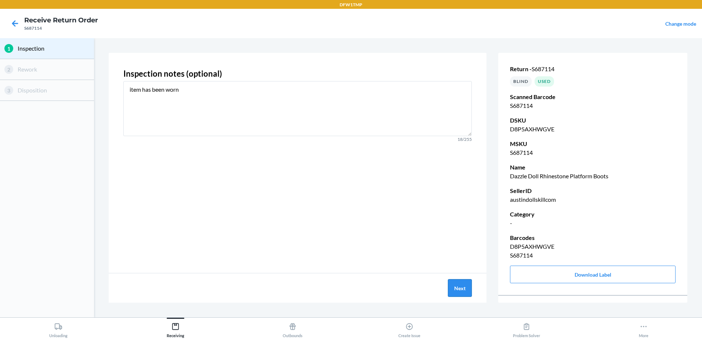
click at [463, 286] on button "Next" at bounding box center [460, 288] width 24 height 18
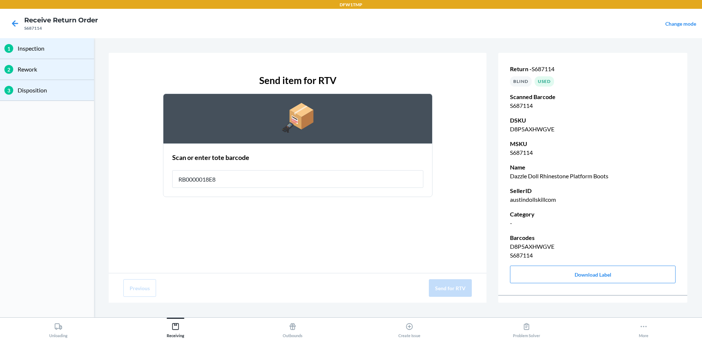
type input "RB0000018E8"
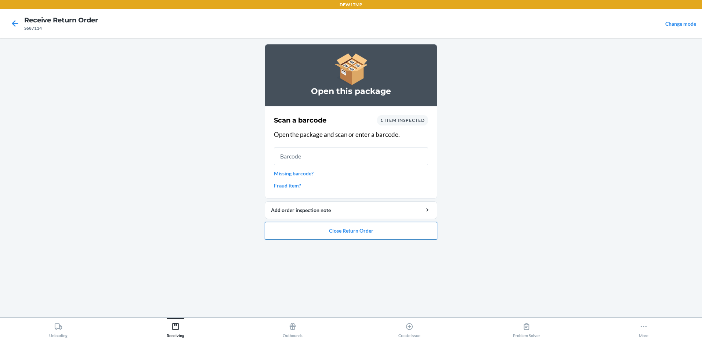
click at [359, 231] on button "Close Return Order" at bounding box center [351, 231] width 172 height 18
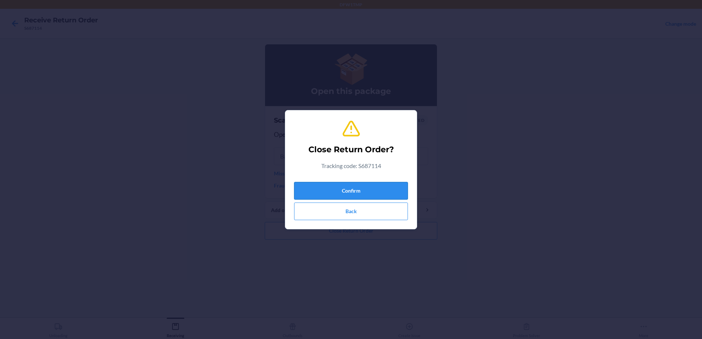
click at [366, 194] on button "Confirm" at bounding box center [351, 191] width 114 height 18
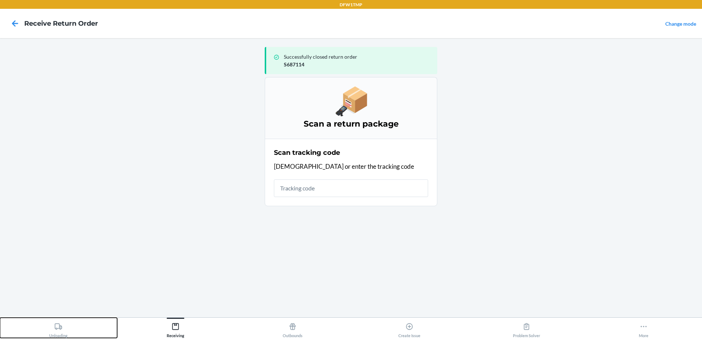
click at [60, 333] on div "Unloading" at bounding box center [58, 329] width 18 height 18
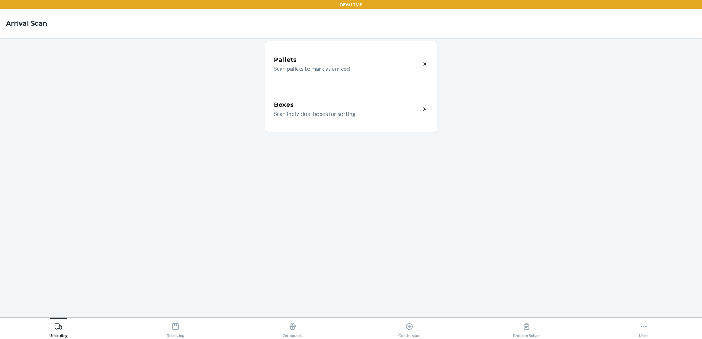
click at [325, 113] on p "Scan individual boxes for sorting" at bounding box center [344, 113] width 141 height 9
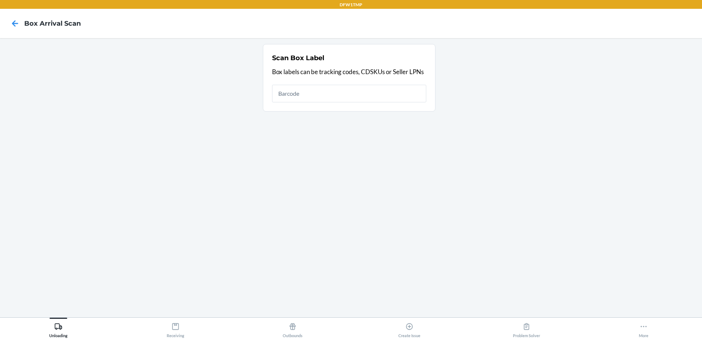
click at [352, 99] on input "text" at bounding box center [349, 94] width 154 height 18
type input "PB2145x19"
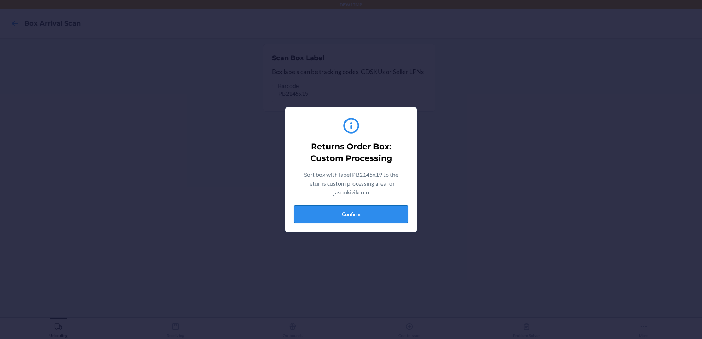
click at [372, 222] on button "Confirm" at bounding box center [351, 215] width 114 height 18
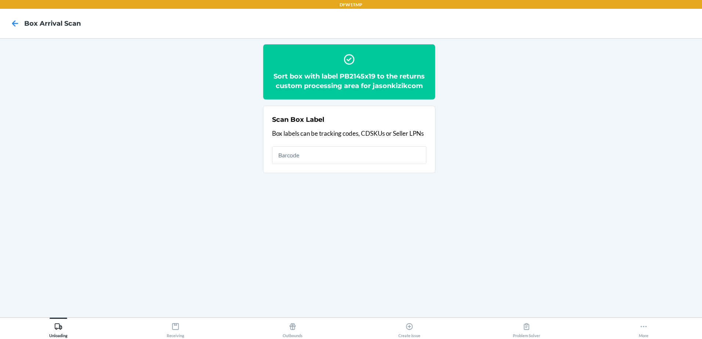
click at [8, 22] on div at bounding box center [15, 23] width 18 height 18
click at [17, 22] on icon at bounding box center [15, 23] width 12 height 12
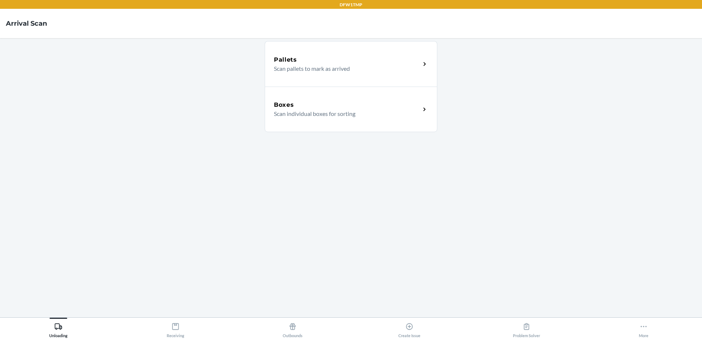
click at [421, 118] on div "Boxes Scan individual boxes for sorting" at bounding box center [351, 110] width 172 height 46
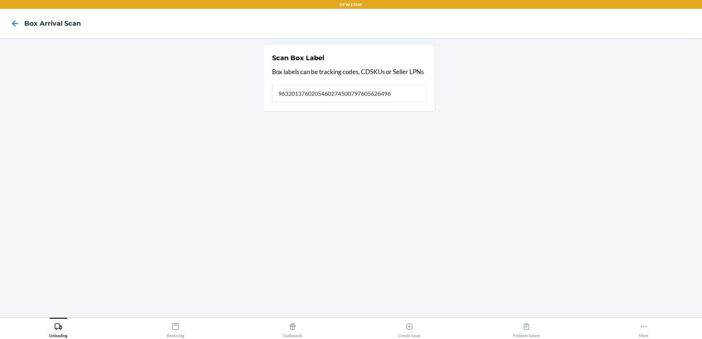
type input "9632013760205460274500797605626496"
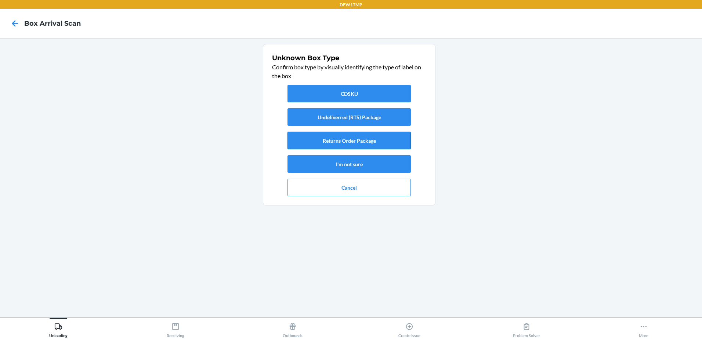
click at [344, 145] on button "Returns Order Package" at bounding box center [348, 141] width 123 height 18
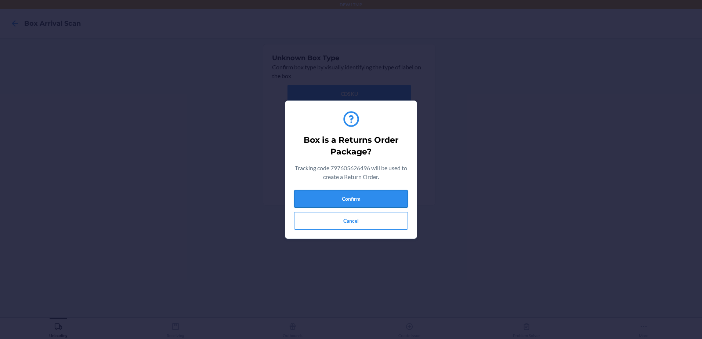
click at [353, 200] on button "Confirm" at bounding box center [351, 199] width 114 height 18
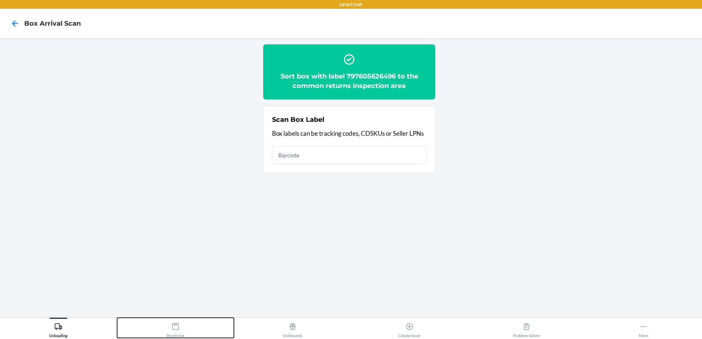
click at [162, 332] on button "Receiving" at bounding box center [175, 328] width 117 height 20
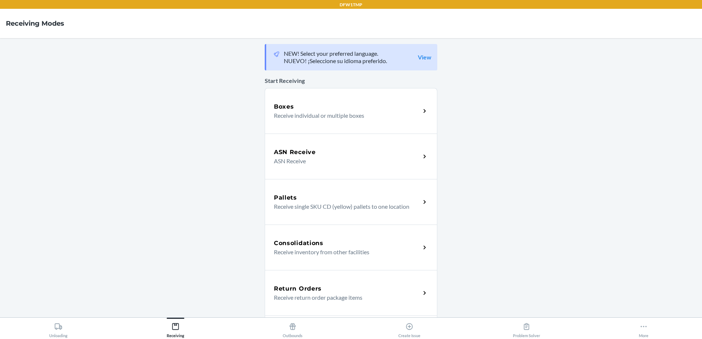
click at [333, 295] on p "Receive return order package items" at bounding box center [344, 297] width 141 height 9
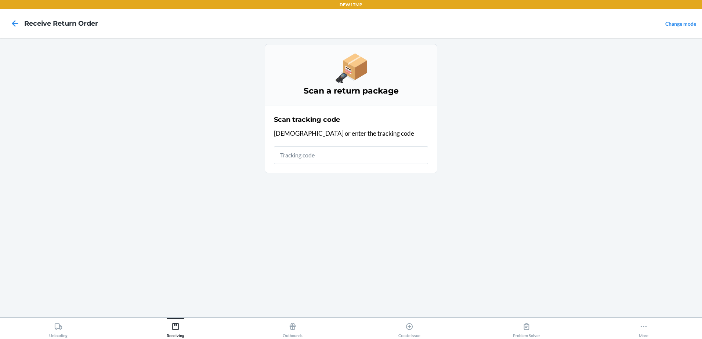
click at [320, 156] on input "text" at bounding box center [351, 155] width 154 height 18
type input "96320137602054602745007976056264"
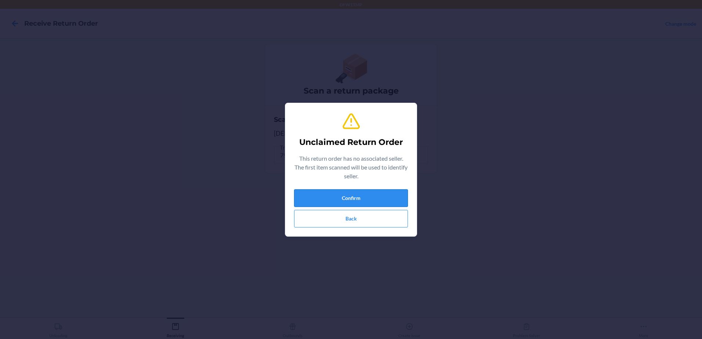
click at [330, 202] on button "Confirm" at bounding box center [351, 198] width 114 height 18
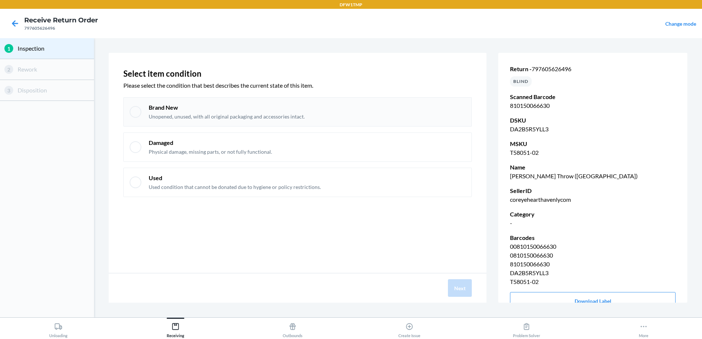
click at [141, 109] on div "Brand New Unopened, unused, with all original packaging and accessories intact." at bounding box center [297, 111] width 348 height 29
checkbox input "true"
click at [463, 291] on button "Next" at bounding box center [460, 288] width 24 height 18
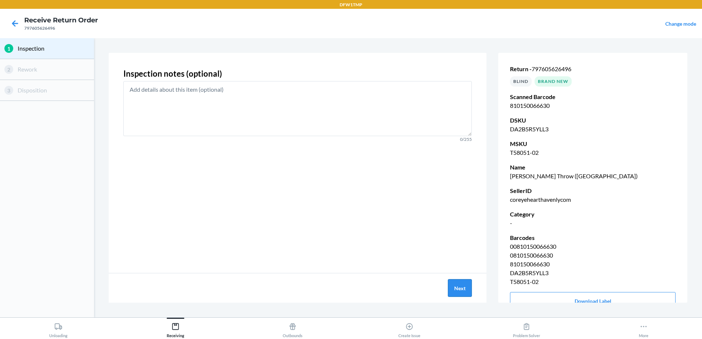
click at [464, 291] on button "Next" at bounding box center [460, 288] width 24 height 18
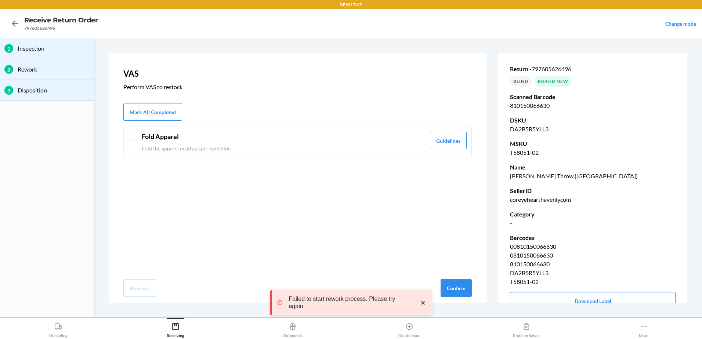
click at [137, 136] on div at bounding box center [132, 136] width 9 height 9
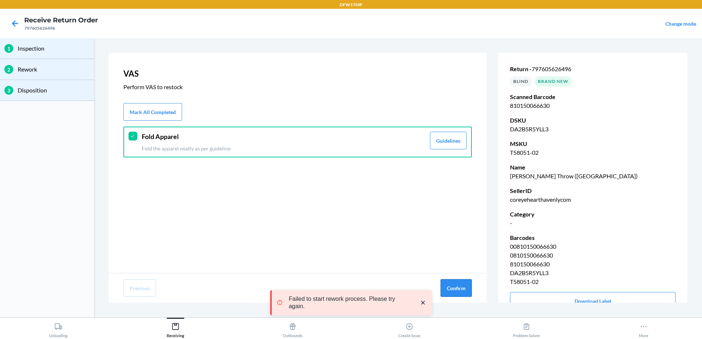
click at [469, 286] on button "Confirm" at bounding box center [455, 288] width 31 height 18
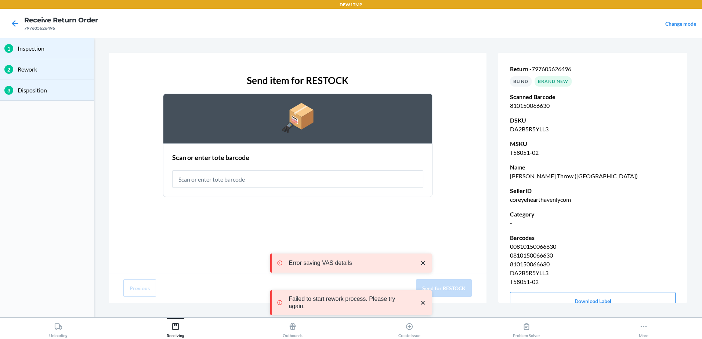
click at [228, 182] on input "text" at bounding box center [297, 179] width 251 height 18
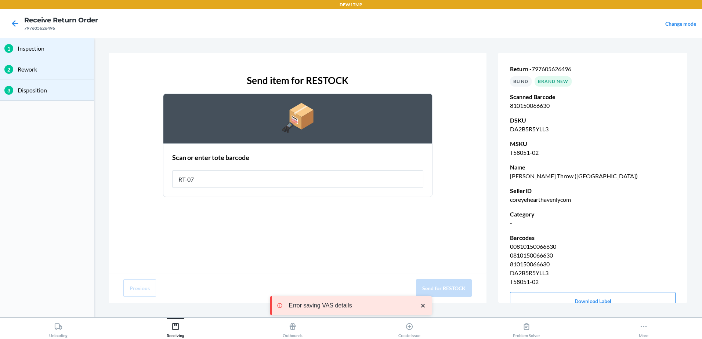
type input "RT-07"
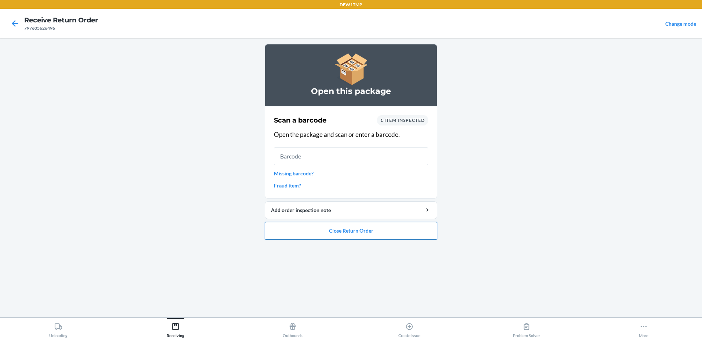
click at [331, 229] on button "Close Return Order" at bounding box center [351, 231] width 172 height 18
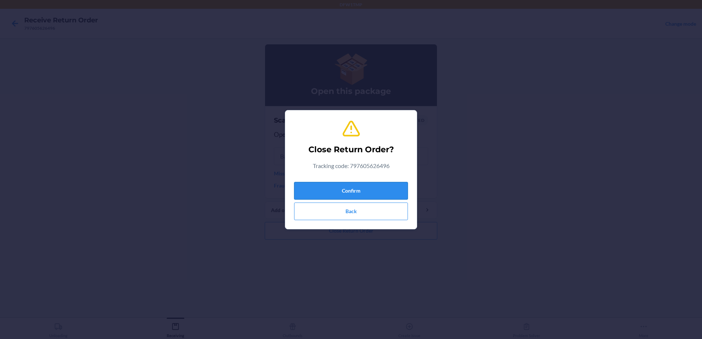
click at [366, 194] on button "Confirm" at bounding box center [351, 191] width 114 height 18
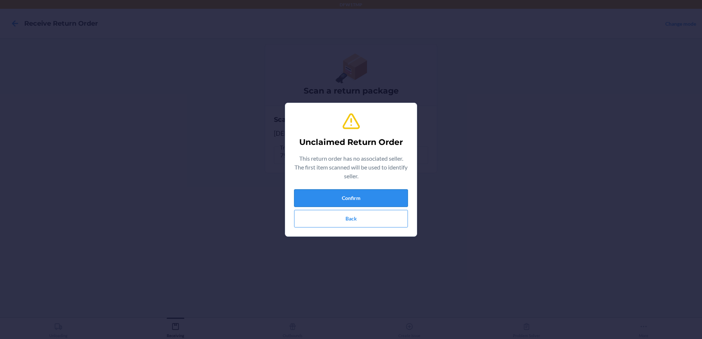
click at [360, 192] on button "Confirm" at bounding box center [351, 198] width 114 height 18
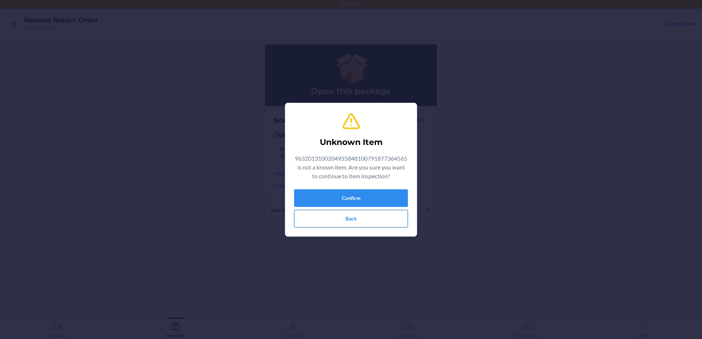
click at [371, 217] on button "Back" at bounding box center [351, 219] width 114 height 18
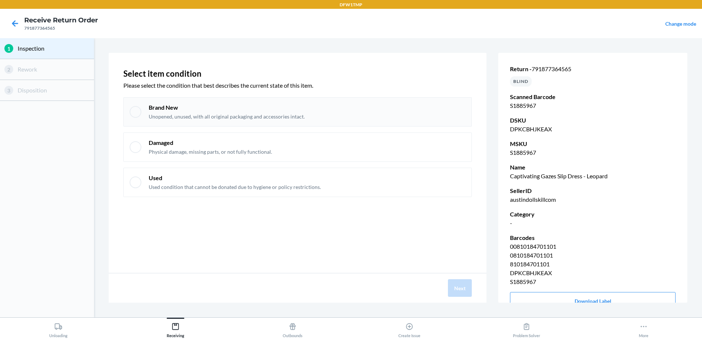
click at [266, 118] on p "Unopened, unused, with all original packaging and accessories intact." at bounding box center [227, 116] width 156 height 7
checkbox input "true"
click at [457, 288] on button "Next" at bounding box center [460, 288] width 24 height 18
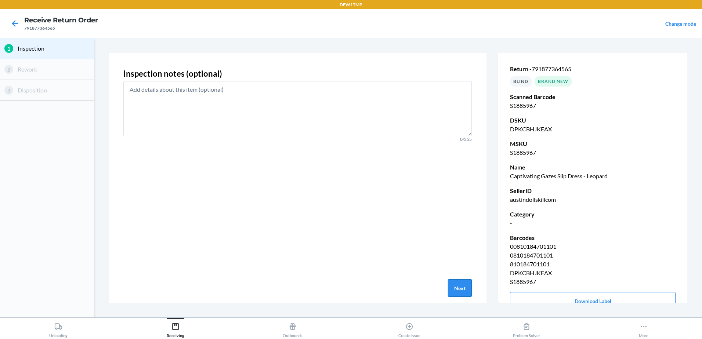
click at [459, 282] on button "Next" at bounding box center [460, 288] width 24 height 18
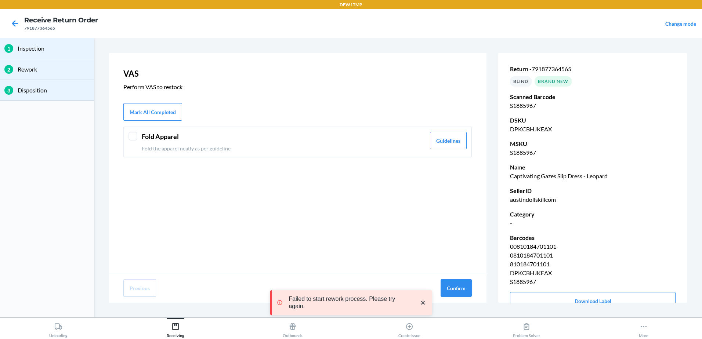
click at [133, 133] on div at bounding box center [132, 136] width 9 height 9
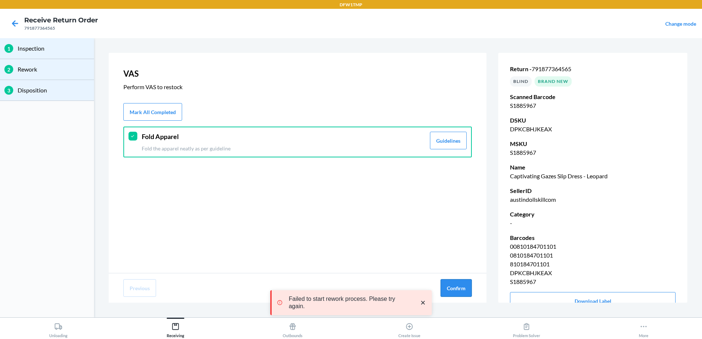
click at [467, 292] on button "Confirm" at bounding box center [455, 288] width 31 height 18
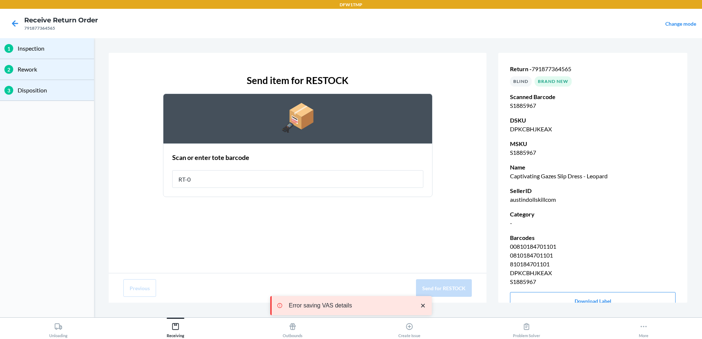
type input "RT-07"
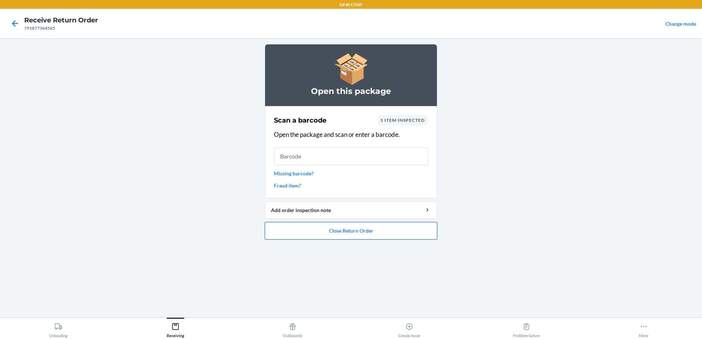
click at [339, 230] on button "Close Return Order" at bounding box center [351, 231] width 172 height 18
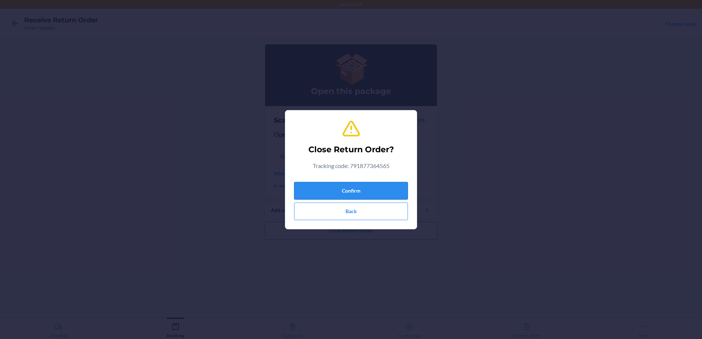
click at [368, 188] on button "Confirm" at bounding box center [351, 191] width 114 height 18
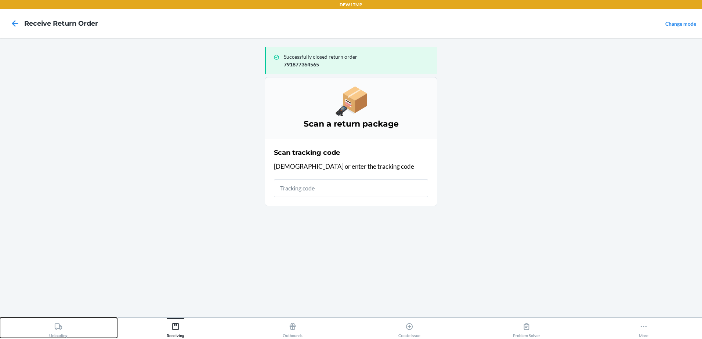
click at [65, 330] on div "Unloading" at bounding box center [58, 329] width 18 height 18
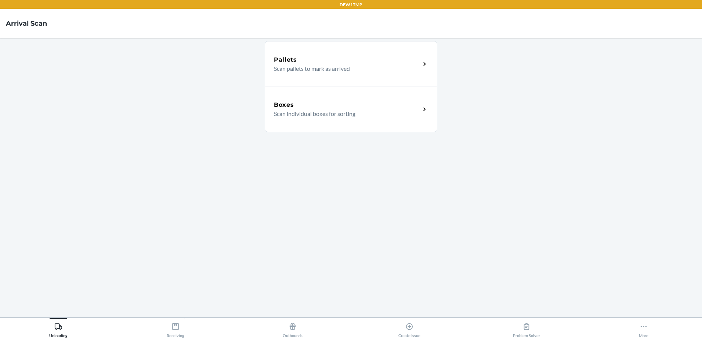
click at [314, 108] on div "Boxes" at bounding box center [347, 105] width 146 height 9
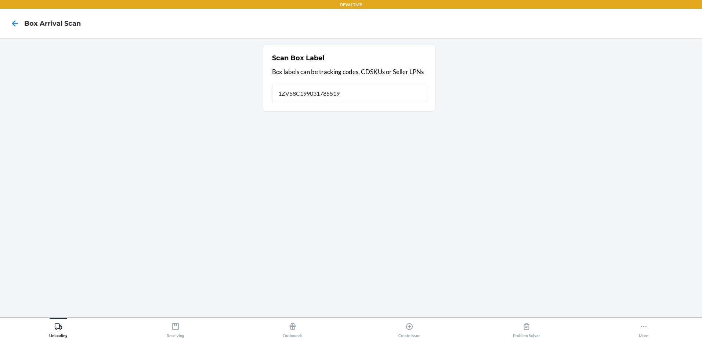
type input "1ZV58C199031785519"
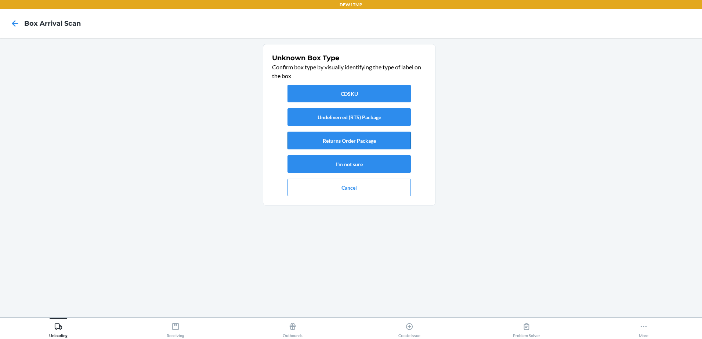
click at [400, 141] on button "Returns Order Package" at bounding box center [348, 141] width 123 height 18
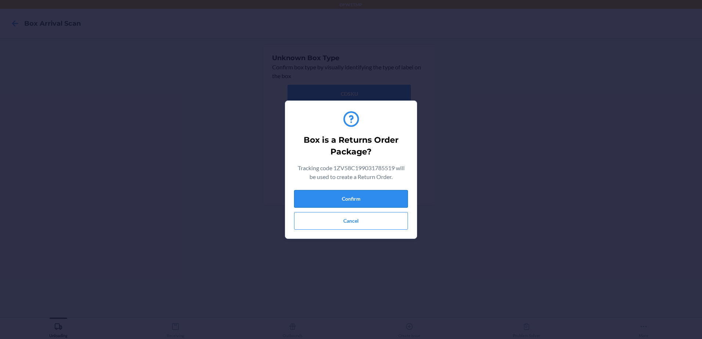
click at [394, 194] on button "Confirm" at bounding box center [351, 199] width 114 height 18
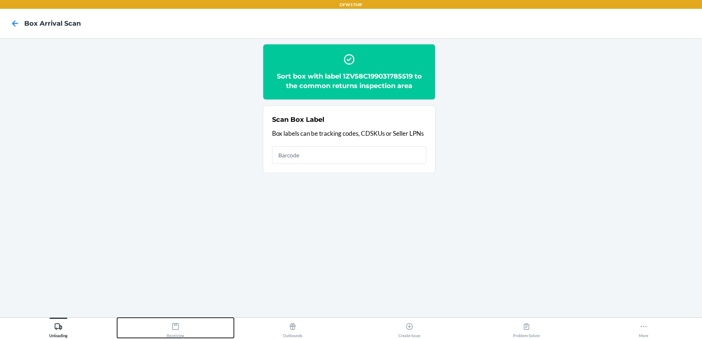
click at [181, 329] on div "Receiving" at bounding box center [176, 329] width 18 height 18
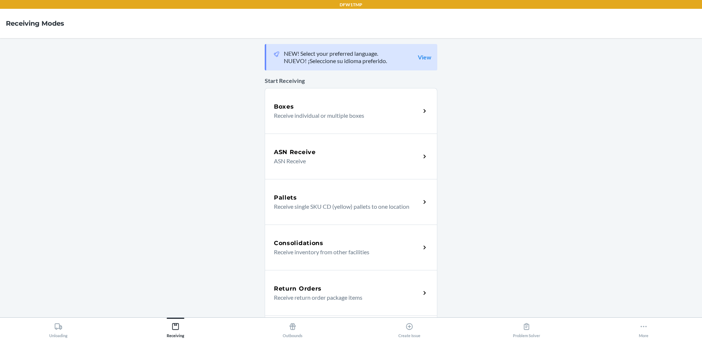
click at [336, 290] on div "Return Orders" at bounding box center [347, 288] width 146 height 9
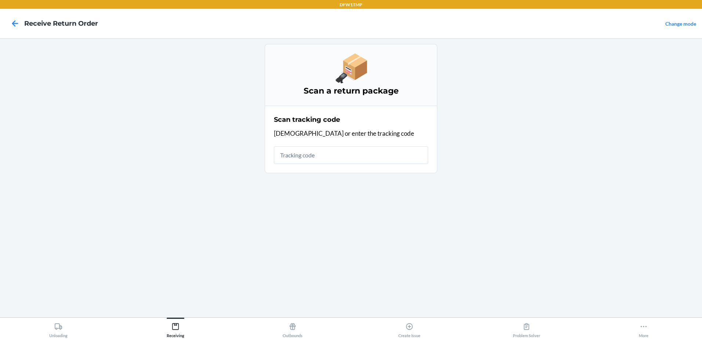
click at [321, 150] on input "text" at bounding box center [351, 155] width 154 height 18
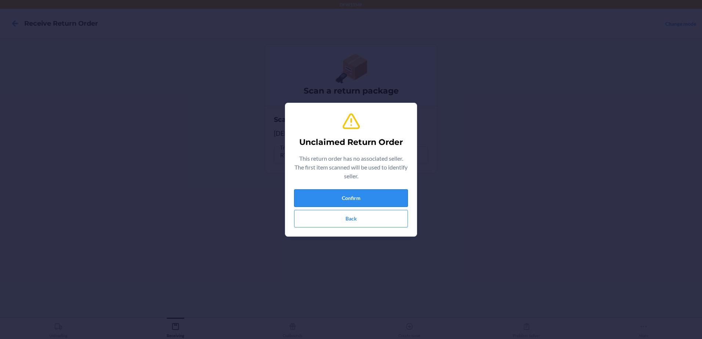
drag, startPoint x: 375, startPoint y: 203, endPoint x: 377, endPoint y: 199, distance: 4.4
click at [377, 199] on button "Confirm" at bounding box center [351, 198] width 114 height 18
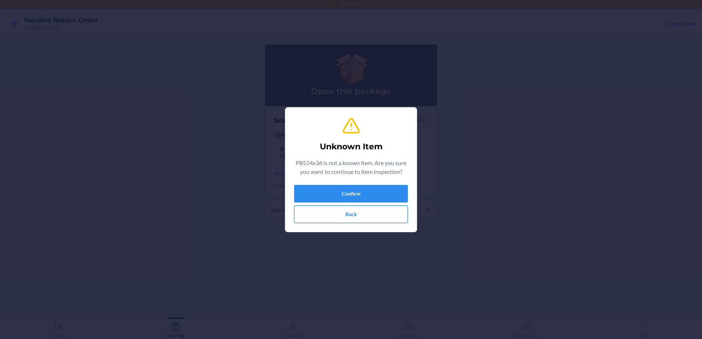
click at [331, 209] on button "Back" at bounding box center [351, 215] width 114 height 18
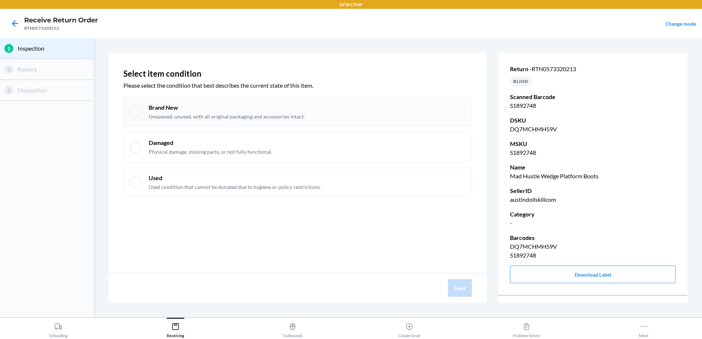
click at [142, 111] on div "Brand New Unopened, unused, with all original packaging and accessories intact." at bounding box center [297, 111] width 348 height 29
checkbox input "true"
click at [455, 293] on button "Next" at bounding box center [460, 288] width 24 height 18
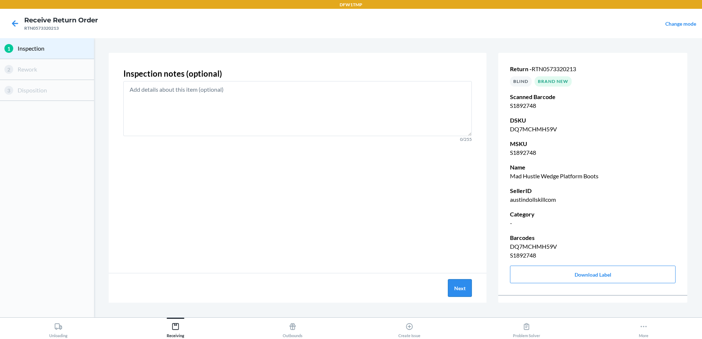
click at [455, 292] on button "Next" at bounding box center [460, 288] width 24 height 18
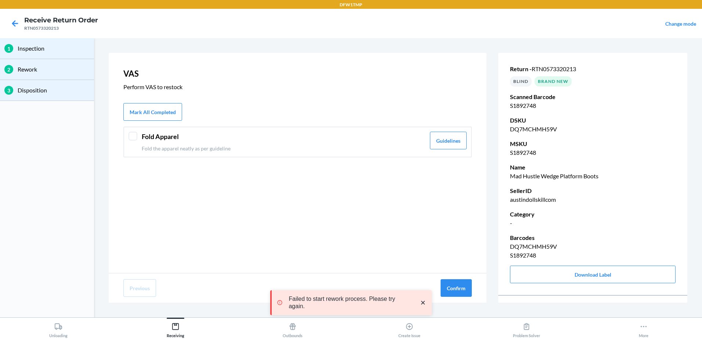
drag, startPoint x: 131, startPoint y: 143, endPoint x: 262, endPoint y: 176, distance: 135.0
click at [131, 143] on div "Fold Apparel Fold the apparel neatly as per guideline Guidelines" at bounding box center [297, 142] width 348 height 31
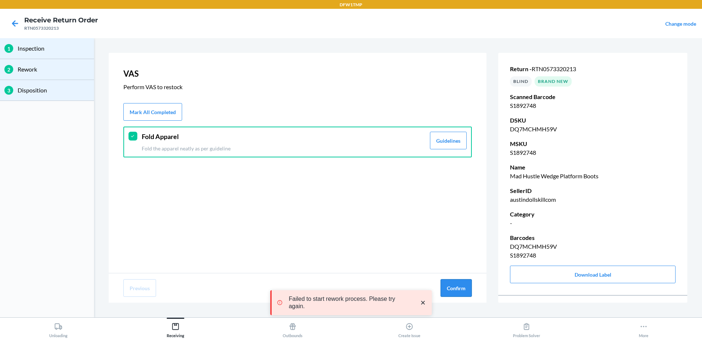
click at [465, 290] on button "Confirm" at bounding box center [455, 288] width 31 height 18
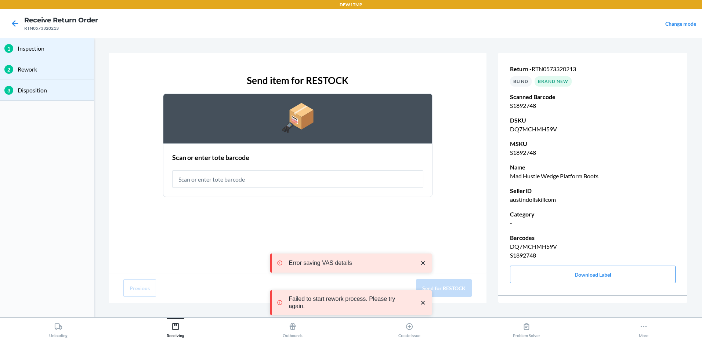
click at [214, 182] on input "text" at bounding box center [297, 179] width 251 height 18
type input "RT-07"
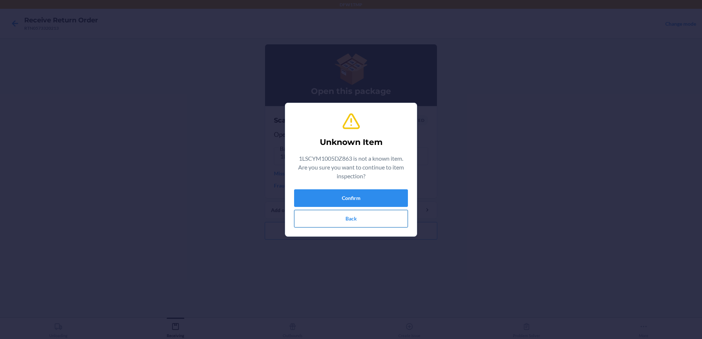
click at [375, 221] on button "Back" at bounding box center [351, 219] width 114 height 18
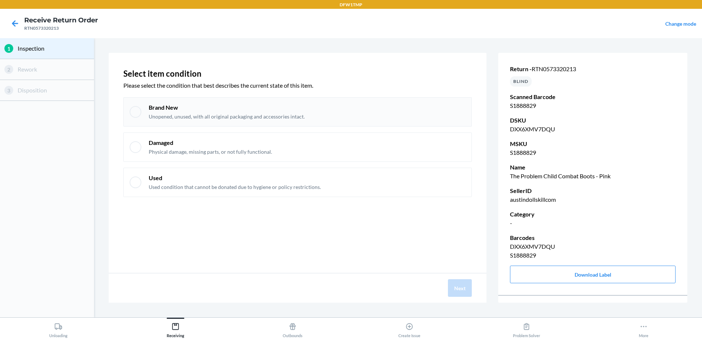
click at [160, 102] on div "Brand New Unopened, unused, with all original packaging and accessories intact." at bounding box center [297, 111] width 348 height 29
checkbox input "true"
drag, startPoint x: 462, startPoint y: 291, endPoint x: 465, endPoint y: 301, distance: 10.8
click at [463, 291] on button "Next" at bounding box center [460, 288] width 24 height 18
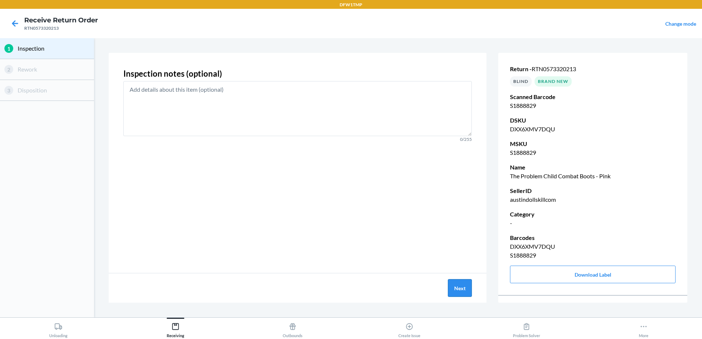
click at [464, 296] on button "Next" at bounding box center [460, 288] width 24 height 18
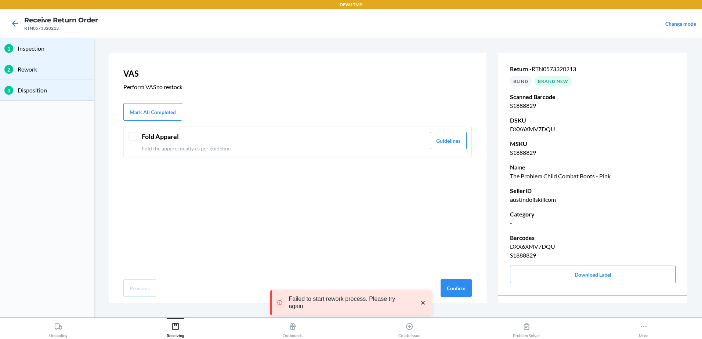
click at [133, 127] on div "Fold Apparel Fold the apparel neatly as per guideline Guidelines" at bounding box center [297, 142] width 348 height 31
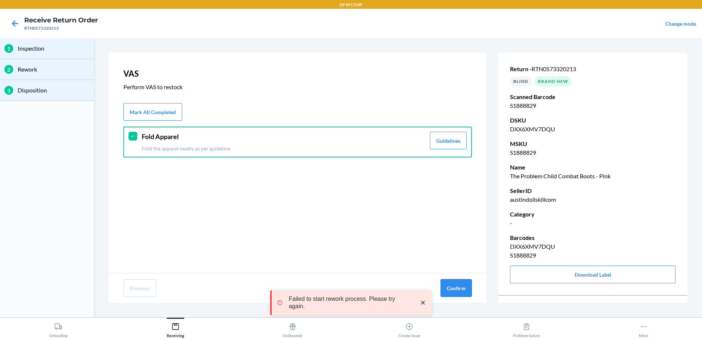
click at [461, 291] on button "Confirm" at bounding box center [455, 288] width 31 height 18
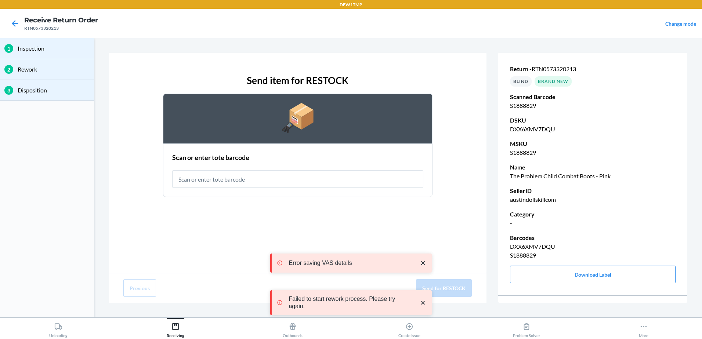
click at [252, 182] on input "text" at bounding box center [297, 179] width 251 height 18
type input "RT-07"
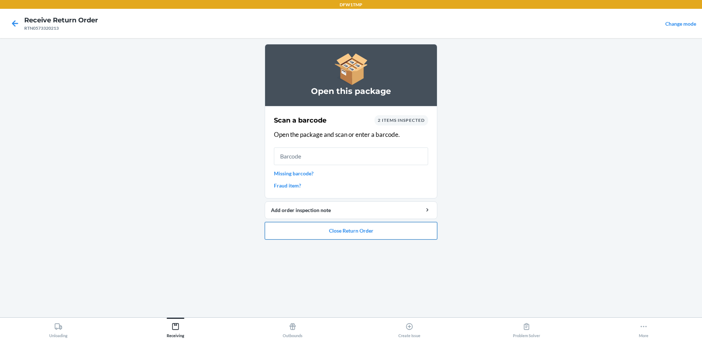
click at [355, 237] on button "Close Return Order" at bounding box center [351, 231] width 172 height 18
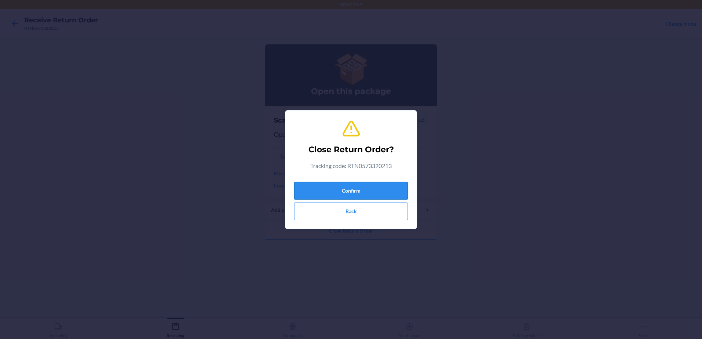
click at [366, 192] on button "Confirm" at bounding box center [351, 191] width 114 height 18
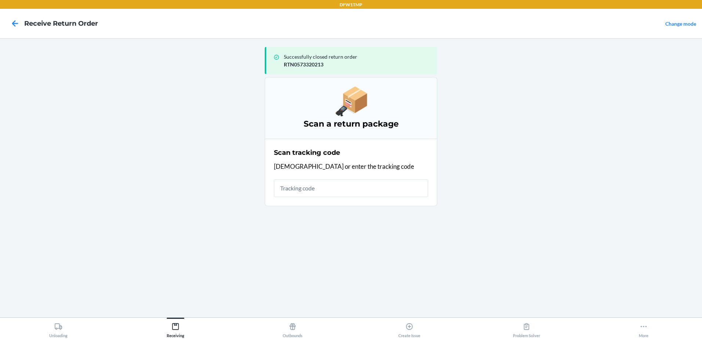
click at [353, 186] on input "text" at bounding box center [351, 188] width 154 height 18
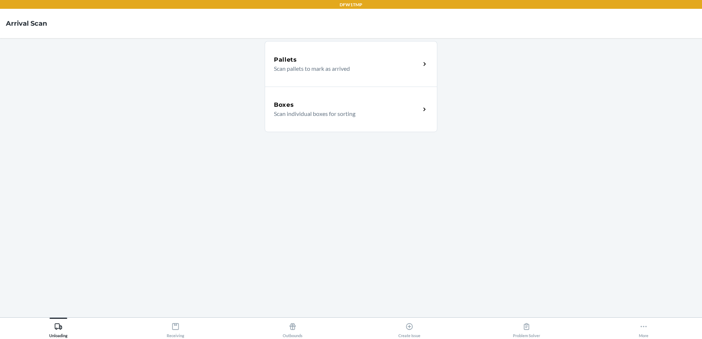
click at [406, 126] on div "Boxes Scan individual boxes for sorting" at bounding box center [351, 110] width 172 height 46
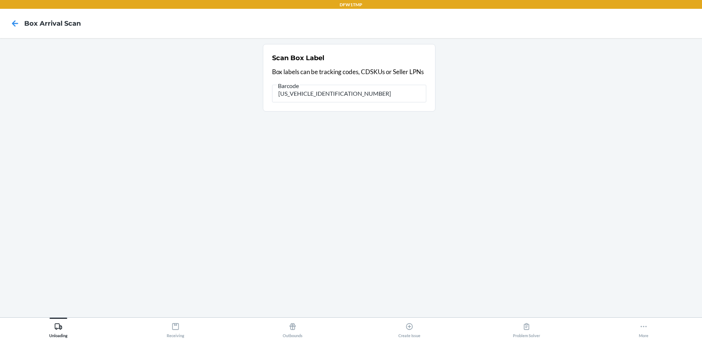
type input "1ZV58C199037495401"
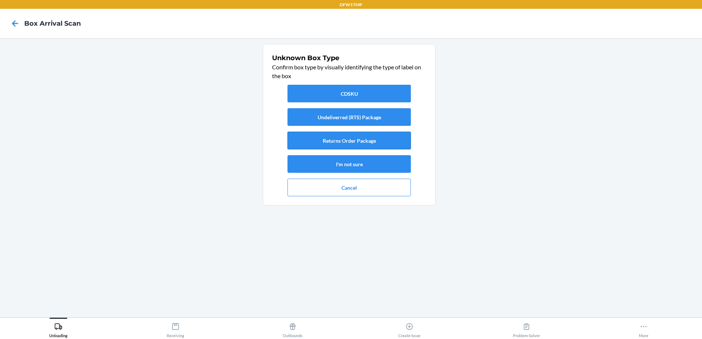
click at [387, 143] on button "Returns Order Package" at bounding box center [348, 141] width 123 height 18
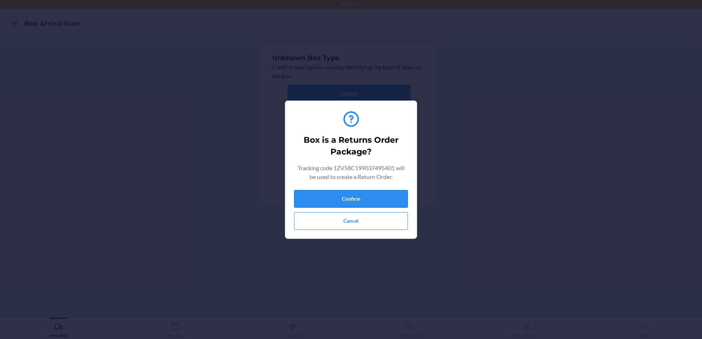
click at [359, 197] on button "Confirm" at bounding box center [351, 199] width 114 height 18
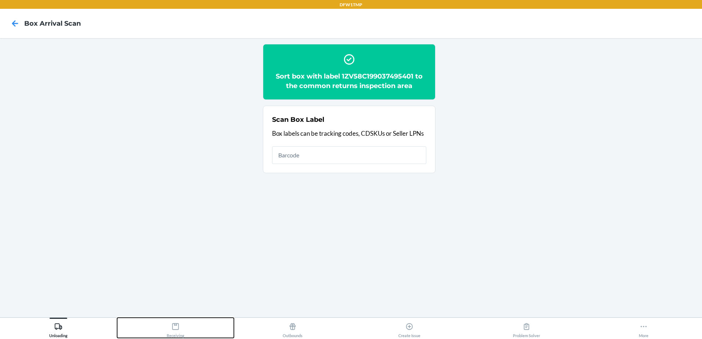
click at [203, 322] on button "Receiving" at bounding box center [175, 328] width 117 height 20
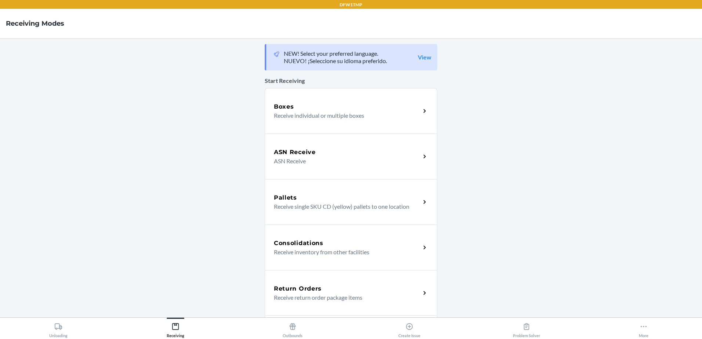
click at [399, 301] on p "Receive return order package items" at bounding box center [344, 297] width 141 height 9
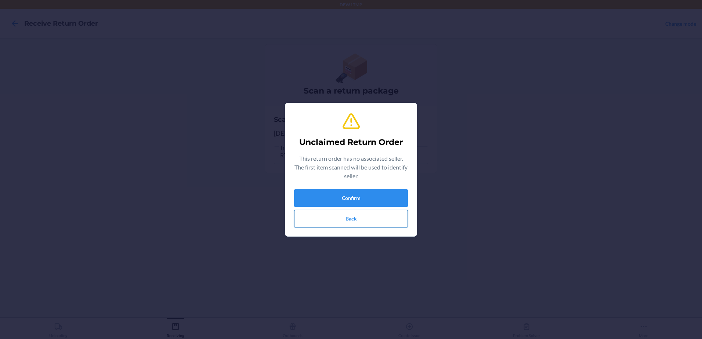
click at [374, 215] on button "Back" at bounding box center [351, 219] width 114 height 18
click at [386, 199] on button "Confirm" at bounding box center [351, 198] width 114 height 18
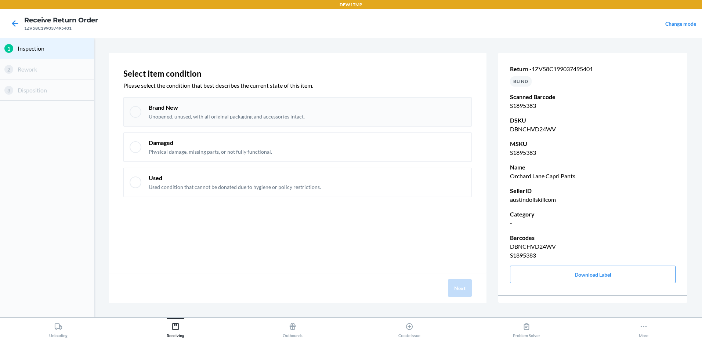
click at [149, 121] on div "Brand New Unopened, unused, with all original packaging and accessories intact." at bounding box center [297, 111] width 348 height 29
checkbox input "true"
click at [469, 293] on button "Next" at bounding box center [460, 288] width 24 height 18
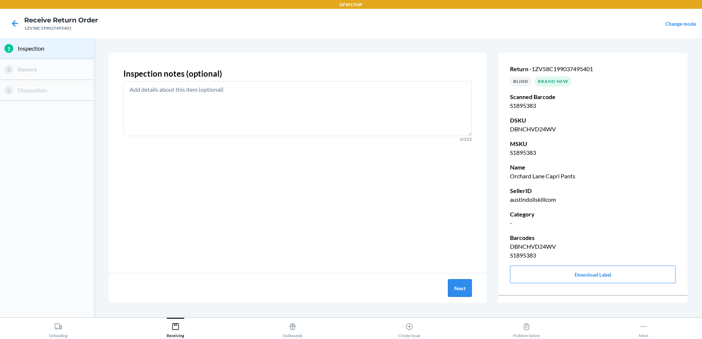
click at [463, 293] on button "Next" at bounding box center [460, 288] width 24 height 18
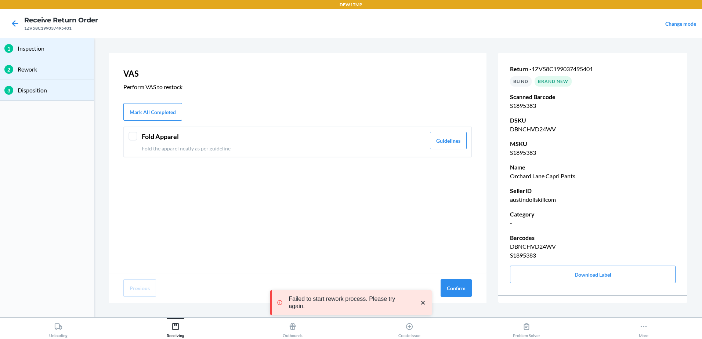
click at [139, 140] on div "Fold Apparel Fold the apparel neatly as per guideline Guidelines" at bounding box center [297, 142] width 348 height 31
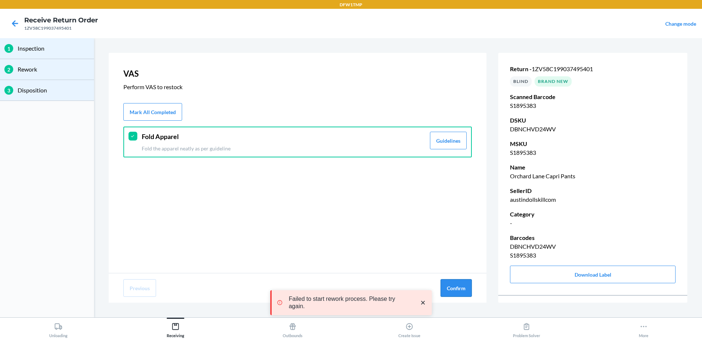
click at [462, 288] on button "Confirm" at bounding box center [455, 288] width 31 height 18
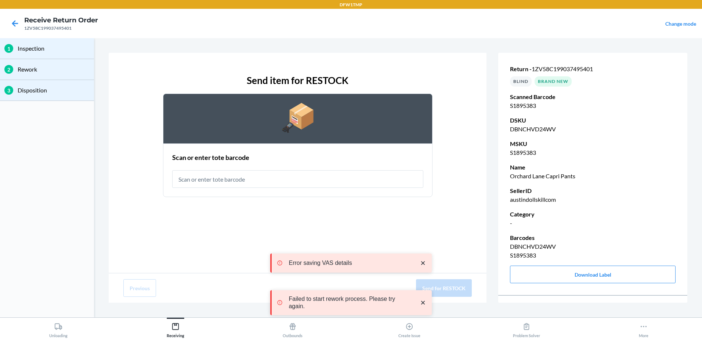
click at [272, 187] on input "text" at bounding box center [297, 179] width 251 height 18
type input "RT-07"
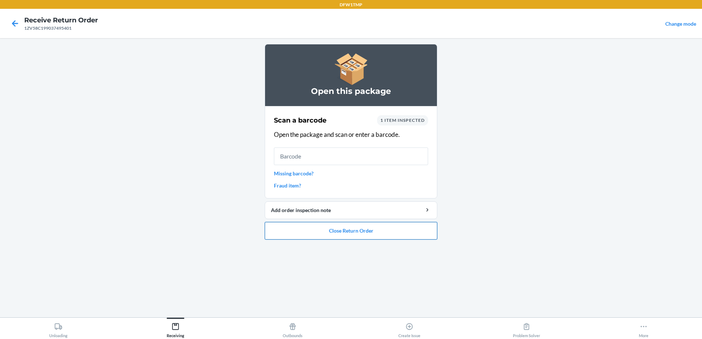
click at [394, 237] on button "Close Return Order" at bounding box center [351, 231] width 172 height 18
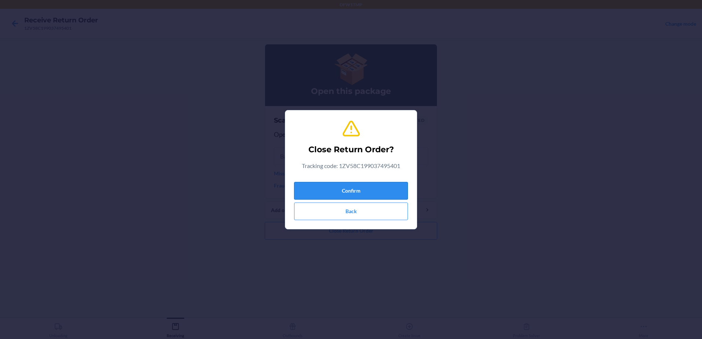
click at [351, 190] on button "Confirm" at bounding box center [351, 191] width 114 height 18
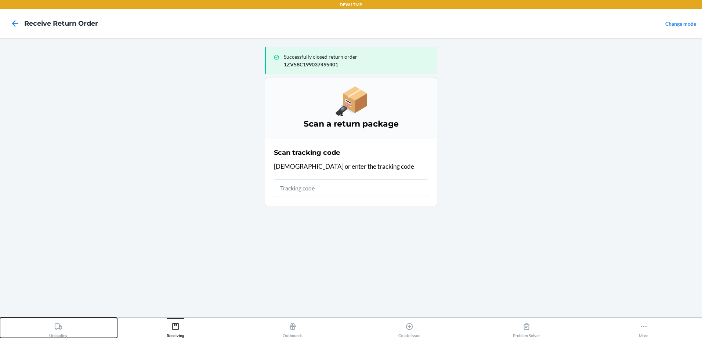
click at [72, 334] on button "Unloading" at bounding box center [58, 328] width 117 height 20
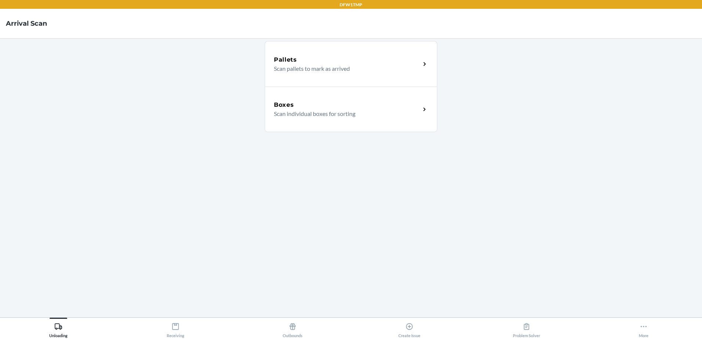
click at [311, 108] on div "Boxes" at bounding box center [347, 105] width 146 height 9
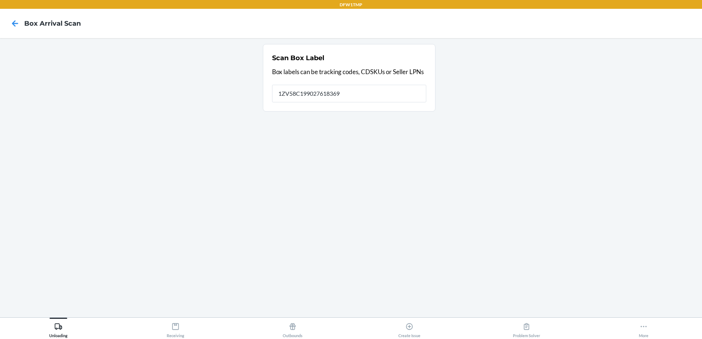
type input "1ZV58C199027618369"
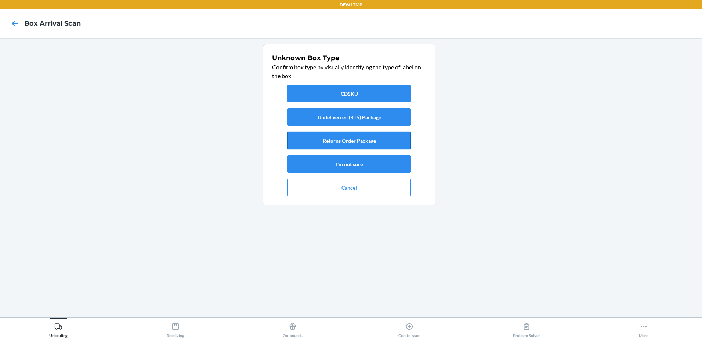
click at [334, 142] on button "Returns Order Package" at bounding box center [348, 141] width 123 height 18
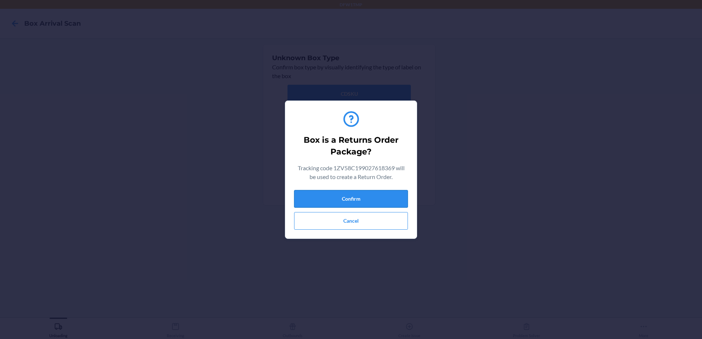
click at [384, 197] on button "Confirm" at bounding box center [351, 199] width 114 height 18
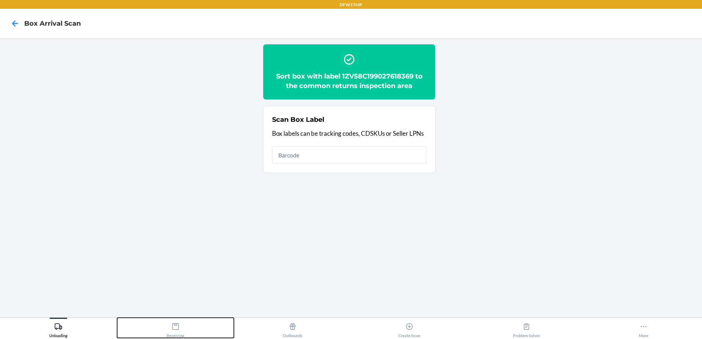
click at [181, 326] on div "Receiving" at bounding box center [176, 329] width 18 height 18
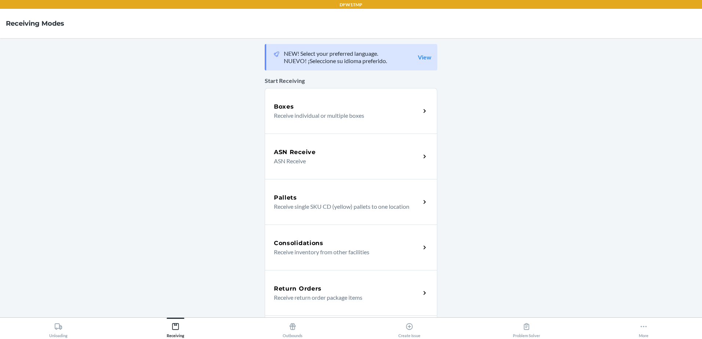
click at [342, 285] on div "Return Orders" at bounding box center [347, 288] width 146 height 9
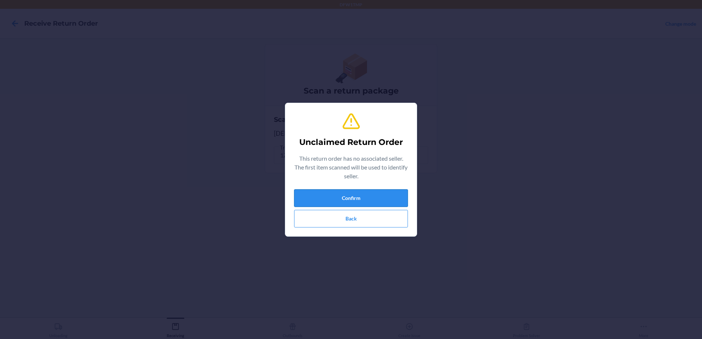
click at [368, 196] on button "Confirm" at bounding box center [351, 198] width 114 height 18
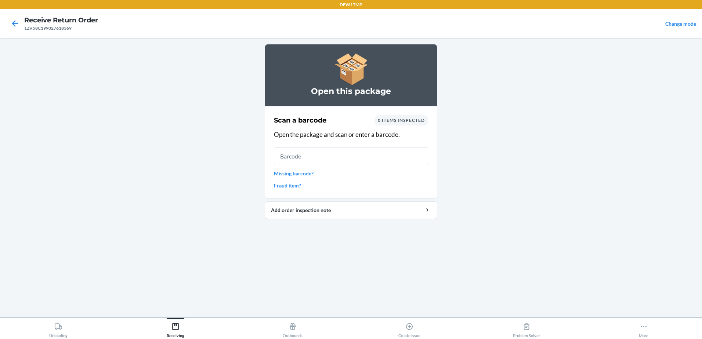
click at [366, 160] on input "text" at bounding box center [351, 157] width 154 height 18
click at [17, 21] on icon at bounding box center [15, 23] width 12 height 12
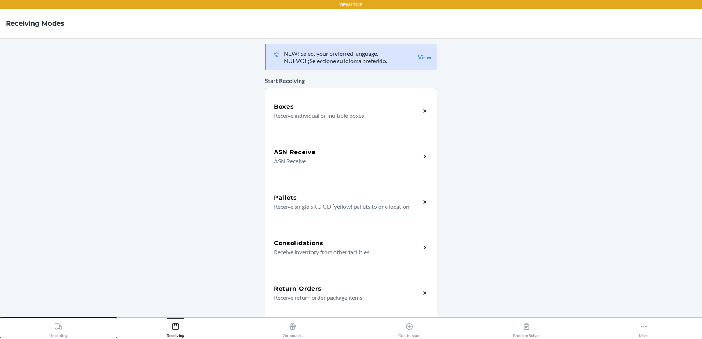
click at [61, 327] on icon at bounding box center [58, 326] width 7 height 6
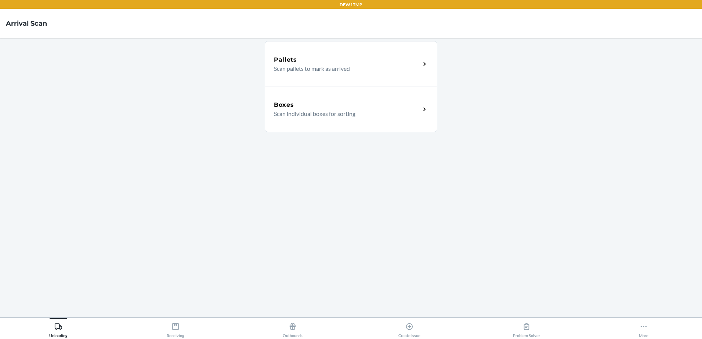
click at [355, 105] on div "Boxes" at bounding box center [347, 105] width 146 height 9
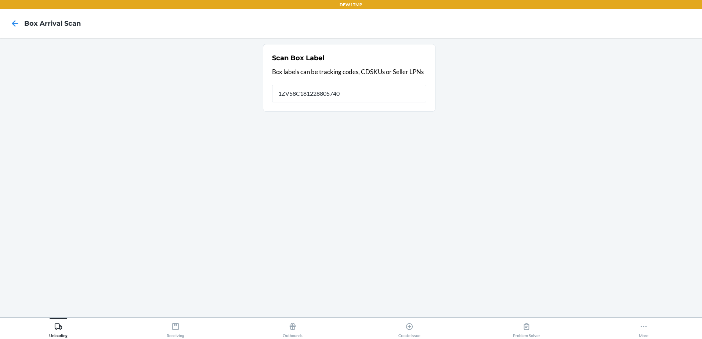
type input "1ZV58C181228805740"
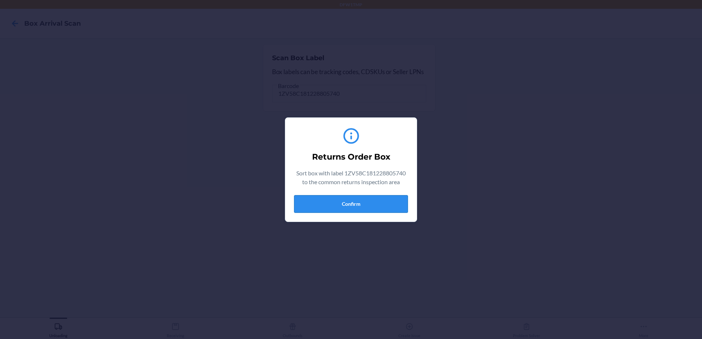
click at [354, 204] on button "Confirm" at bounding box center [351, 204] width 114 height 18
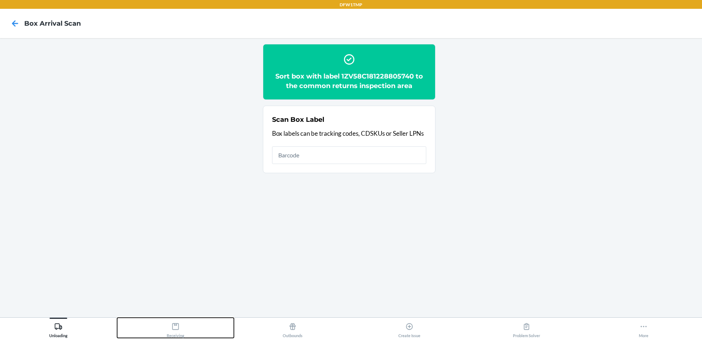
click at [174, 331] on div "Receiving" at bounding box center [176, 329] width 18 height 18
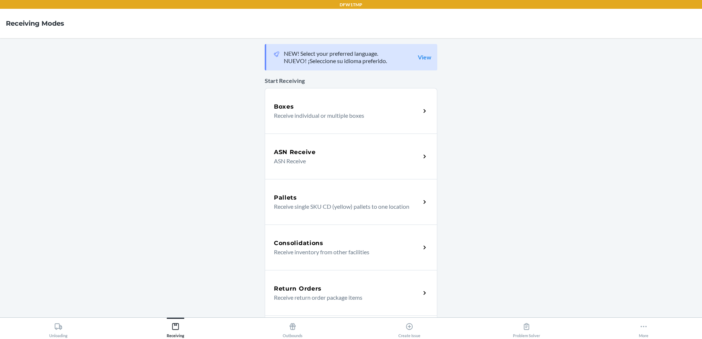
click at [404, 290] on div "Return Orders" at bounding box center [347, 288] width 146 height 9
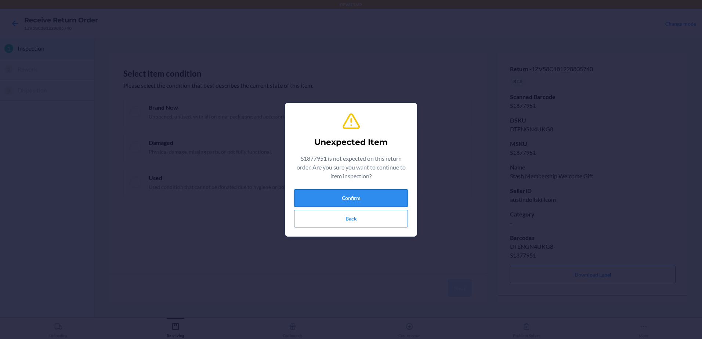
click at [382, 194] on button "Confirm" at bounding box center [351, 198] width 114 height 18
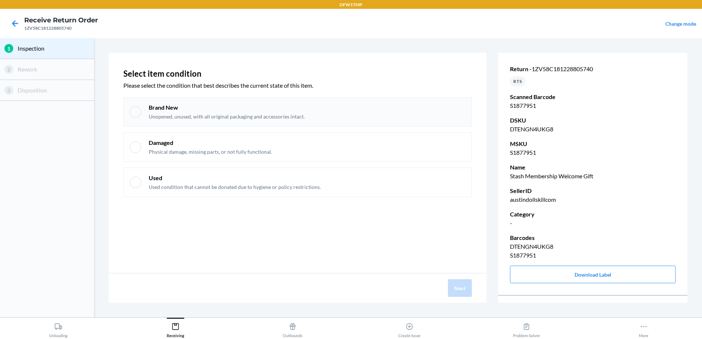
click at [149, 106] on p "Brand New" at bounding box center [227, 107] width 156 height 8
checkbox input "true"
click at [460, 284] on button "Next" at bounding box center [460, 288] width 24 height 18
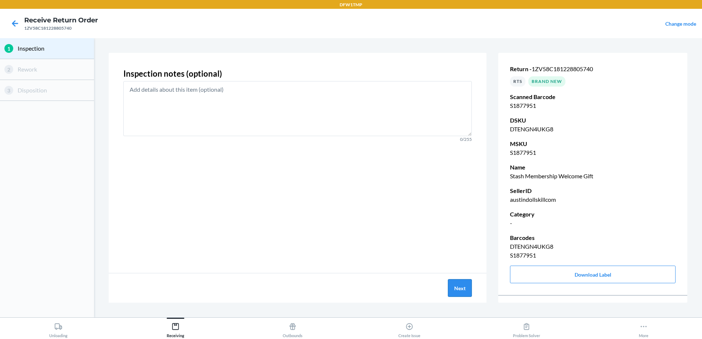
click at [454, 284] on button "Next" at bounding box center [460, 288] width 24 height 18
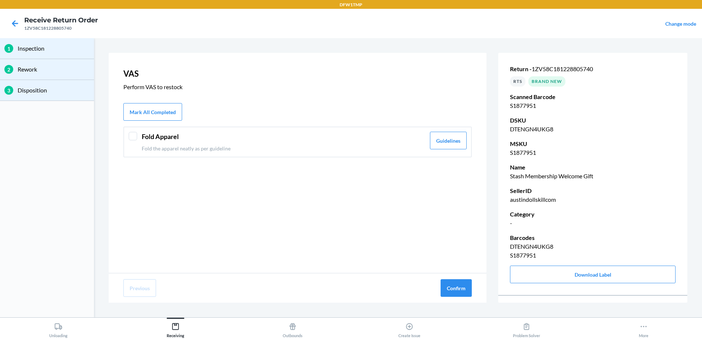
click at [132, 139] on div at bounding box center [132, 136] width 9 height 9
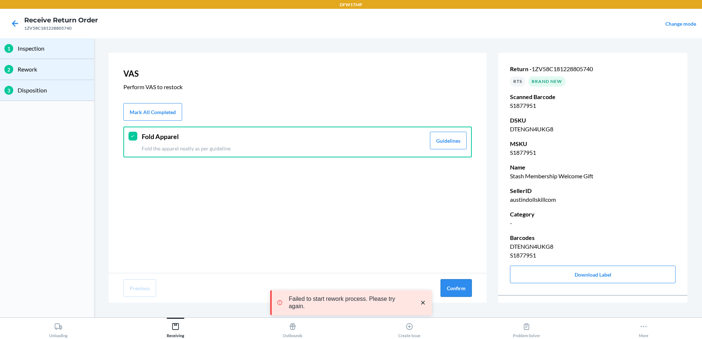
click at [456, 295] on button "Confirm" at bounding box center [455, 288] width 31 height 18
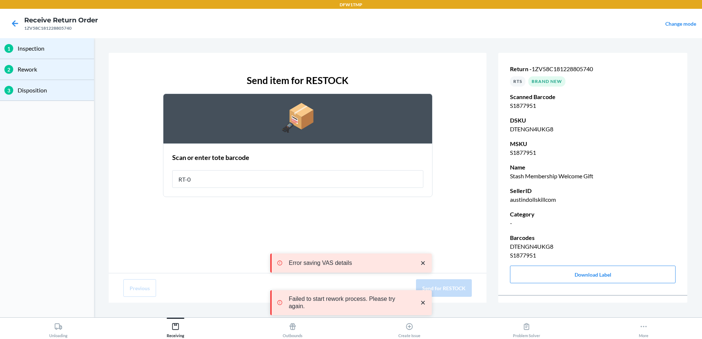
type input "RT-07"
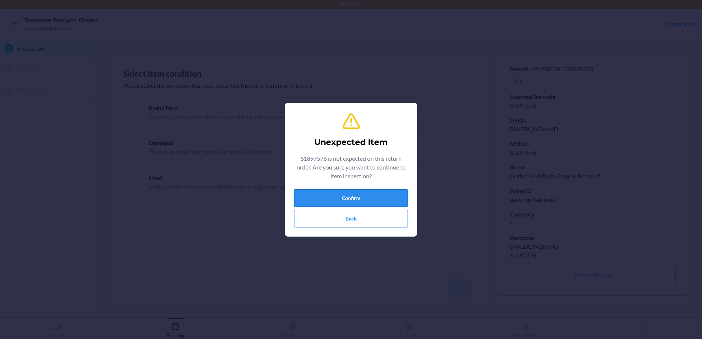
click at [373, 199] on button "Confirm" at bounding box center [351, 198] width 114 height 18
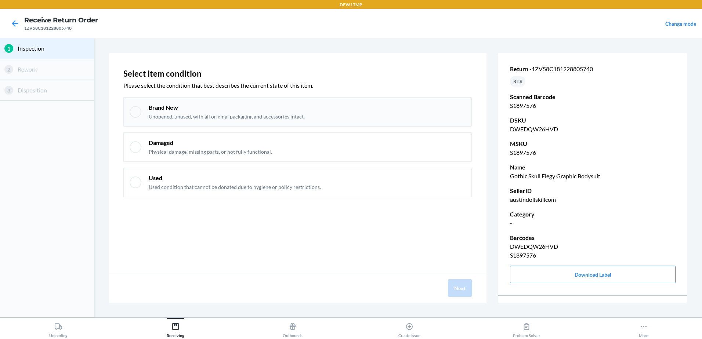
click at [187, 109] on p "Brand New" at bounding box center [227, 107] width 156 height 8
checkbox input "true"
click at [467, 290] on button "Next" at bounding box center [460, 288] width 24 height 18
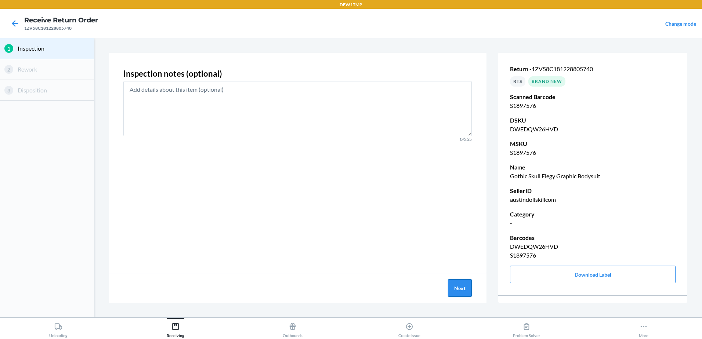
click at [448, 287] on button "Next" at bounding box center [460, 288] width 24 height 18
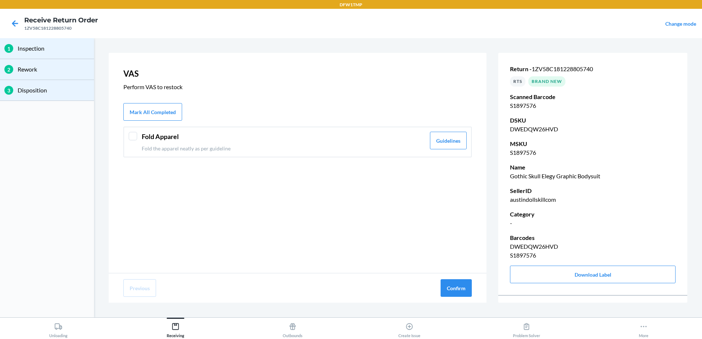
click at [127, 138] on div "Fold Apparel Fold the apparel neatly as per guideline Guidelines" at bounding box center [297, 142] width 348 height 31
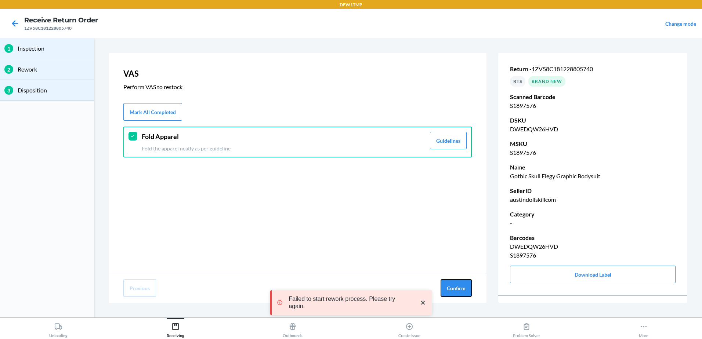
drag, startPoint x: 457, startPoint y: 289, endPoint x: 374, endPoint y: 266, distance: 86.0
click at [457, 289] on button "Confirm" at bounding box center [455, 288] width 31 height 18
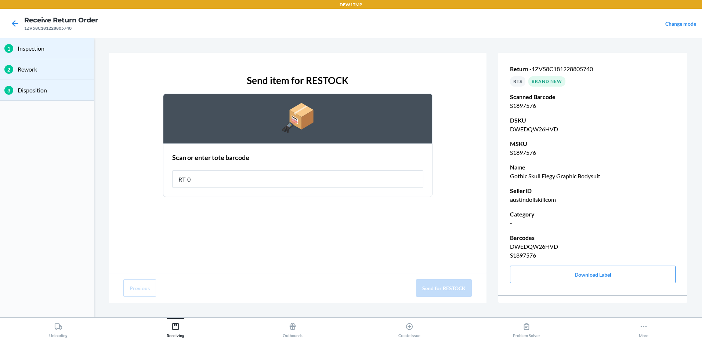
type input "RT-07"
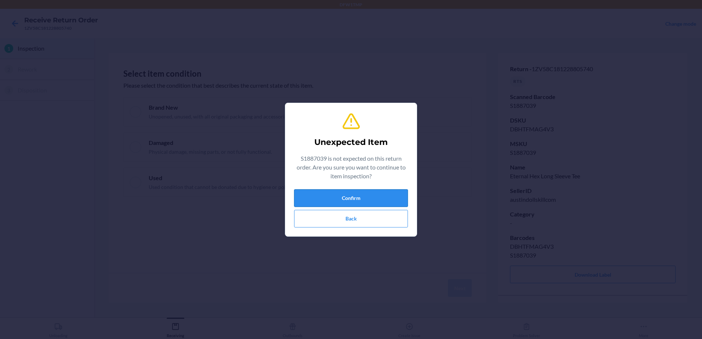
click at [360, 203] on button "Confirm" at bounding box center [351, 198] width 114 height 18
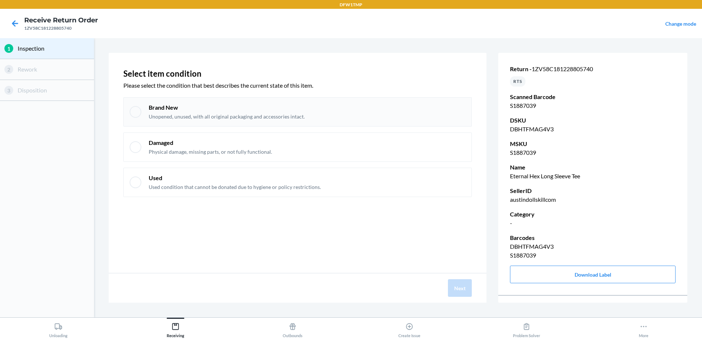
click at [171, 105] on p "Brand New" at bounding box center [227, 107] width 156 height 8
checkbox input "true"
click at [463, 285] on button "Next" at bounding box center [460, 288] width 24 height 18
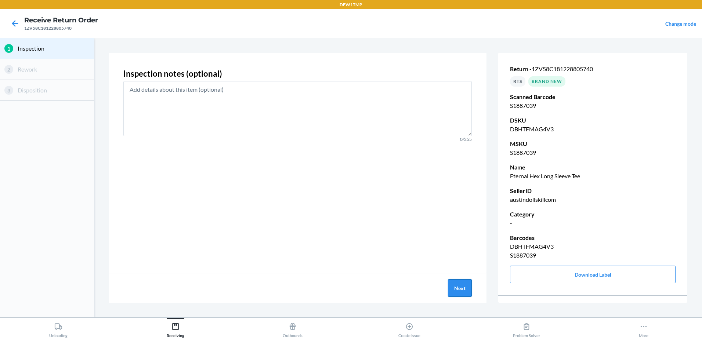
click at [465, 288] on button "Next" at bounding box center [460, 288] width 24 height 18
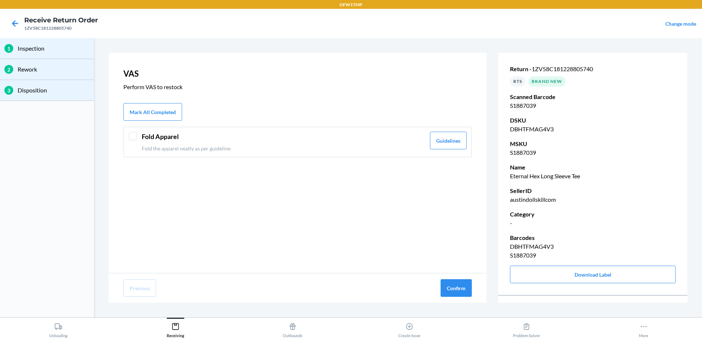
drag, startPoint x: 136, startPoint y: 139, endPoint x: 296, endPoint y: 240, distance: 189.4
click at [136, 139] on div at bounding box center [132, 136] width 9 height 9
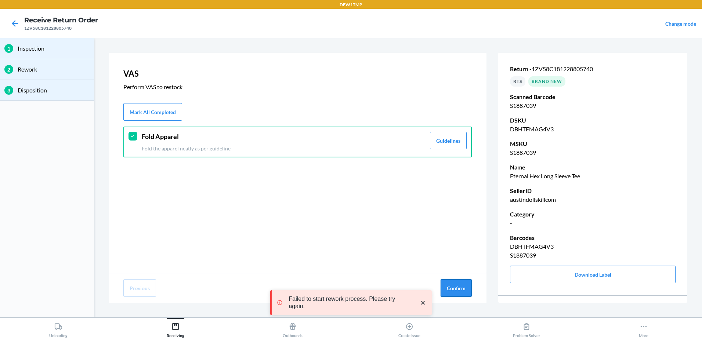
click at [454, 289] on button "Confirm" at bounding box center [455, 288] width 31 height 18
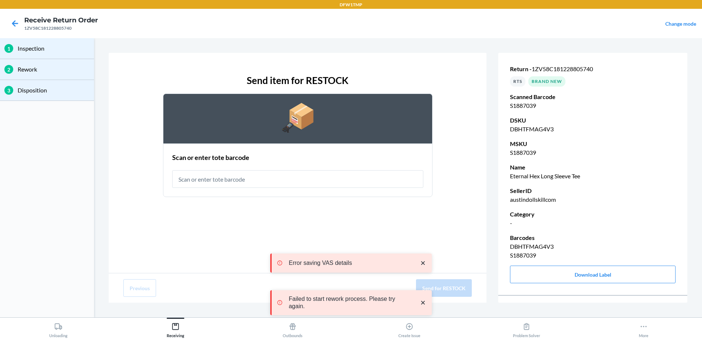
click at [214, 184] on input "text" at bounding box center [297, 179] width 251 height 18
type input "RT-07"
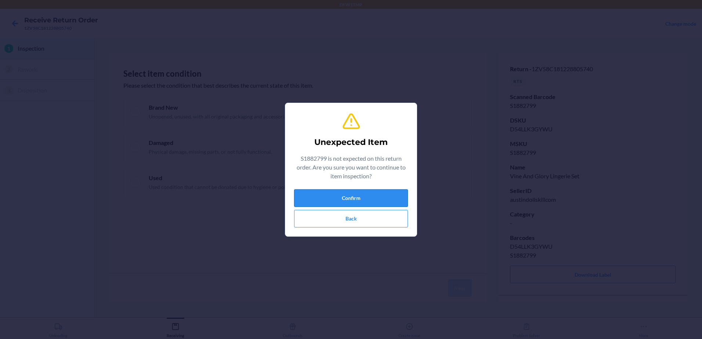
click at [364, 193] on button "Confirm" at bounding box center [351, 198] width 114 height 18
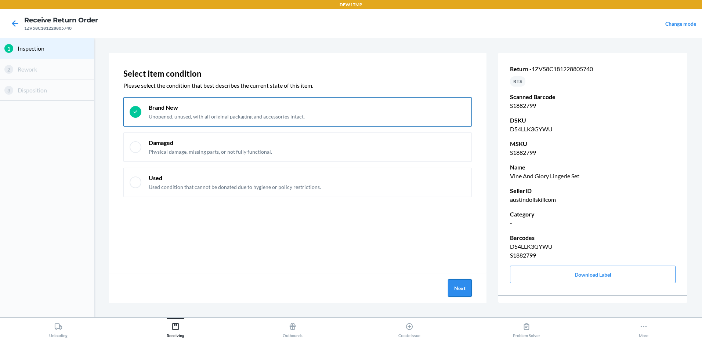
click at [459, 288] on button "Next" at bounding box center [460, 288] width 24 height 18
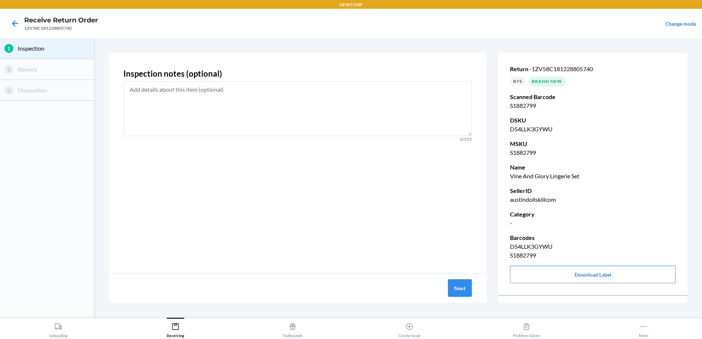
click at [474, 291] on div "Next" at bounding box center [298, 287] width 378 height 29
click at [459, 287] on button "Next" at bounding box center [460, 288] width 24 height 18
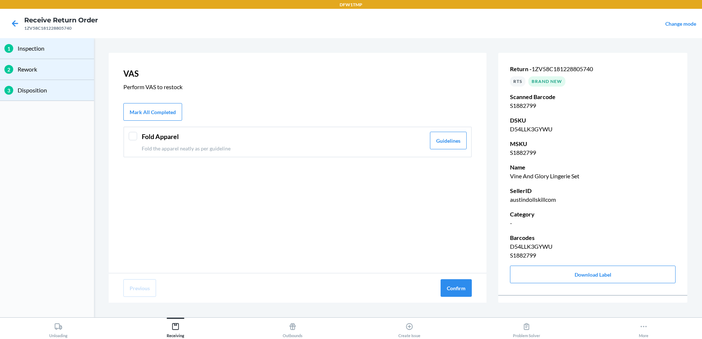
click at [212, 153] on div "Fold Apparel Fold the apparel neatly as per guideline Guidelines" at bounding box center [297, 142] width 348 height 31
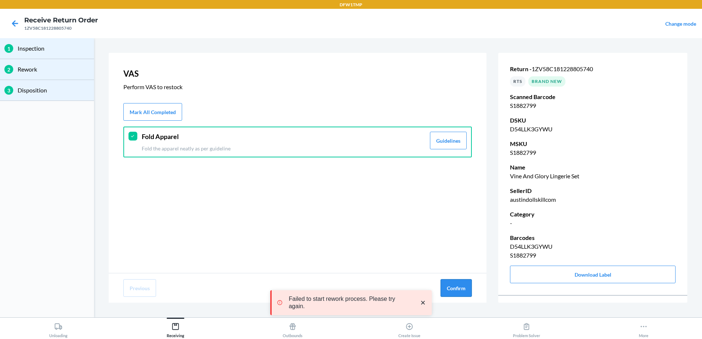
drag, startPoint x: 470, startPoint y: 291, endPoint x: 463, endPoint y: 291, distance: 6.6
click at [468, 291] on button "Confirm" at bounding box center [455, 288] width 31 height 18
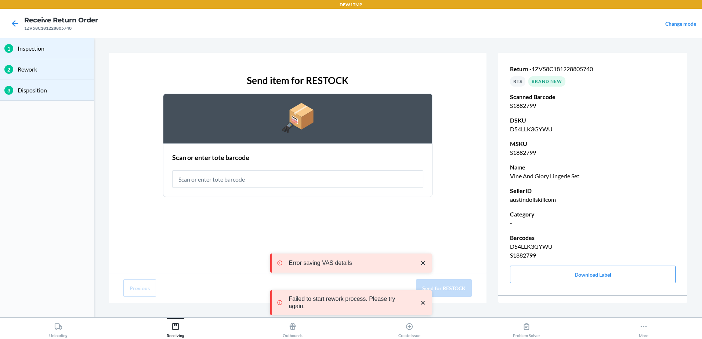
click at [233, 176] on input "text" at bounding box center [297, 179] width 251 height 18
type input "RT-07"
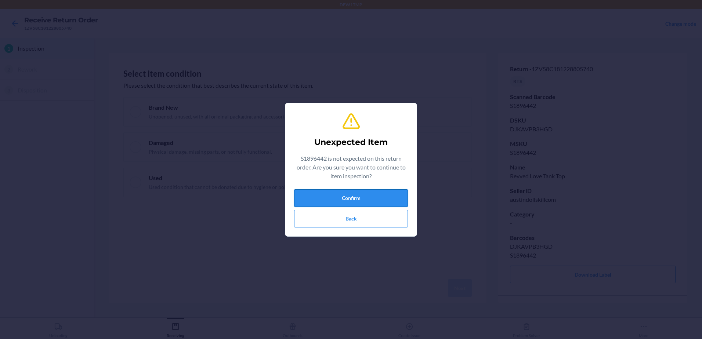
click at [353, 193] on button "Confirm" at bounding box center [351, 198] width 114 height 18
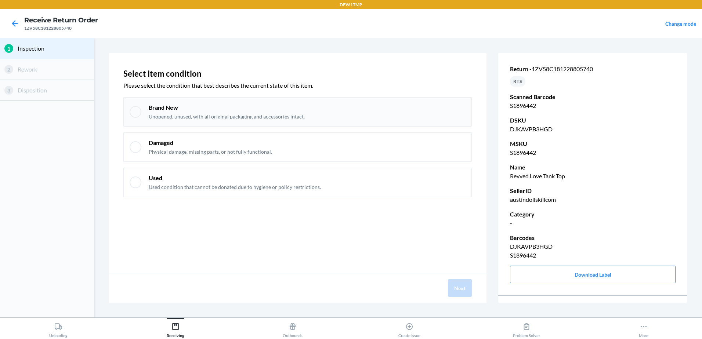
click at [181, 113] on p "Unopened, unused, with all original packaging and accessories intact." at bounding box center [227, 116] width 156 height 7
checkbox input "true"
click at [456, 283] on button "Next" at bounding box center [460, 288] width 24 height 18
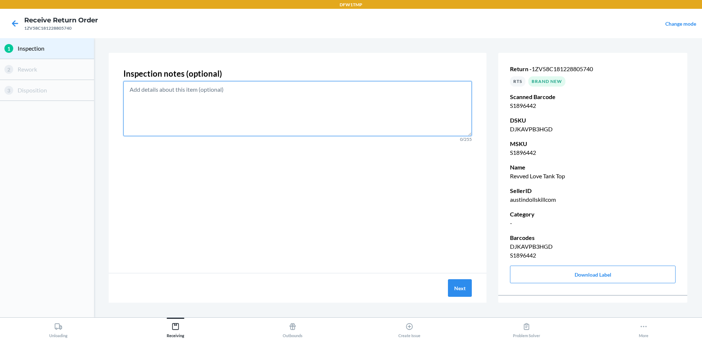
click at [166, 110] on textarea at bounding box center [297, 108] width 348 height 55
click at [468, 293] on button "Next" at bounding box center [460, 288] width 24 height 18
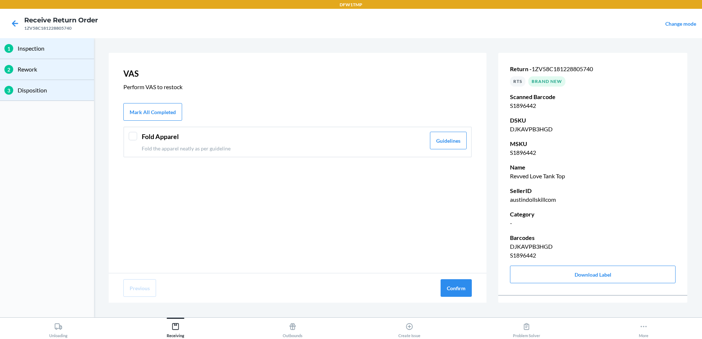
drag, startPoint x: 224, startPoint y: 138, endPoint x: 215, endPoint y: 141, distance: 9.4
click at [223, 135] on header "Fold Apparel" at bounding box center [284, 137] width 284 height 10
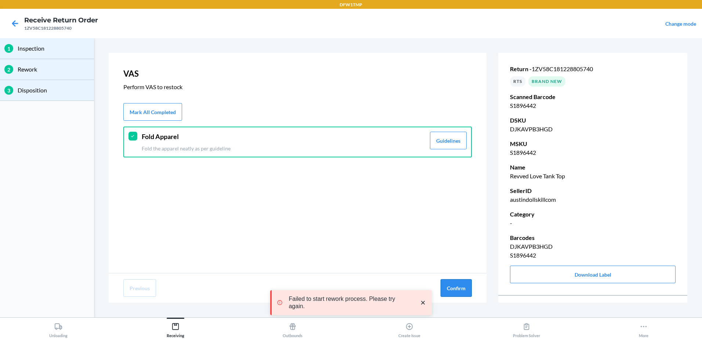
click at [464, 282] on button "Confirm" at bounding box center [455, 288] width 31 height 18
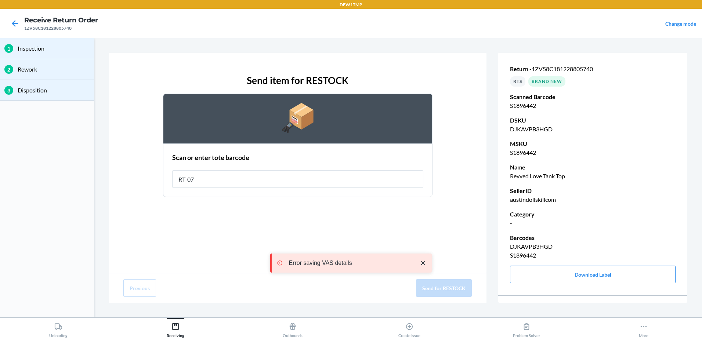
type input "RT-07"
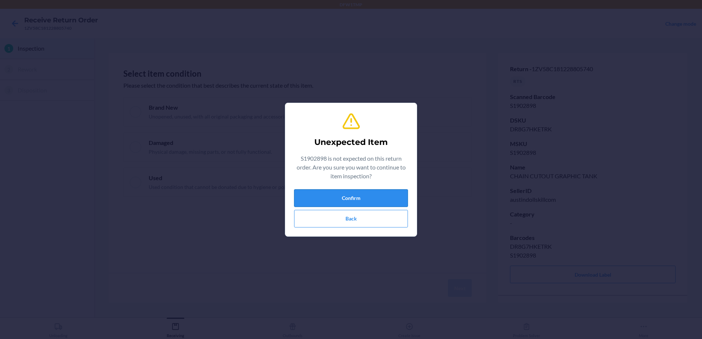
click at [349, 196] on button "Confirm" at bounding box center [351, 198] width 114 height 18
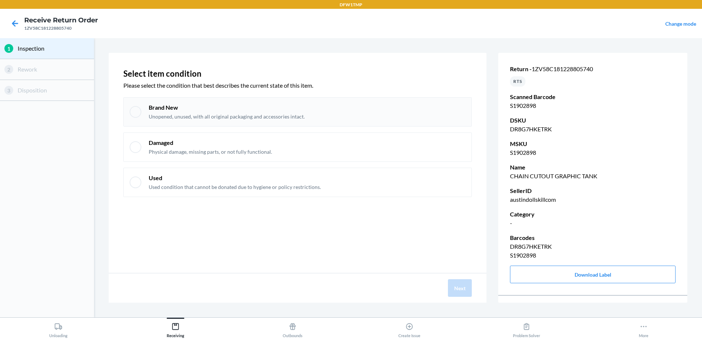
click at [160, 117] on p "Unopened, unused, with all original packaging and accessories intact." at bounding box center [227, 116] width 156 height 7
drag, startPoint x: 138, startPoint y: 110, endPoint x: 145, endPoint y: 118, distance: 10.1
click at [139, 110] on div at bounding box center [136, 112] width 12 height 12
checkbox input "true"
click at [465, 291] on button "Next" at bounding box center [460, 288] width 24 height 18
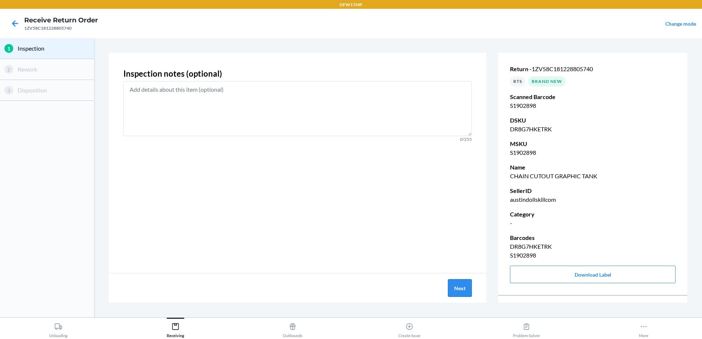
click at [465, 291] on button "Next" at bounding box center [460, 288] width 24 height 18
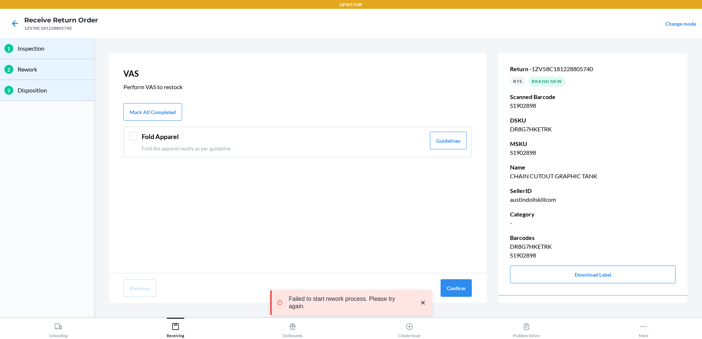
click at [135, 137] on div at bounding box center [132, 136] width 9 height 9
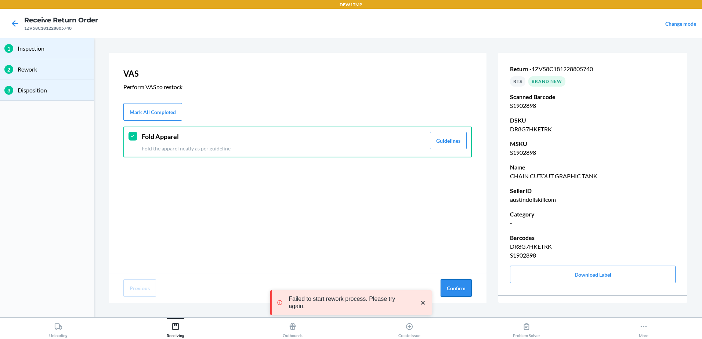
click at [460, 289] on button "Confirm" at bounding box center [455, 288] width 31 height 18
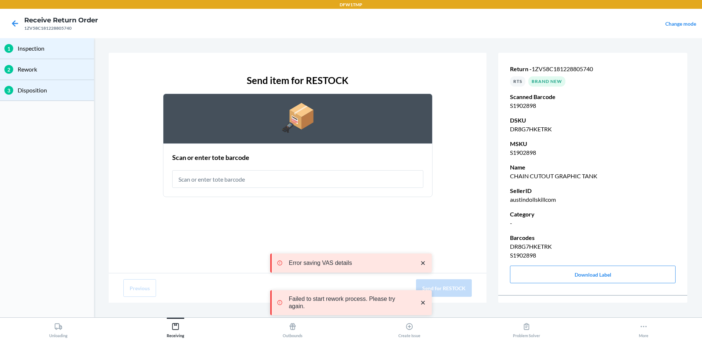
click at [232, 178] on input "text" at bounding box center [297, 179] width 251 height 18
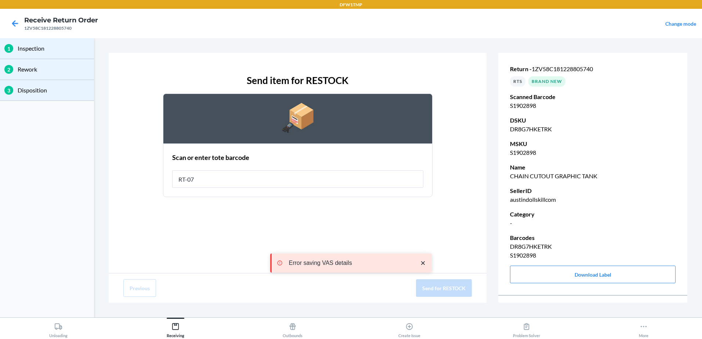
type input "RT-07"
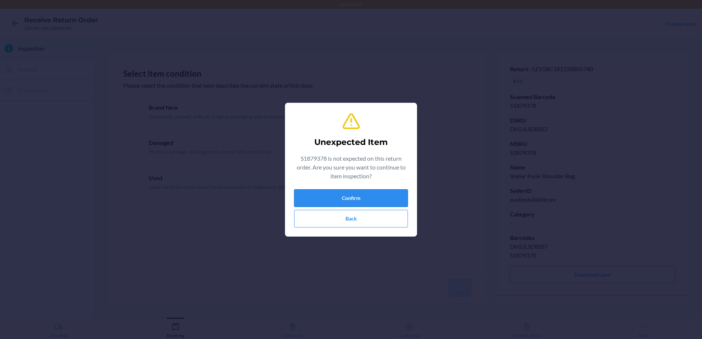
click at [357, 200] on button "Confirm" at bounding box center [351, 198] width 114 height 18
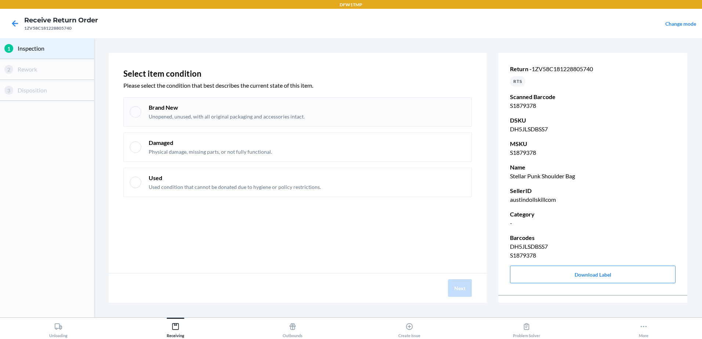
click at [140, 110] on div at bounding box center [136, 112] width 12 height 12
checkbox input "true"
drag, startPoint x: 461, startPoint y: 285, endPoint x: 452, endPoint y: 283, distance: 8.6
click at [458, 284] on button "Next" at bounding box center [460, 288] width 24 height 18
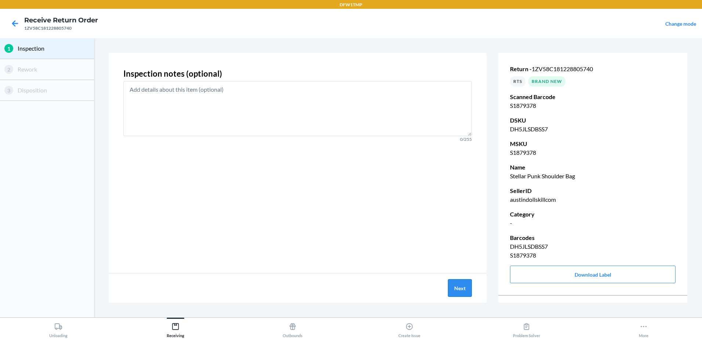
click at [456, 291] on button "Next" at bounding box center [460, 288] width 24 height 18
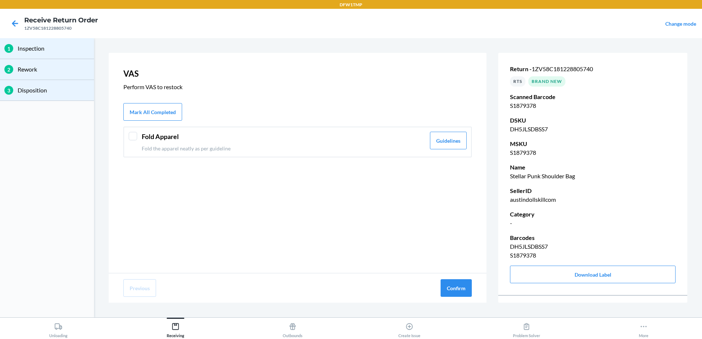
click at [170, 145] on p "Fold the apparel neatly as per guideline" at bounding box center [284, 149] width 284 height 8
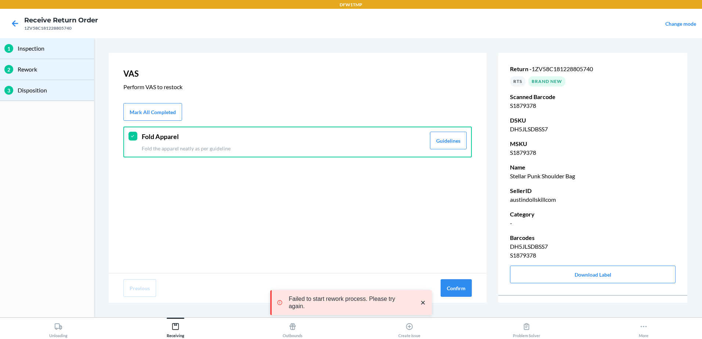
click at [463, 297] on div "Previous Confirm" at bounding box center [298, 287] width 378 height 29
click at [459, 291] on button "Confirm" at bounding box center [455, 288] width 31 height 18
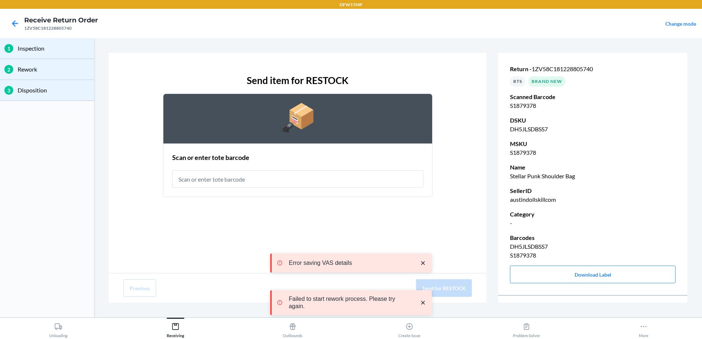
click at [206, 178] on input "text" at bounding box center [297, 179] width 251 height 18
type input "RT-07"
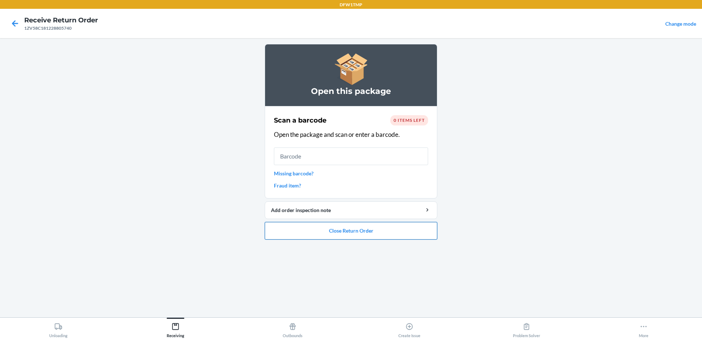
click at [359, 230] on button "Close Return Order" at bounding box center [351, 231] width 172 height 18
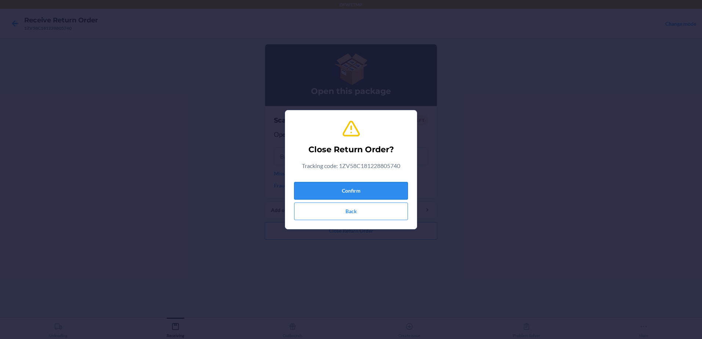
click at [330, 188] on button "Confirm" at bounding box center [351, 191] width 114 height 18
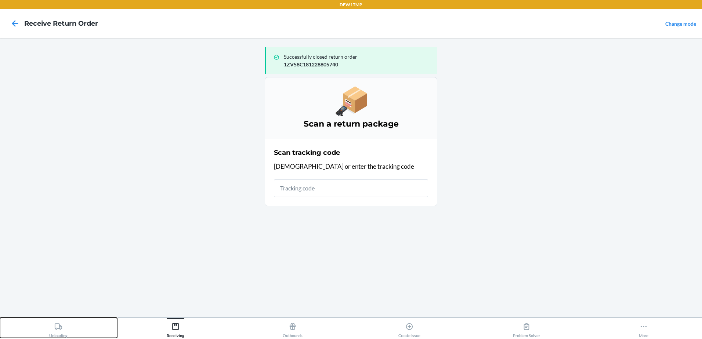
click at [66, 325] on div "Unloading" at bounding box center [58, 329] width 18 height 18
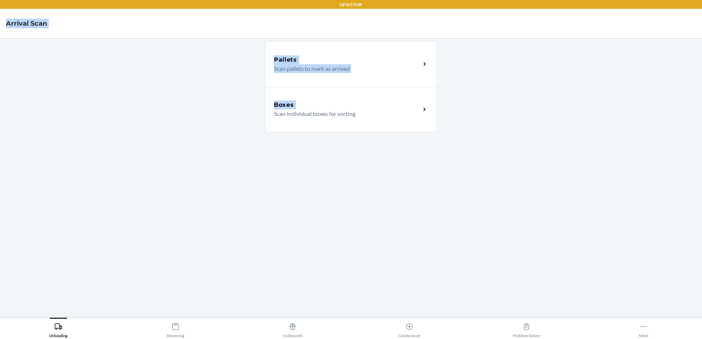
click at [701, 0] on html "DFW1TMP Arrival Scan Pallets Scan pallets to mark as arrived Boxes Scan individ…" at bounding box center [351, 169] width 702 height 339
click at [426, 214] on div "Pallets Scan pallets to mark as arrived Boxes Scan individual boxes for sorting" at bounding box center [351, 178] width 172 height 268
click at [338, 114] on p "Scan individual boxes for sorting" at bounding box center [344, 113] width 141 height 9
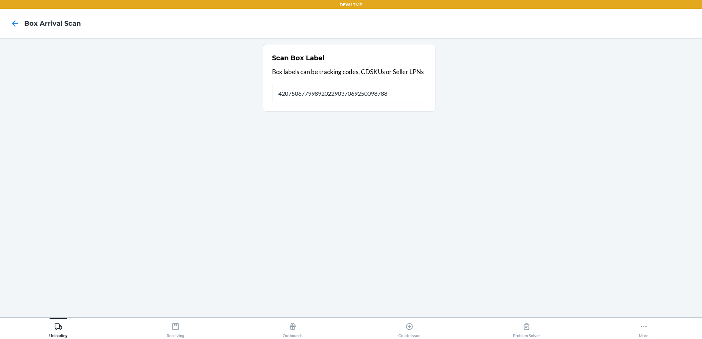
type input "4207506779989202290370692500987884"
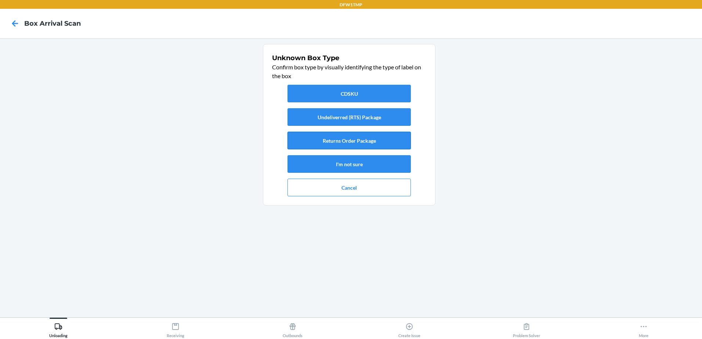
click at [371, 140] on button "Returns Order Package" at bounding box center [348, 141] width 123 height 18
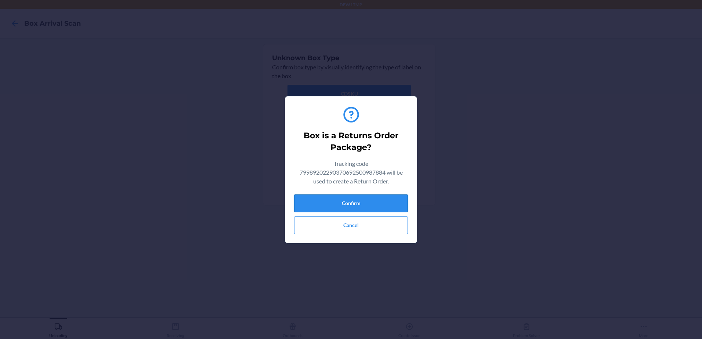
click at [372, 204] on button "Confirm" at bounding box center [351, 203] width 114 height 18
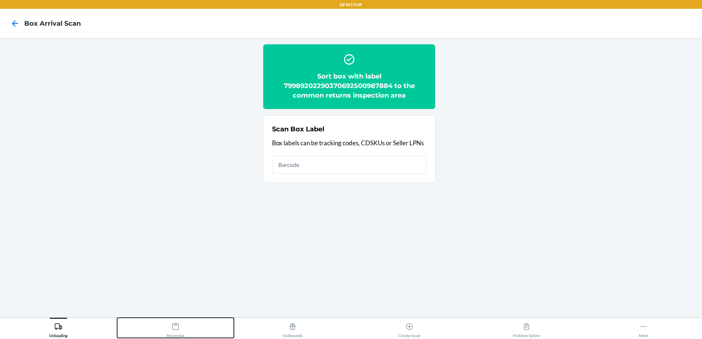
click at [172, 334] on div "Receiving" at bounding box center [176, 329] width 18 height 18
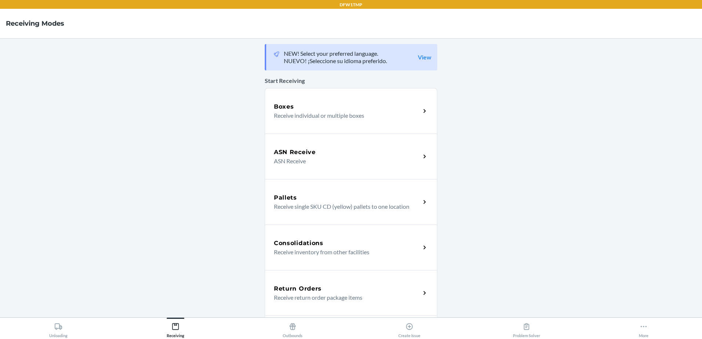
click at [352, 291] on div "Return Orders" at bounding box center [347, 288] width 146 height 9
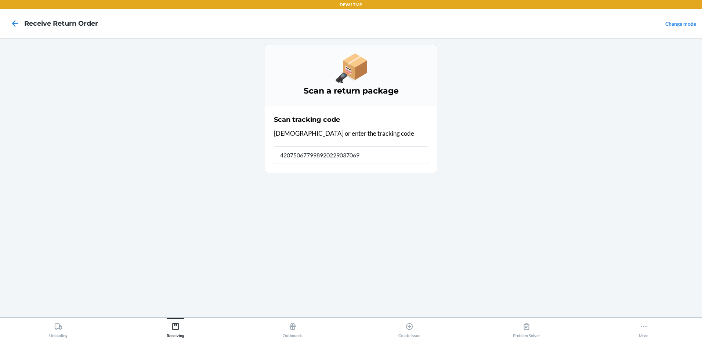
type input "4207506779989202290370692"
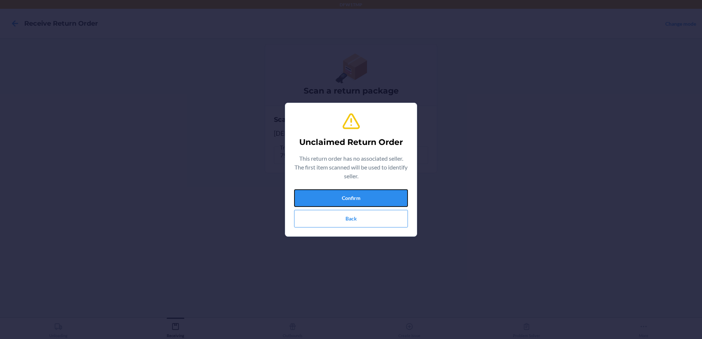
click at [367, 198] on button "Confirm" at bounding box center [351, 198] width 114 height 18
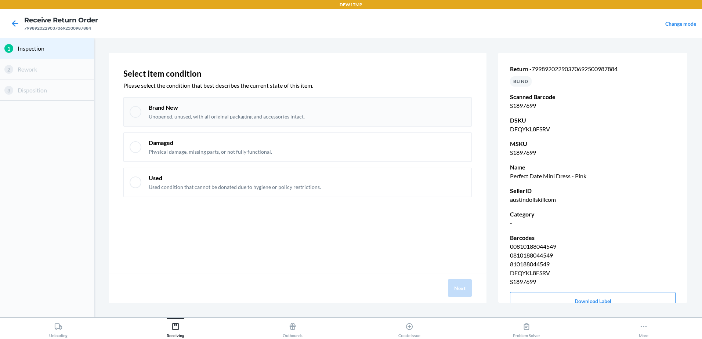
click at [326, 110] on div "Brand New Unopened, unused, with all original packaging and accessories intact." at bounding box center [307, 111] width 317 height 17
checkbox input "true"
click at [462, 288] on button "Next" at bounding box center [460, 288] width 24 height 18
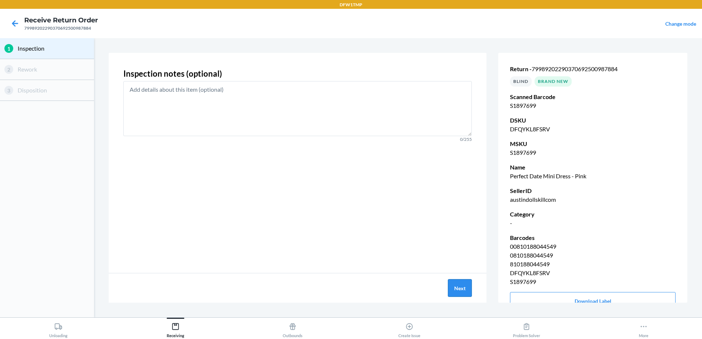
click at [460, 290] on button "Next" at bounding box center [460, 288] width 24 height 18
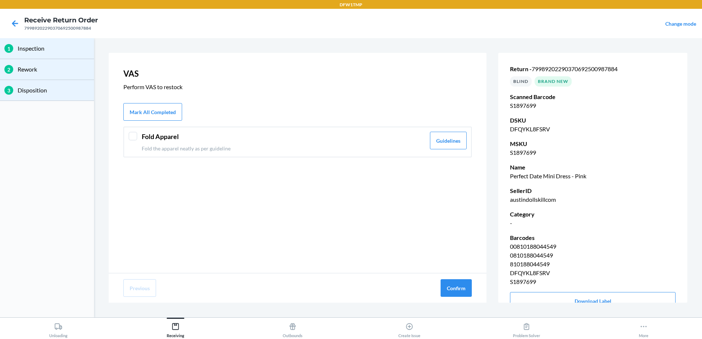
click at [207, 137] on header "Fold Apparel" at bounding box center [284, 137] width 284 height 10
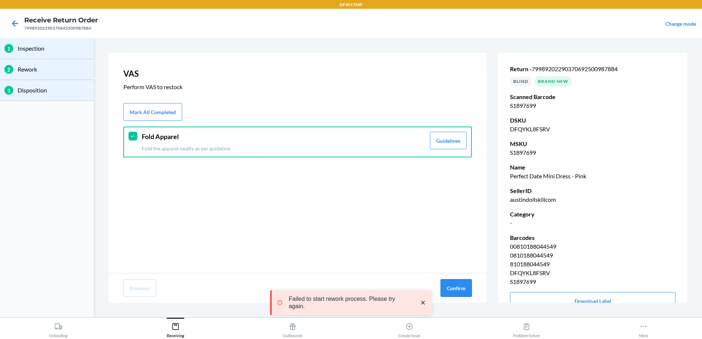
click at [457, 288] on button "Confirm" at bounding box center [455, 288] width 31 height 18
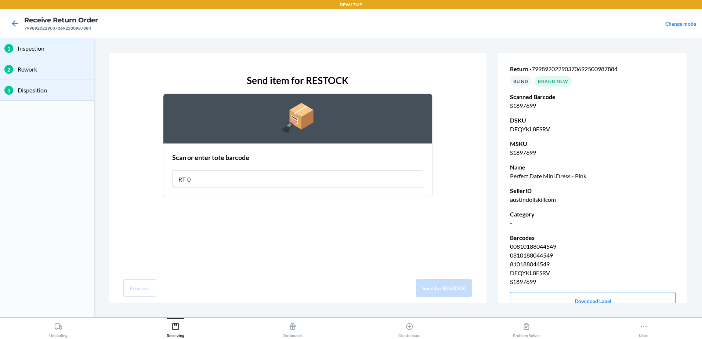
type input "RT-07"
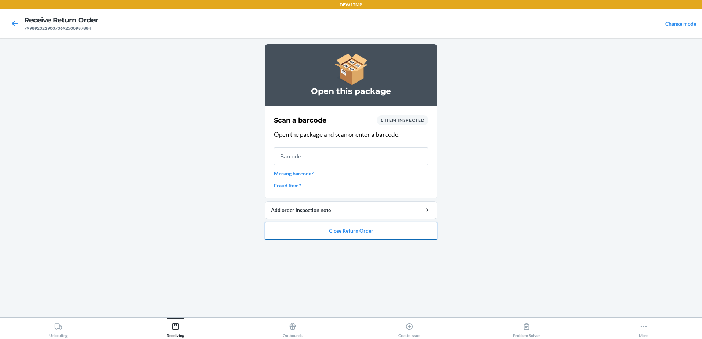
click at [371, 237] on button "Close Return Order" at bounding box center [351, 231] width 172 height 18
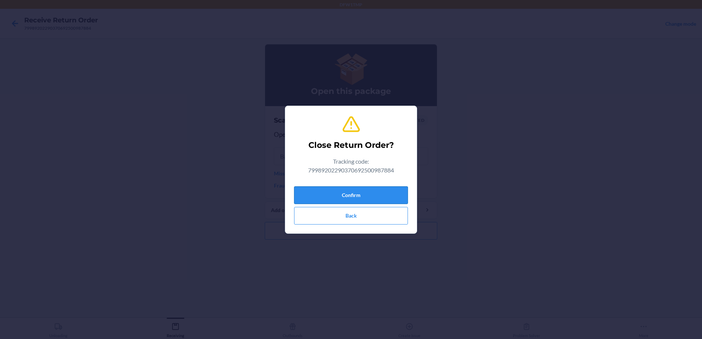
click at [381, 197] on button "Confirm" at bounding box center [351, 195] width 114 height 18
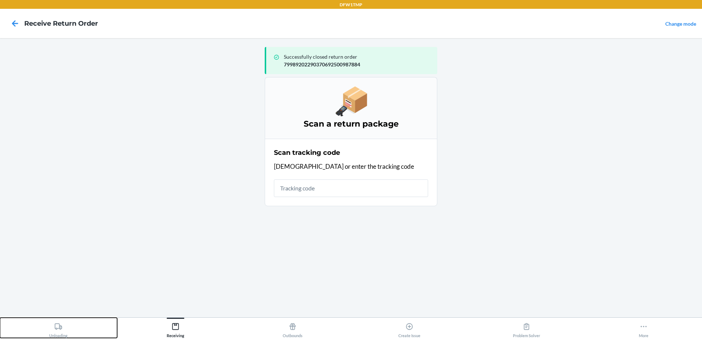
click at [50, 321] on button "Unloading" at bounding box center [58, 328] width 117 height 20
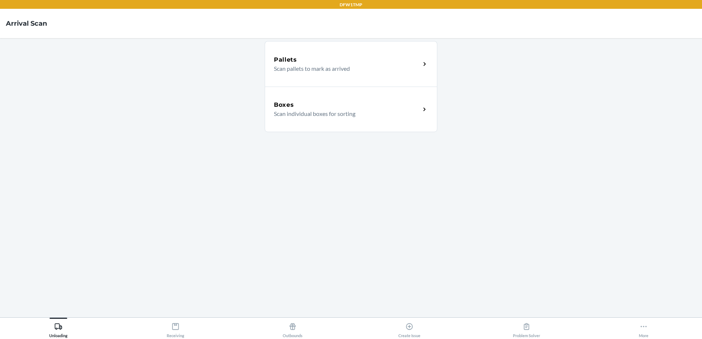
click at [345, 126] on div "Boxes Scan individual boxes for sorting" at bounding box center [351, 110] width 172 height 46
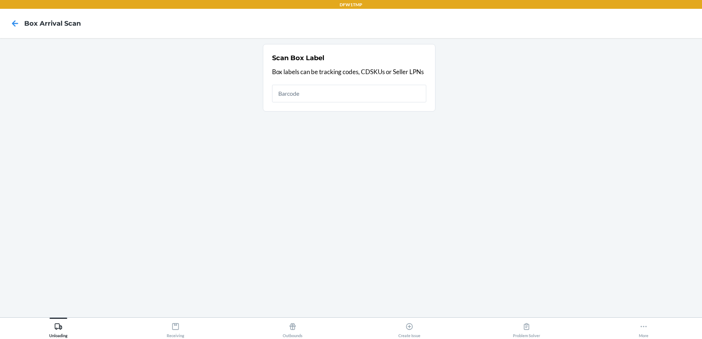
click at [342, 88] on input "text" at bounding box center [349, 94] width 154 height 18
type input "1ZV58C199016571073"
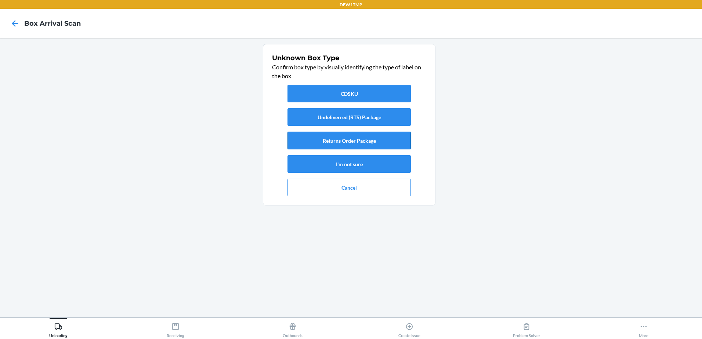
click at [377, 137] on button "Returns Order Package" at bounding box center [348, 141] width 123 height 18
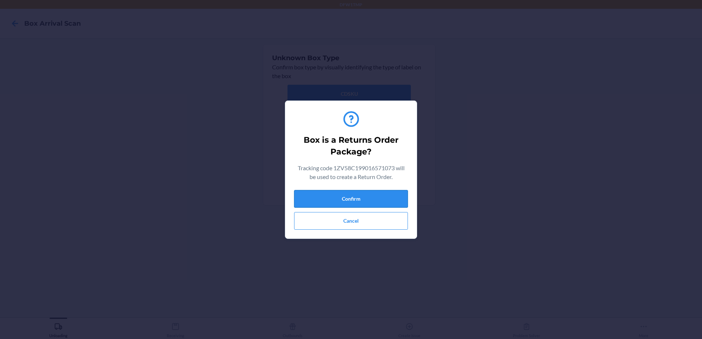
click at [367, 199] on button "Confirm" at bounding box center [351, 199] width 114 height 18
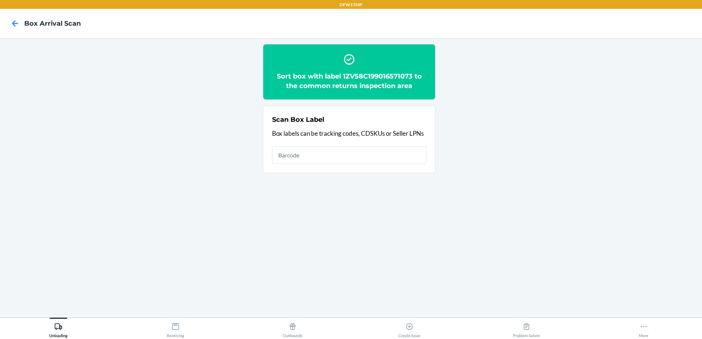
click at [295, 158] on input "text" at bounding box center [349, 155] width 154 height 18
type input "9632013760205460274500797587375931"
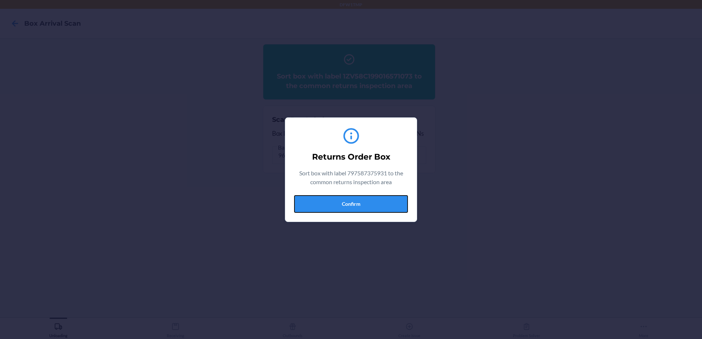
click at [355, 208] on button "Confirm" at bounding box center [351, 204] width 114 height 18
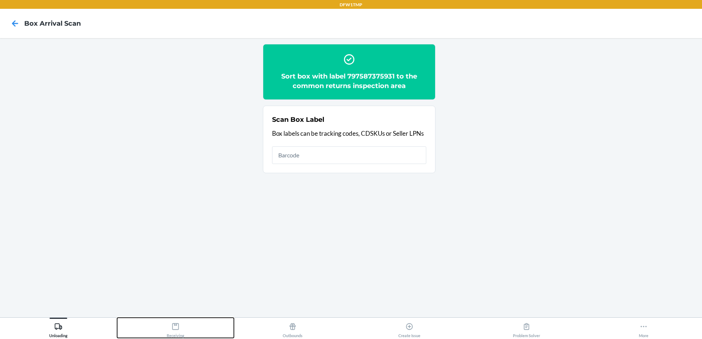
click at [173, 328] on icon at bounding box center [175, 327] width 8 height 8
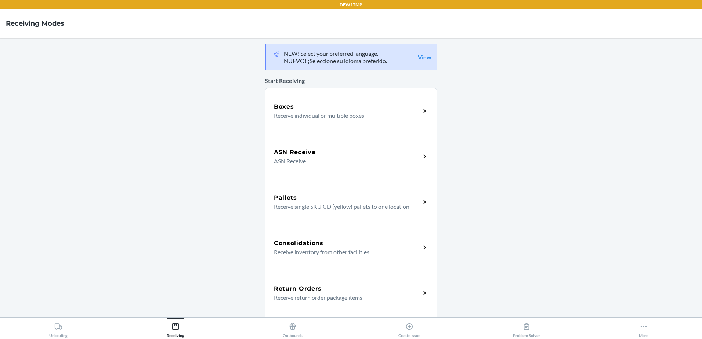
click at [345, 291] on div "Return Orders" at bounding box center [347, 288] width 146 height 9
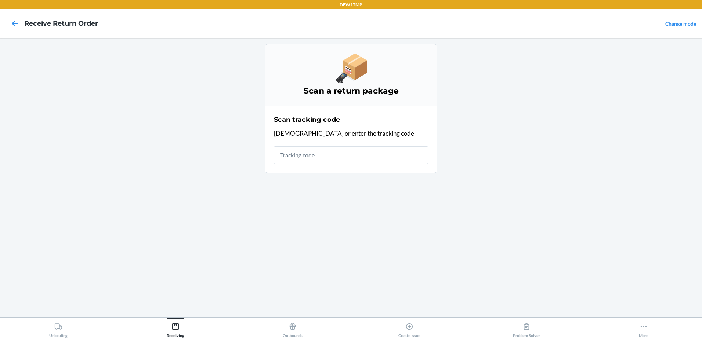
click at [385, 162] on input "text" at bounding box center [351, 155] width 154 height 18
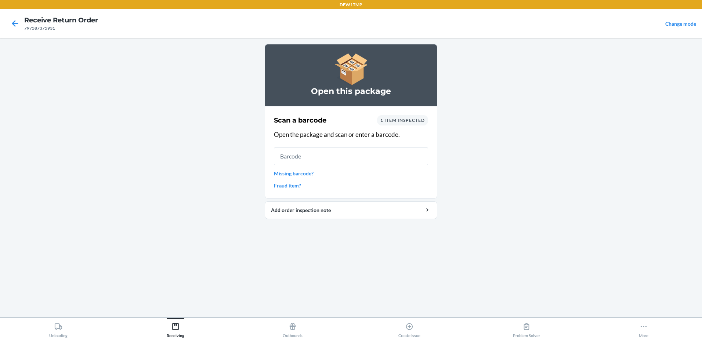
click at [317, 156] on input "text" at bounding box center [351, 157] width 154 height 18
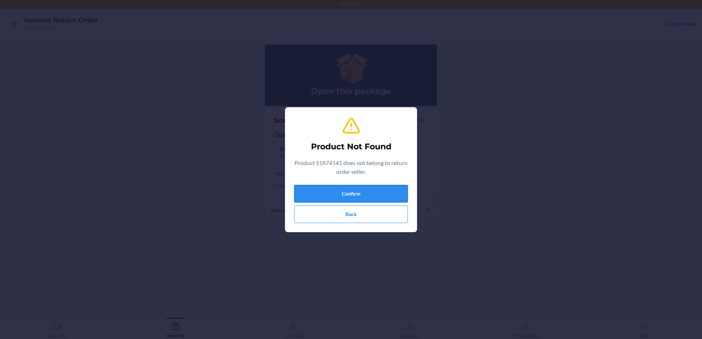
click at [316, 189] on button "Confirm" at bounding box center [351, 194] width 114 height 18
click at [372, 213] on button "Back" at bounding box center [351, 215] width 114 height 18
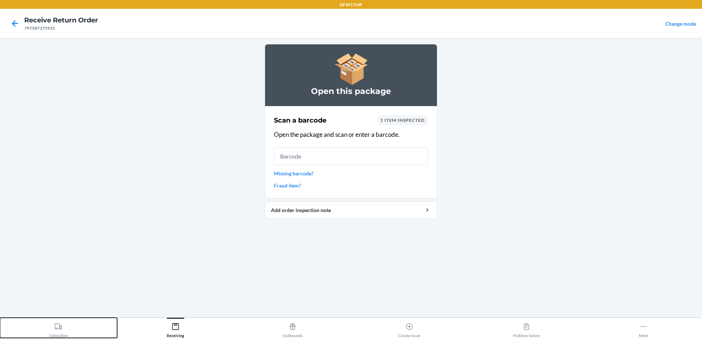
click at [57, 331] on div "Unloading" at bounding box center [58, 329] width 18 height 18
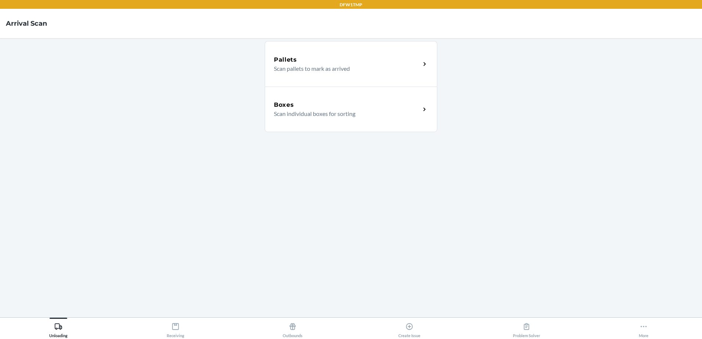
click at [305, 117] on p "Scan individual boxes for sorting" at bounding box center [344, 113] width 141 height 9
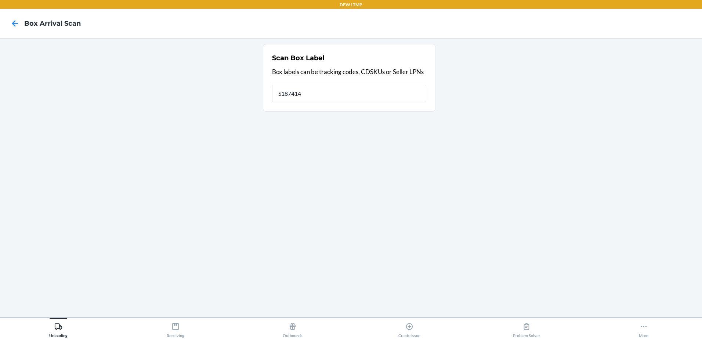
type input "S1874141"
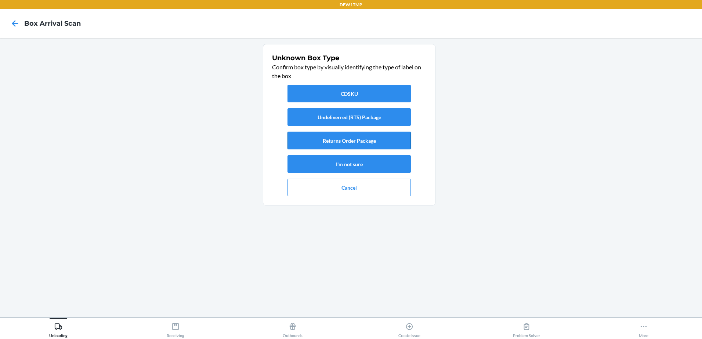
click at [341, 139] on button "Returns Order Package" at bounding box center [348, 141] width 123 height 18
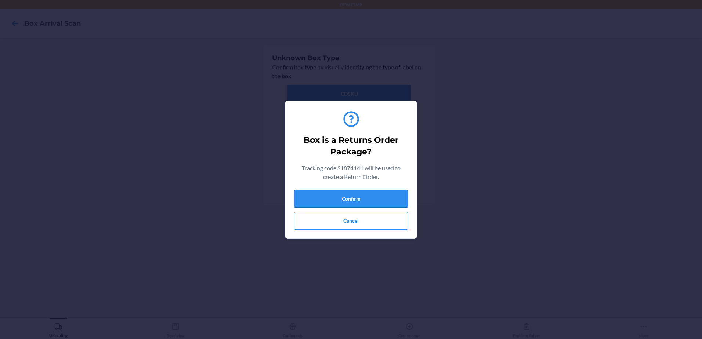
click at [334, 190] on button "Confirm" at bounding box center [351, 199] width 114 height 18
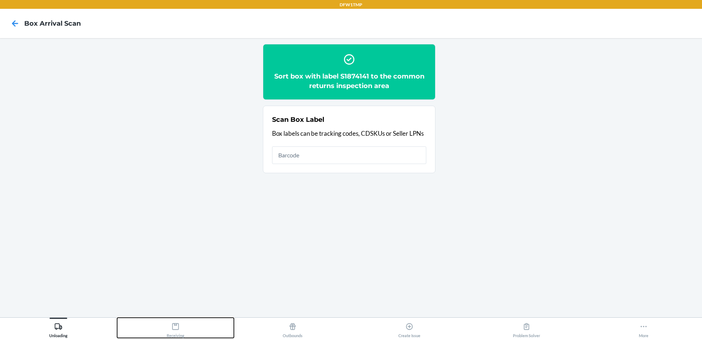
click at [175, 334] on div "Receiving" at bounding box center [176, 329] width 18 height 18
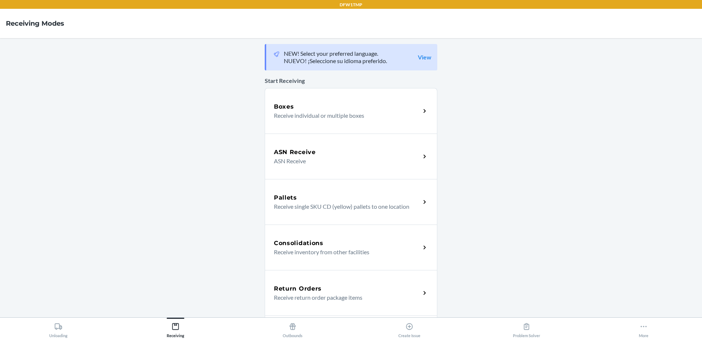
click at [309, 291] on h5 "Return Orders" at bounding box center [298, 288] width 48 height 9
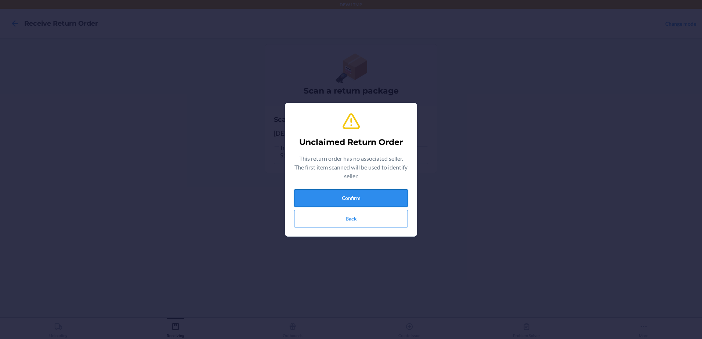
click at [359, 199] on button "Confirm" at bounding box center [351, 198] width 114 height 18
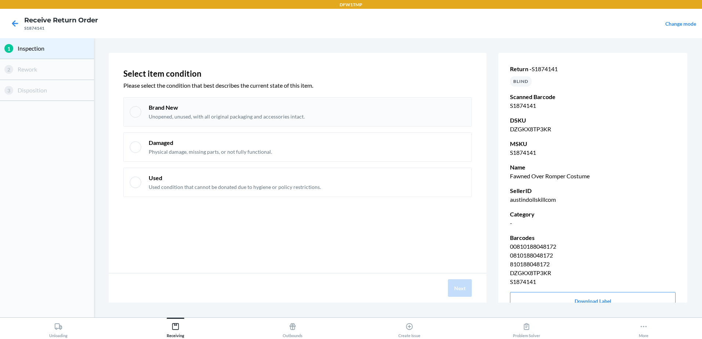
click at [135, 114] on div at bounding box center [136, 112] width 12 height 12
checkbox input "true"
click at [460, 285] on button "Next" at bounding box center [460, 288] width 24 height 18
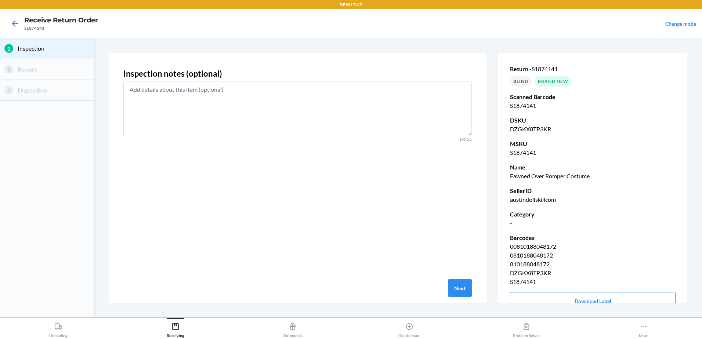
click at [654, 285] on div "Return - S1874141 BLIND Brand New Scanned Barcode S1874141 DSKU DZGKX8TP3KR MSK…" at bounding box center [592, 187] width 189 height 274
click at [458, 291] on button "Next" at bounding box center [460, 288] width 24 height 18
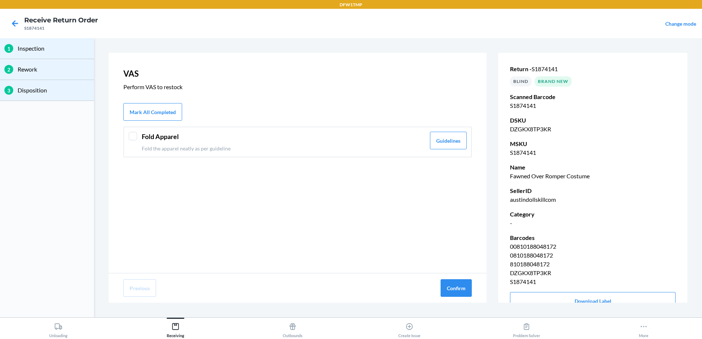
click at [133, 137] on div at bounding box center [132, 136] width 9 height 9
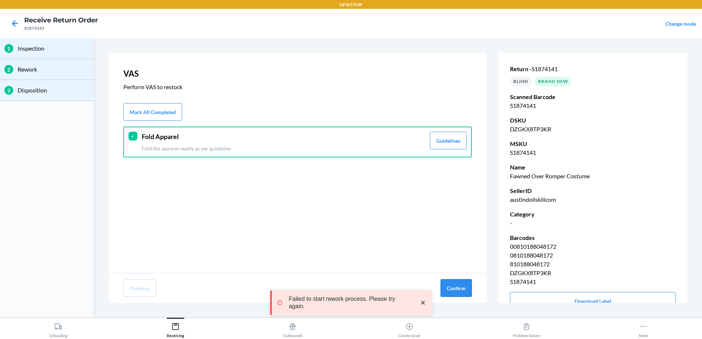
click at [459, 291] on button "Confirm" at bounding box center [455, 288] width 31 height 18
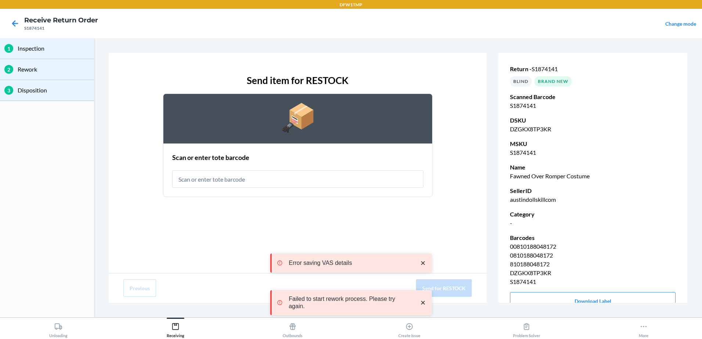
click at [195, 182] on input "text" at bounding box center [297, 179] width 251 height 18
type input "RT-07"
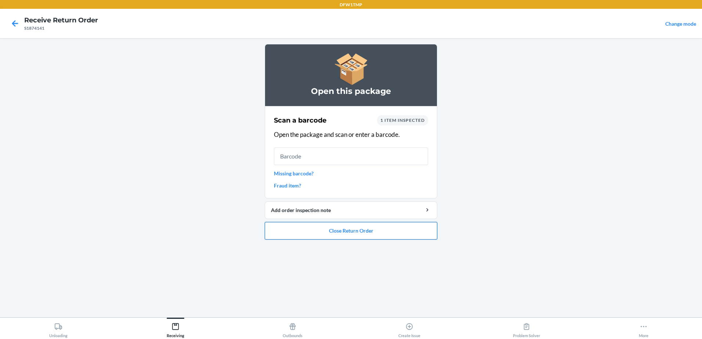
click at [330, 226] on button "Close Return Order" at bounding box center [351, 231] width 172 height 18
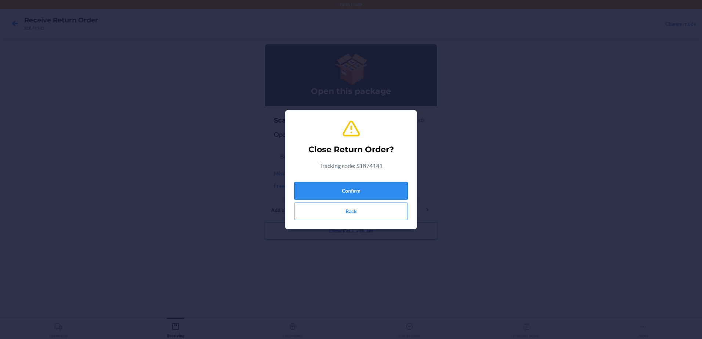
click at [365, 191] on button "Confirm" at bounding box center [351, 191] width 114 height 18
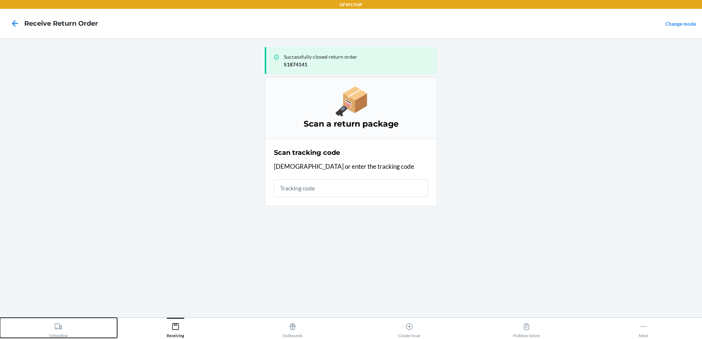
click at [64, 330] on div "Unloading" at bounding box center [58, 329] width 18 height 18
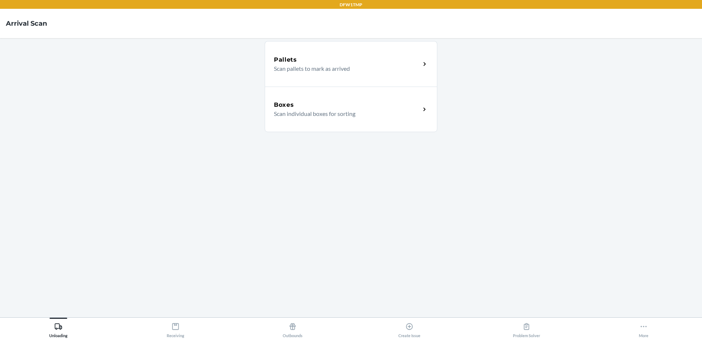
click at [334, 114] on p "Scan individual boxes for sorting" at bounding box center [344, 113] width 141 height 9
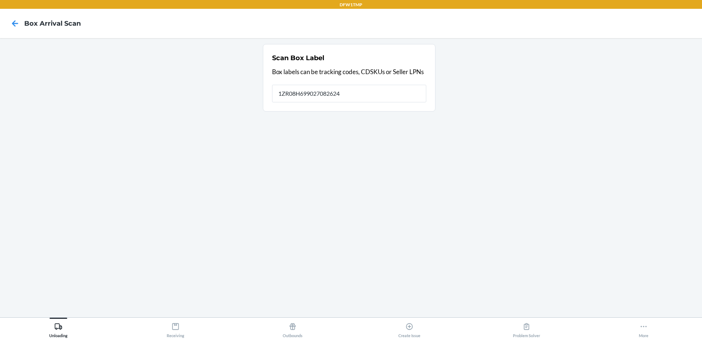
type input "1ZR08H699027082624"
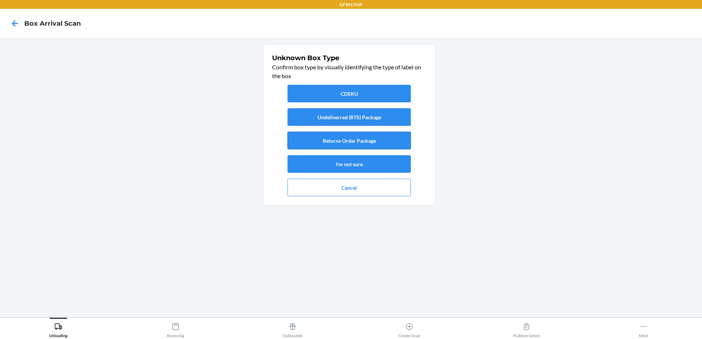
click at [366, 141] on button "Returns Order Package" at bounding box center [348, 141] width 123 height 18
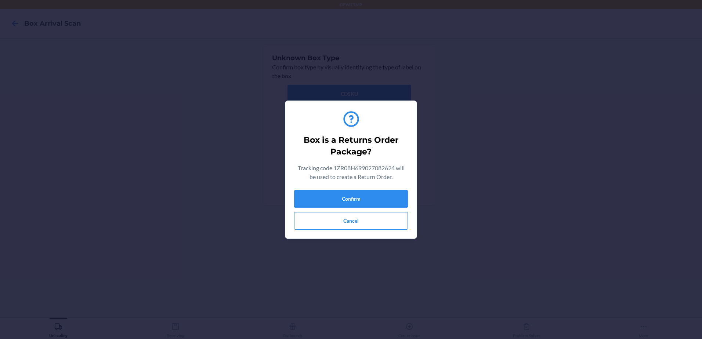
click at [373, 189] on div "Box is a Returns Order Package? Tracking code 1ZR08H699027082624 will be used t…" at bounding box center [351, 170] width 114 height 126
click at [373, 193] on button "Confirm" at bounding box center [351, 199] width 114 height 18
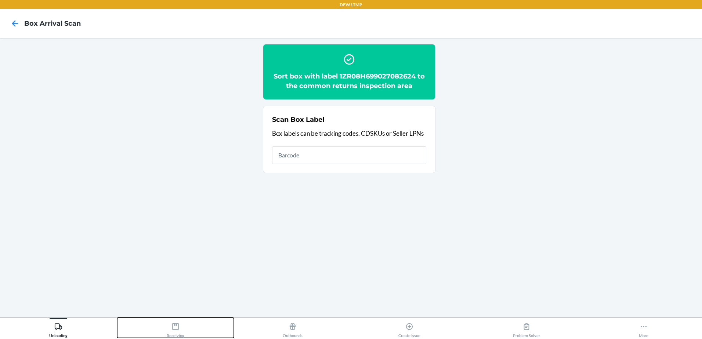
click at [179, 326] on div "Receiving" at bounding box center [176, 329] width 18 height 18
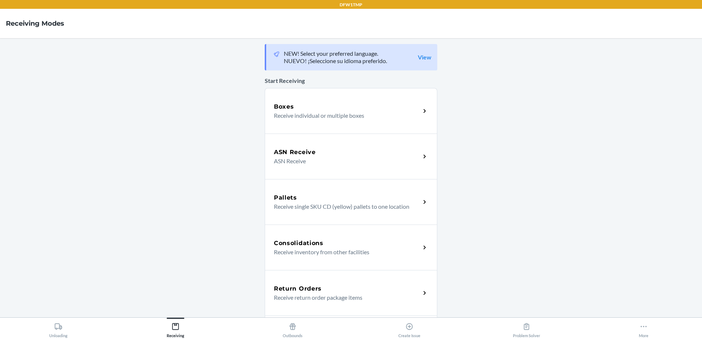
click at [288, 284] on h5 "Return Orders" at bounding box center [298, 288] width 48 height 9
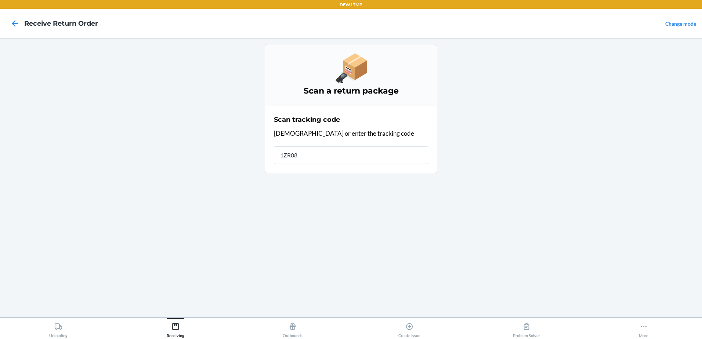
type input "1ZR08H"
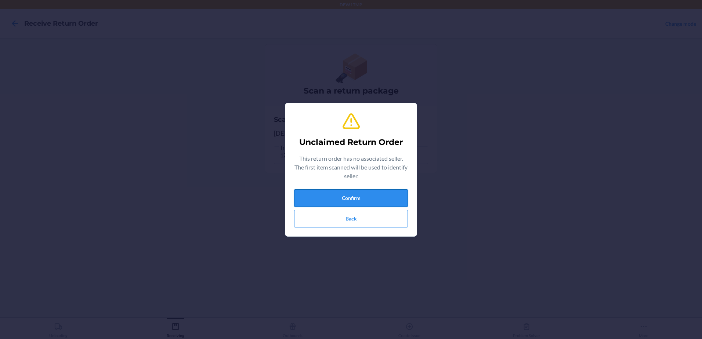
click at [381, 190] on button "Confirm" at bounding box center [351, 198] width 114 height 18
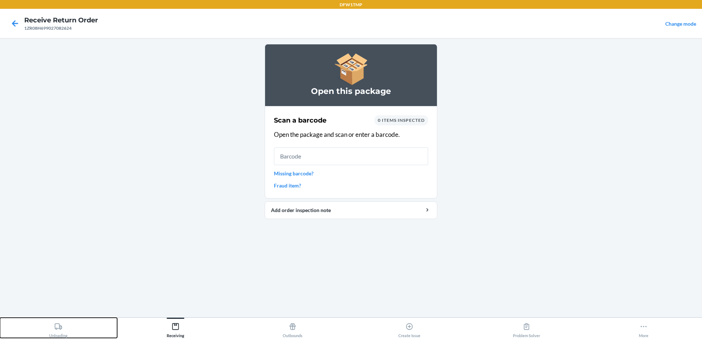
click at [48, 337] on button "Unloading" at bounding box center [58, 328] width 117 height 20
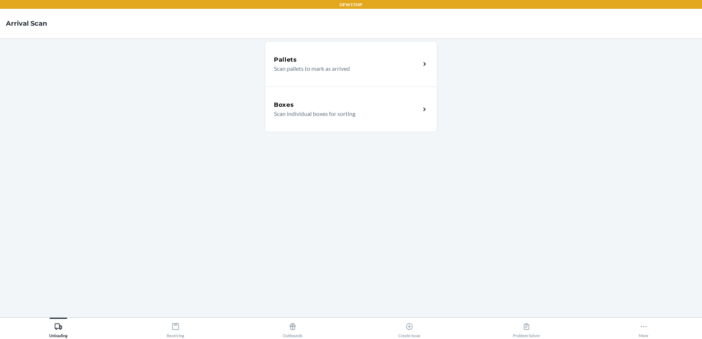
click at [336, 105] on div "Boxes" at bounding box center [347, 105] width 146 height 9
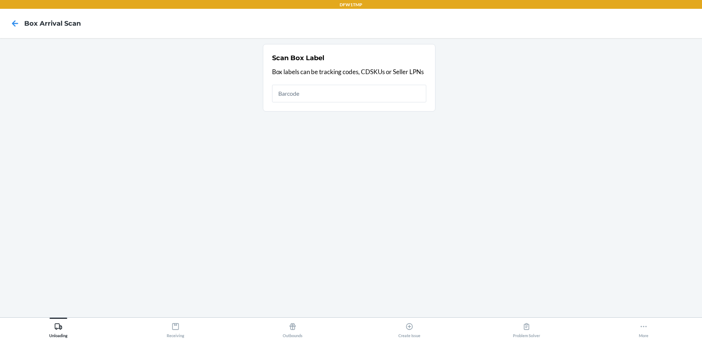
drag, startPoint x: 339, startPoint y: 93, endPoint x: 324, endPoint y: 99, distance: 15.8
click at [339, 93] on input "text" at bounding box center [349, 94] width 154 height 18
type input "9632013760205460274500797606381638"
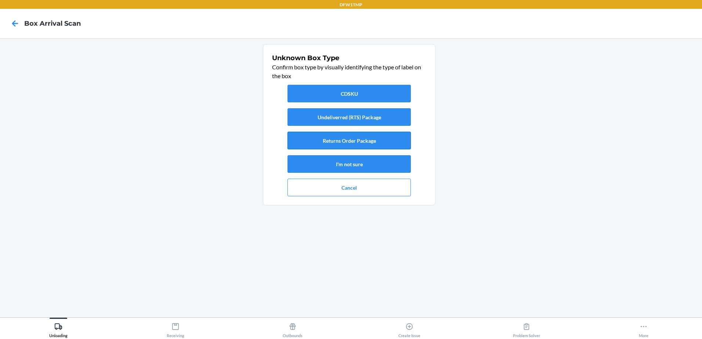
click at [340, 146] on button "Returns Order Package" at bounding box center [348, 141] width 123 height 18
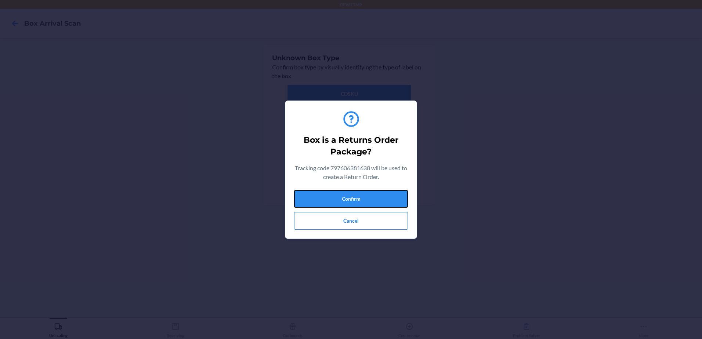
drag, startPoint x: 393, startPoint y: 198, endPoint x: 306, endPoint y: 247, distance: 100.1
click at [394, 198] on button "Confirm" at bounding box center [351, 199] width 114 height 18
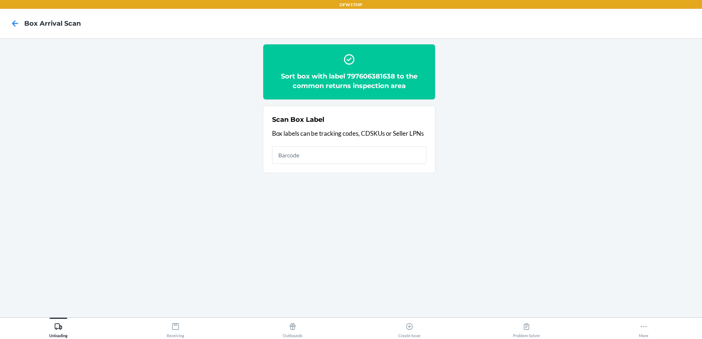
click at [310, 159] on input "text" at bounding box center [349, 155] width 154 height 18
drag, startPoint x: 169, startPoint y: 334, endPoint x: 255, endPoint y: 323, distance: 86.6
click at [171, 334] on div "Receiving" at bounding box center [176, 329] width 18 height 18
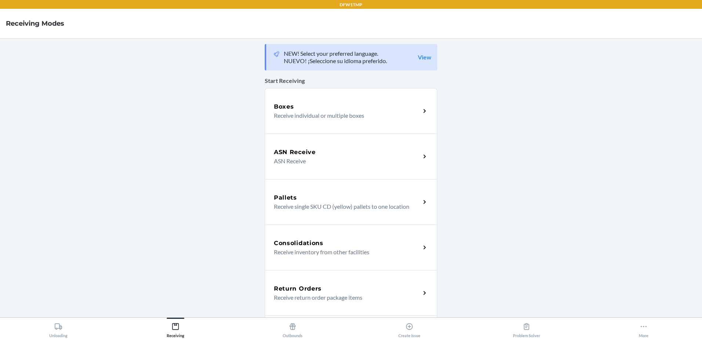
click at [367, 295] on p "Receive return order package items" at bounding box center [344, 297] width 141 height 9
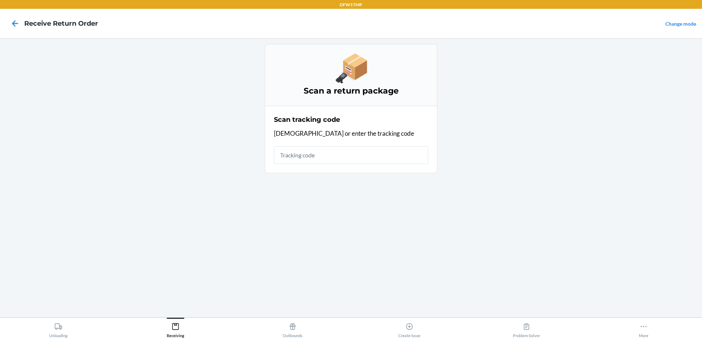
click at [342, 159] on input "text" at bounding box center [351, 155] width 154 height 18
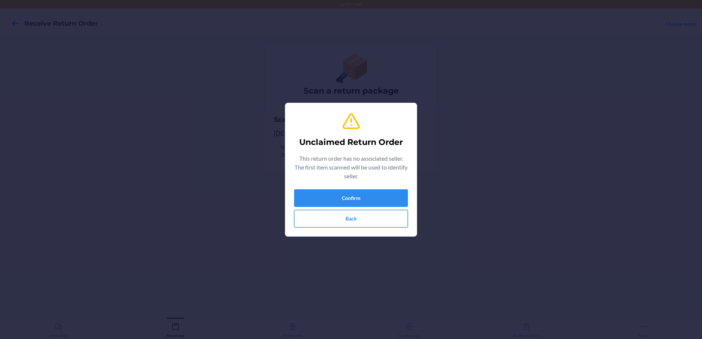
click at [377, 224] on button "Back" at bounding box center [351, 219] width 114 height 18
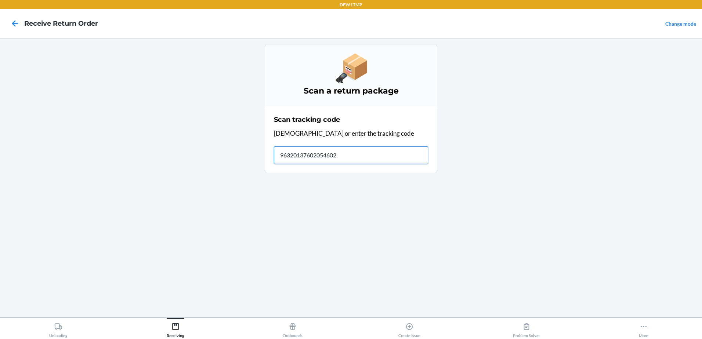
type input "963201376020546027"
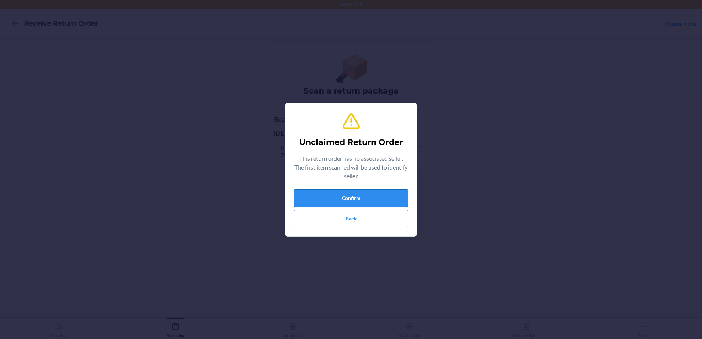
click at [371, 202] on button "Confirm" at bounding box center [351, 198] width 114 height 18
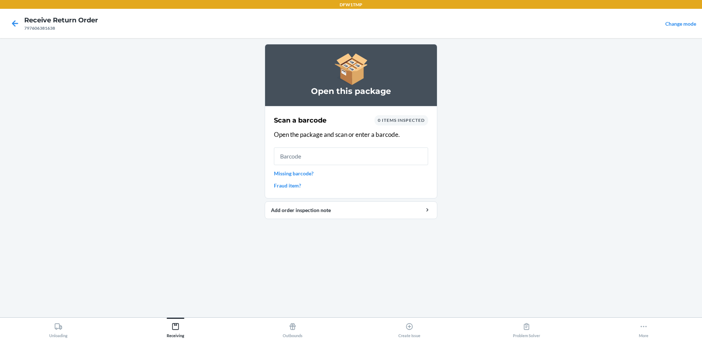
click at [363, 161] on input "text" at bounding box center [351, 157] width 154 height 18
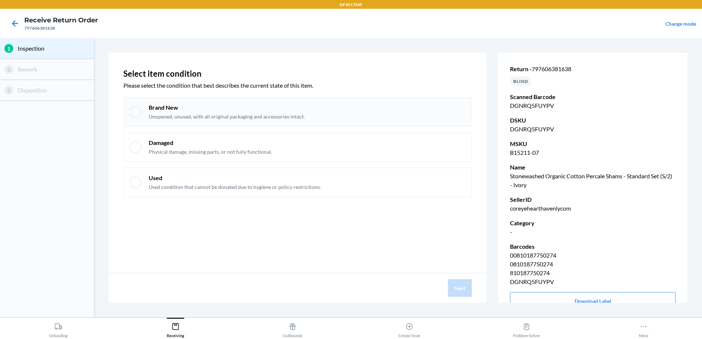
click at [141, 112] on div "Brand New Unopened, unused, with all original packaging and accessories intact." at bounding box center [297, 111] width 348 height 29
checkbox input "true"
drag, startPoint x: 460, startPoint y: 296, endPoint x: 463, endPoint y: 291, distance: 6.4
click at [461, 292] on button "Next" at bounding box center [460, 288] width 24 height 18
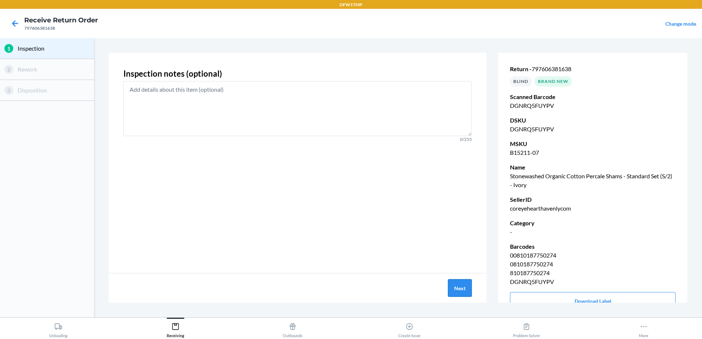
click at [459, 290] on button "Next" at bounding box center [460, 288] width 24 height 18
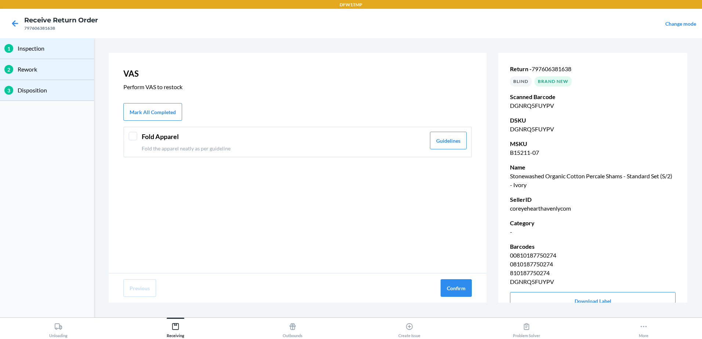
click at [133, 134] on div at bounding box center [132, 136] width 9 height 9
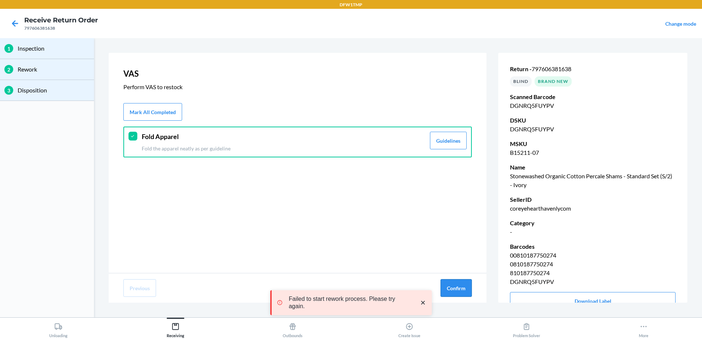
click at [450, 285] on button "Confirm" at bounding box center [455, 288] width 31 height 18
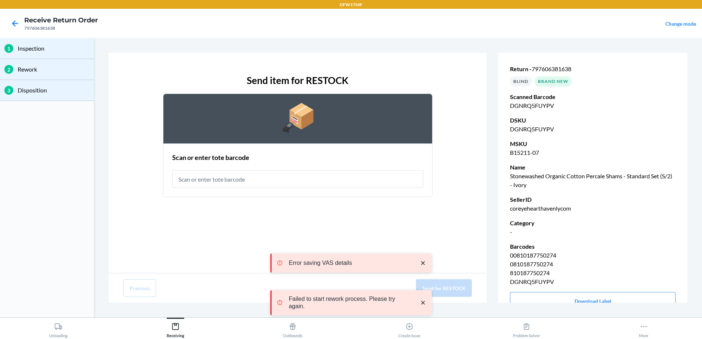
click at [207, 183] on input "text" at bounding box center [297, 179] width 251 height 18
type input "RT-07"
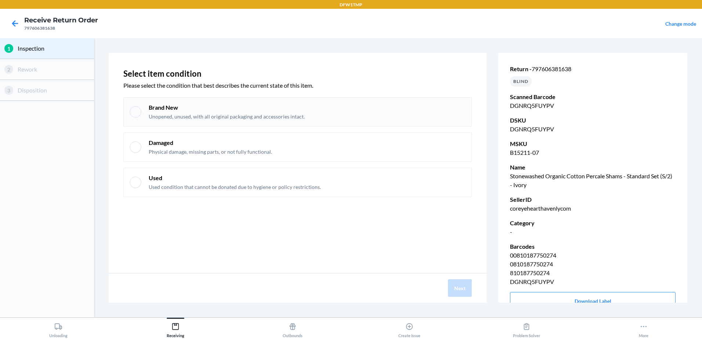
click at [147, 112] on div "Brand New Unopened, unused, with all original packaging and accessories intact." at bounding box center [297, 111] width 348 height 29
checkbox input "true"
click at [461, 293] on button "Next" at bounding box center [460, 288] width 24 height 18
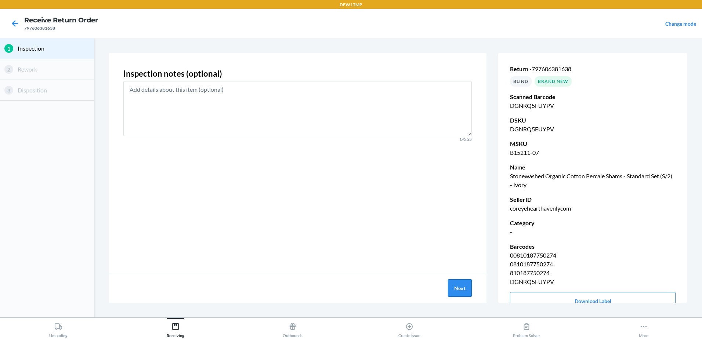
click at [471, 289] on button "Next" at bounding box center [460, 288] width 24 height 18
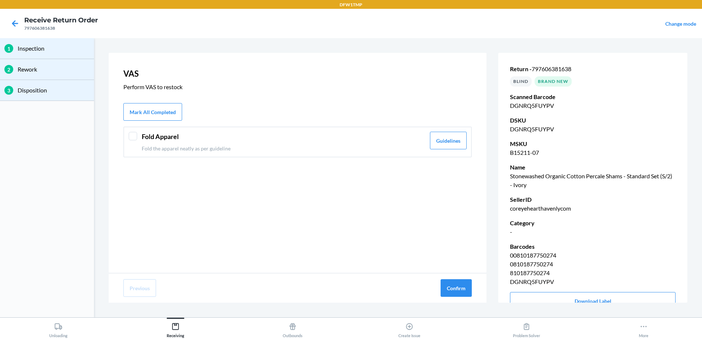
click at [135, 146] on div "Fold Apparel Fold the apparel neatly as per guideline Guidelines" at bounding box center [297, 142] width 348 height 31
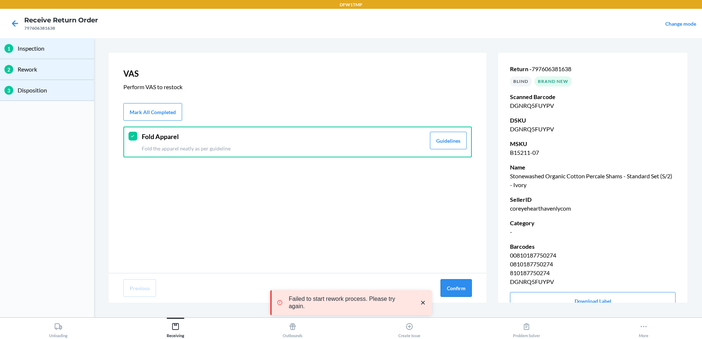
click at [450, 289] on button "Confirm" at bounding box center [455, 288] width 31 height 18
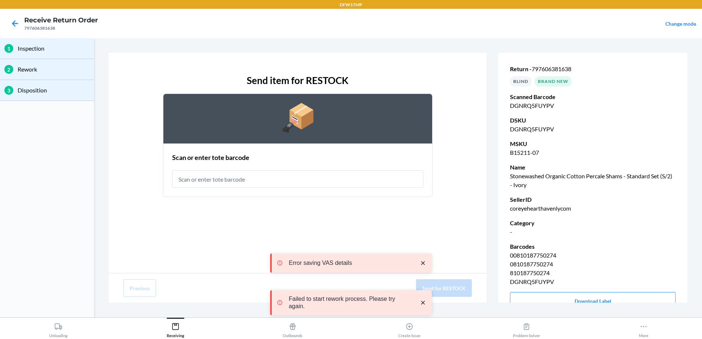
click at [219, 180] on input "text" at bounding box center [297, 179] width 251 height 18
type input "RT-07"
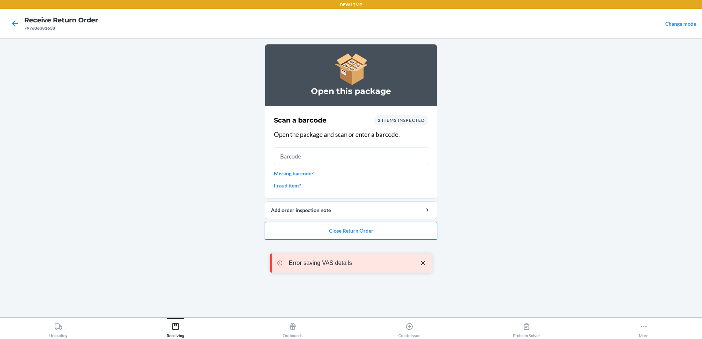
click at [393, 234] on button "Close Return Order" at bounding box center [351, 231] width 172 height 18
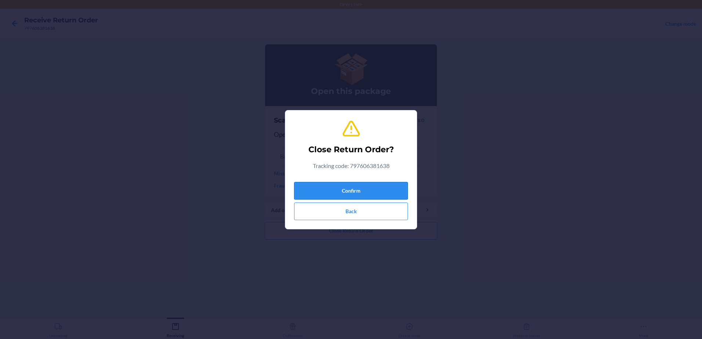
click at [346, 185] on button "Confirm" at bounding box center [351, 191] width 114 height 18
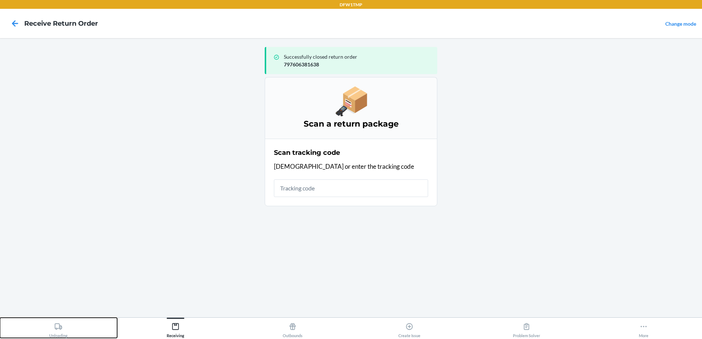
click at [57, 323] on icon at bounding box center [58, 327] width 8 height 8
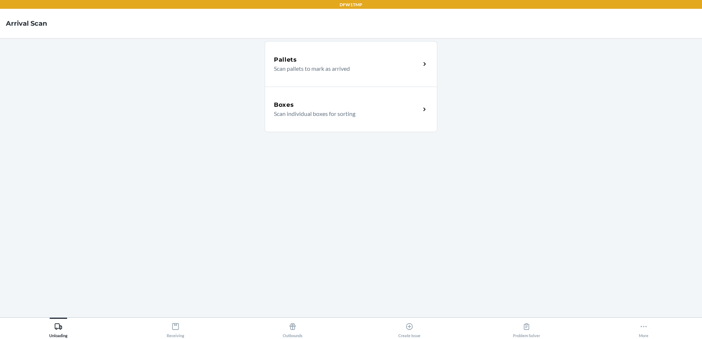
click at [376, 114] on p "Scan individual boxes for sorting" at bounding box center [344, 113] width 141 height 9
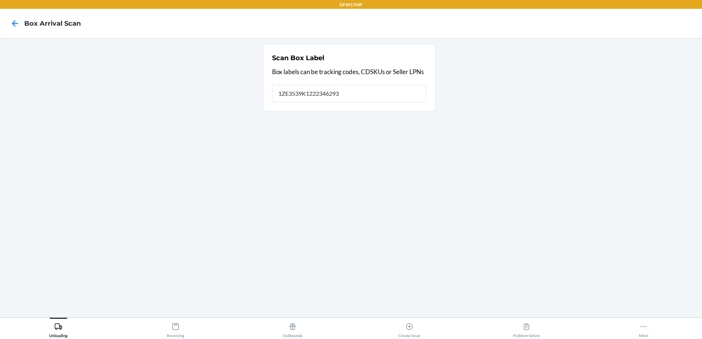
type input "1ZE3539K1222346293"
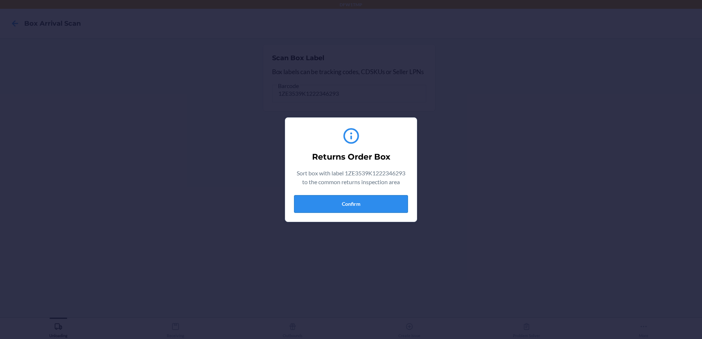
click at [359, 206] on button "Confirm" at bounding box center [351, 204] width 114 height 18
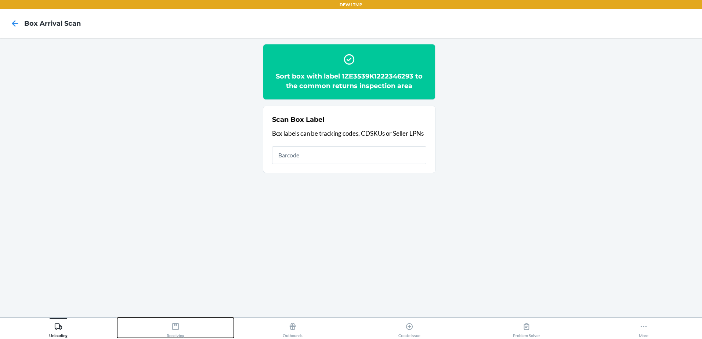
click at [179, 334] on div "Receiving" at bounding box center [176, 329] width 18 height 18
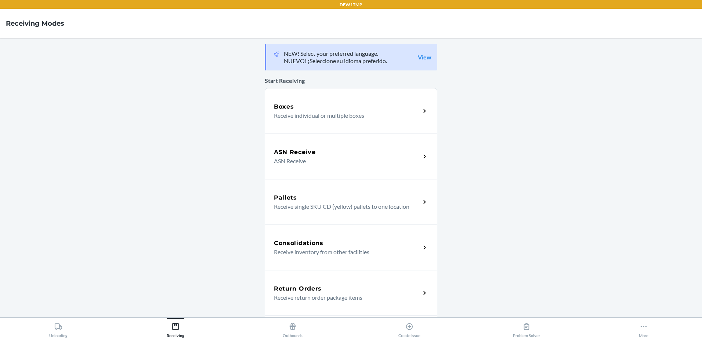
click at [329, 288] on div "Return Orders" at bounding box center [347, 288] width 146 height 9
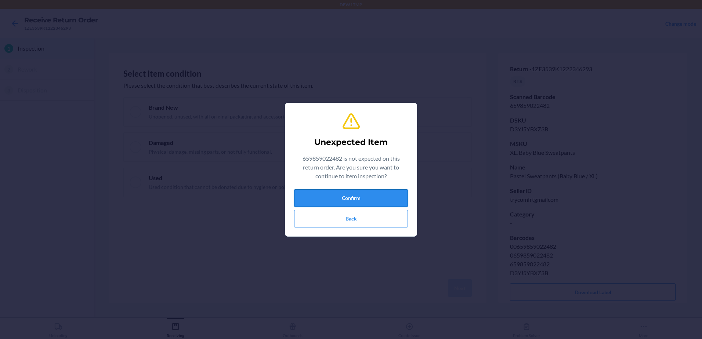
click at [387, 191] on button "Confirm" at bounding box center [351, 198] width 114 height 18
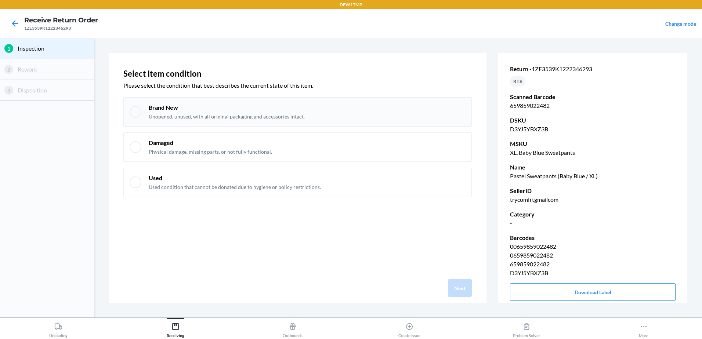
click at [393, 118] on div "Brand New Unopened, unused, with all original packaging and accessories intact." at bounding box center [307, 111] width 317 height 17
checkbox input "true"
click at [465, 289] on button "Next" at bounding box center [460, 288] width 24 height 18
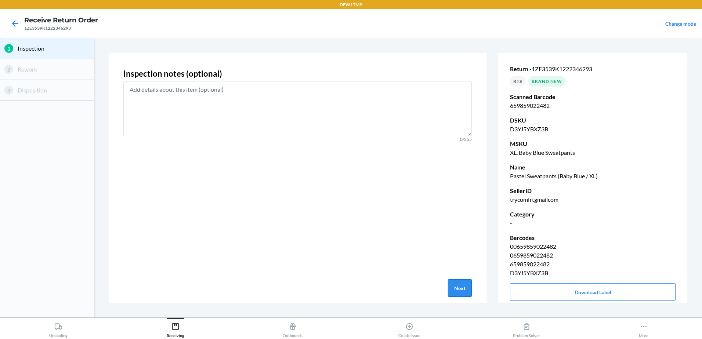
click at [456, 292] on button "Next" at bounding box center [460, 288] width 24 height 18
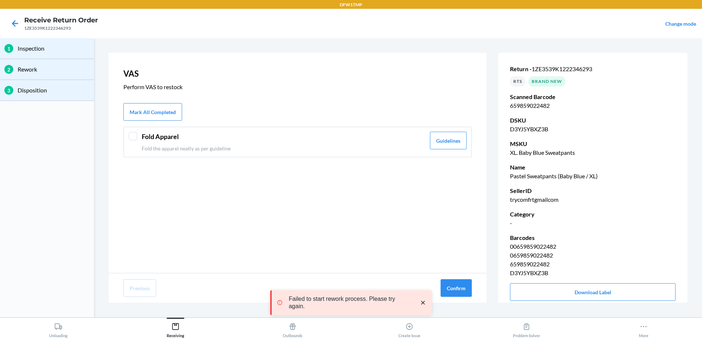
click at [271, 137] on header "Fold Apparel" at bounding box center [284, 137] width 284 height 10
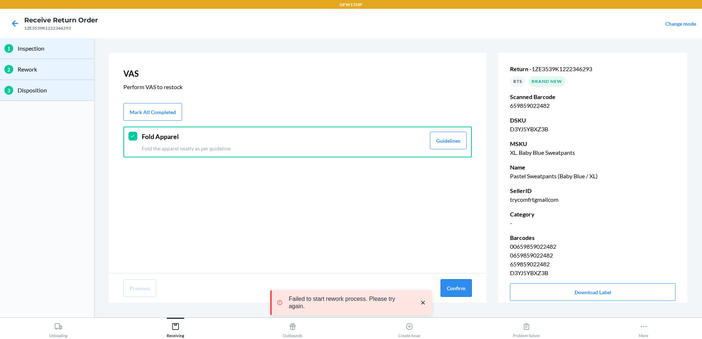
click at [465, 291] on button "Confirm" at bounding box center [455, 288] width 31 height 18
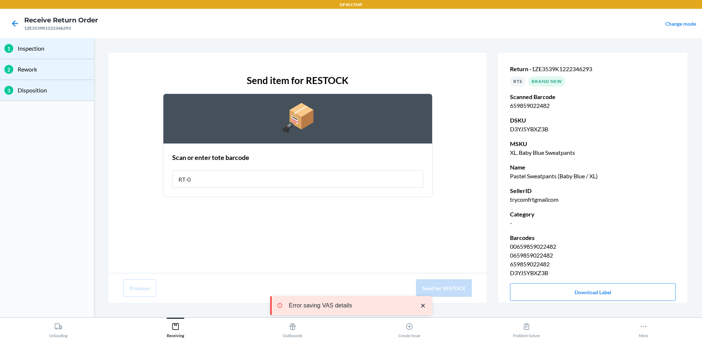
type input "RT-07"
